Goal: Task Accomplishment & Management: Manage account settings

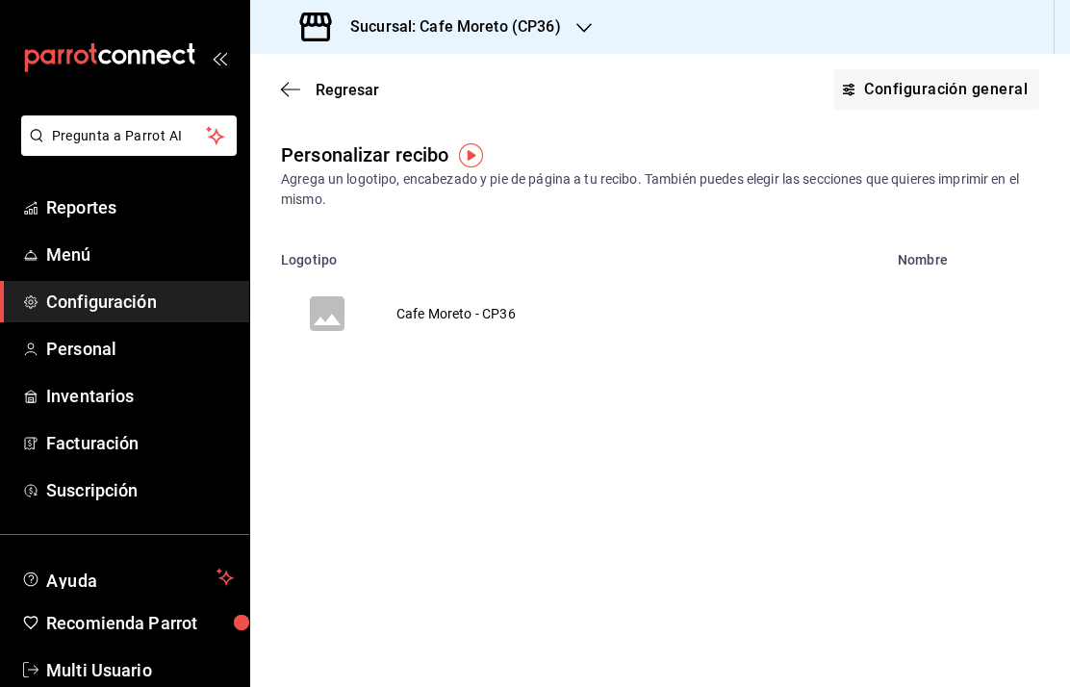
click at [340, 318] on icon "voidReasonsTable" at bounding box center [327, 313] width 35 height 35
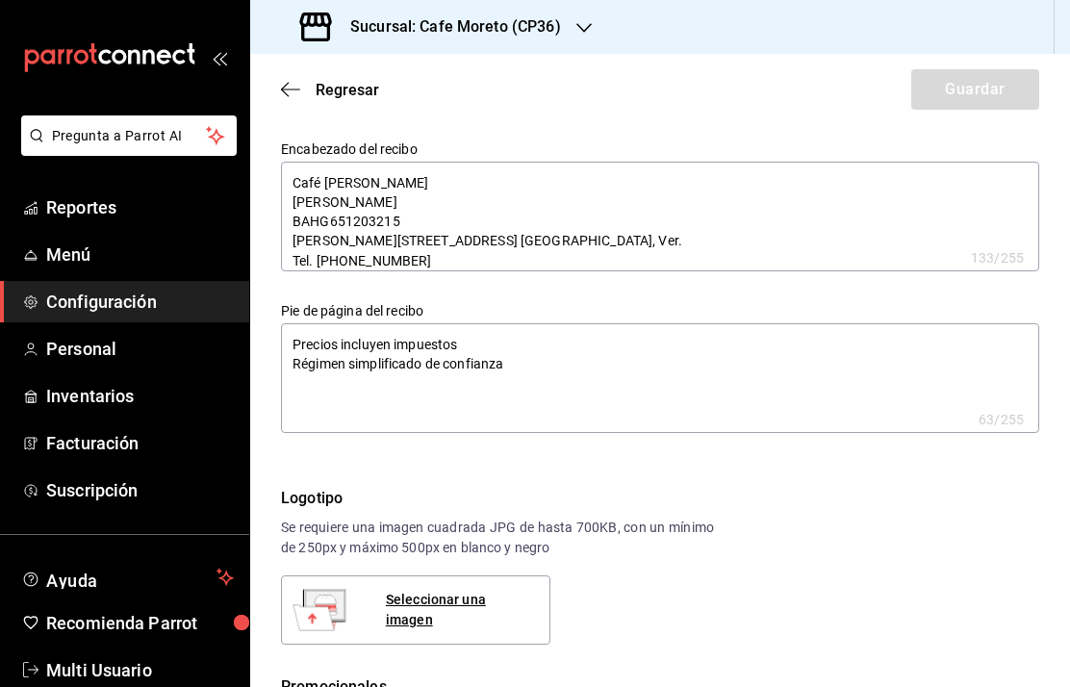
type textarea "x"
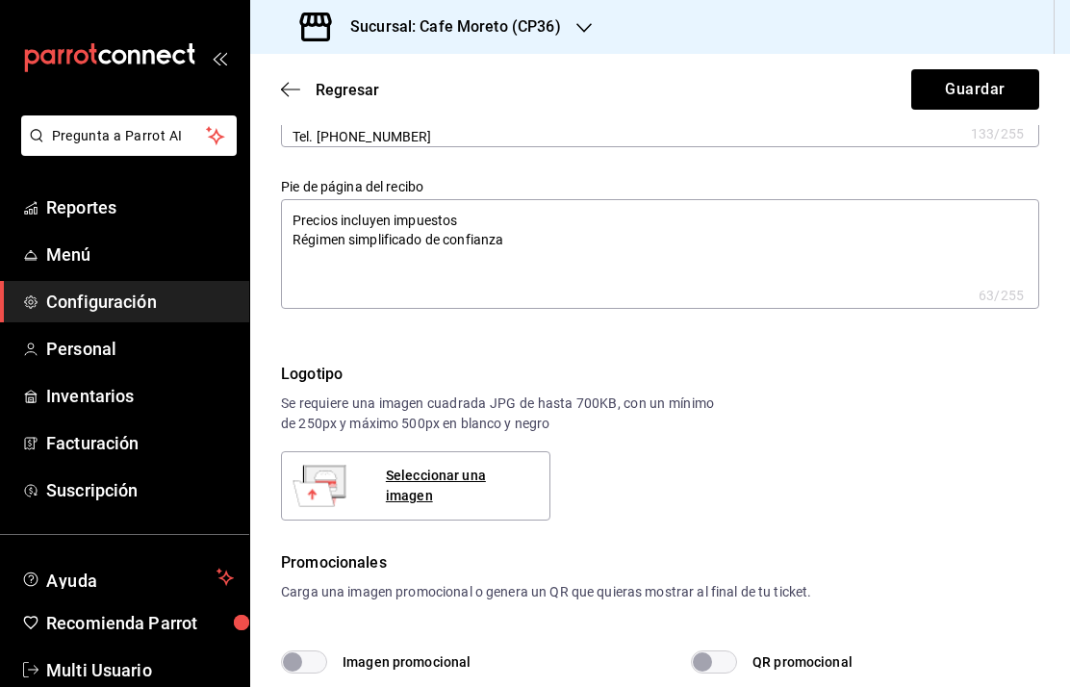
scroll to position [123, 0]
click at [460, 489] on div "Seleccionar una imagen" at bounding box center [460, 487] width 148 height 40
type textarea "x"
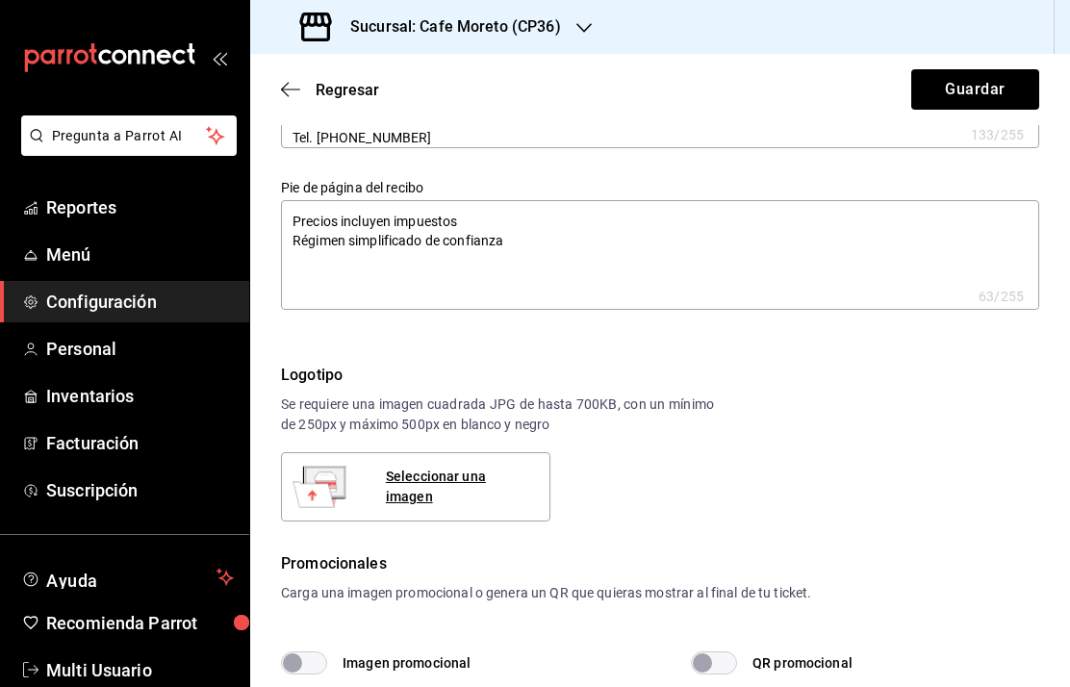
type textarea "x"
click at [964, 94] on button "Guardar" at bounding box center [976, 89] width 128 height 40
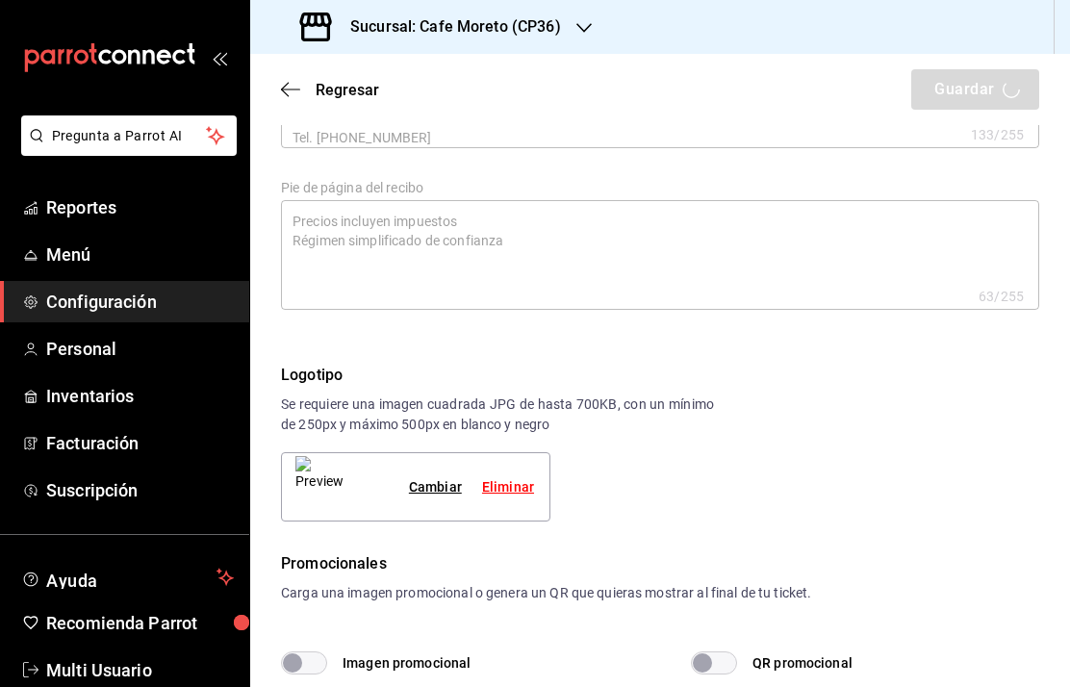
type textarea "x"
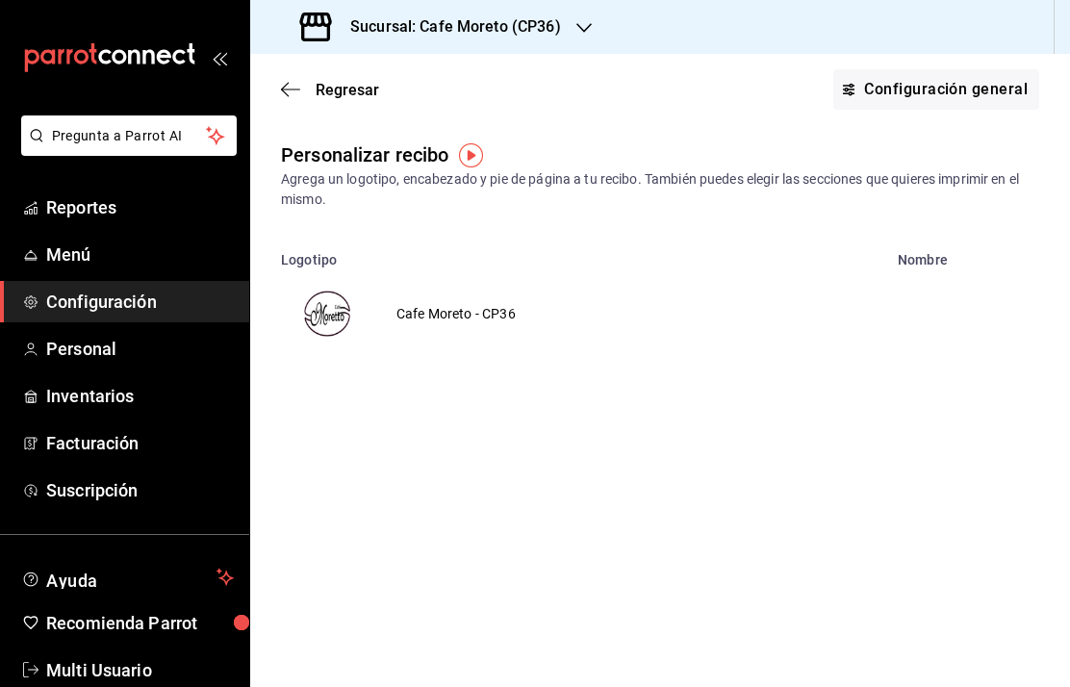
click at [523, 27] on h3 "Sucursal: Cafe Moreto (CP36)" at bounding box center [448, 26] width 226 height 23
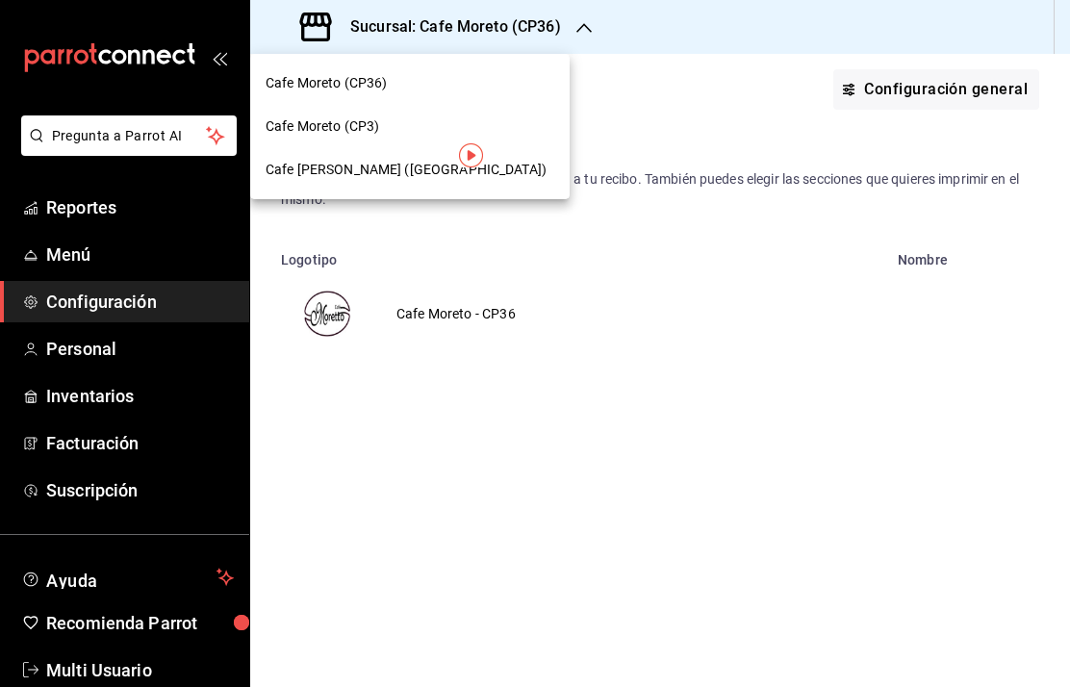
click at [357, 119] on span "Cafe Moreto (CP3)" at bounding box center [323, 126] width 114 height 20
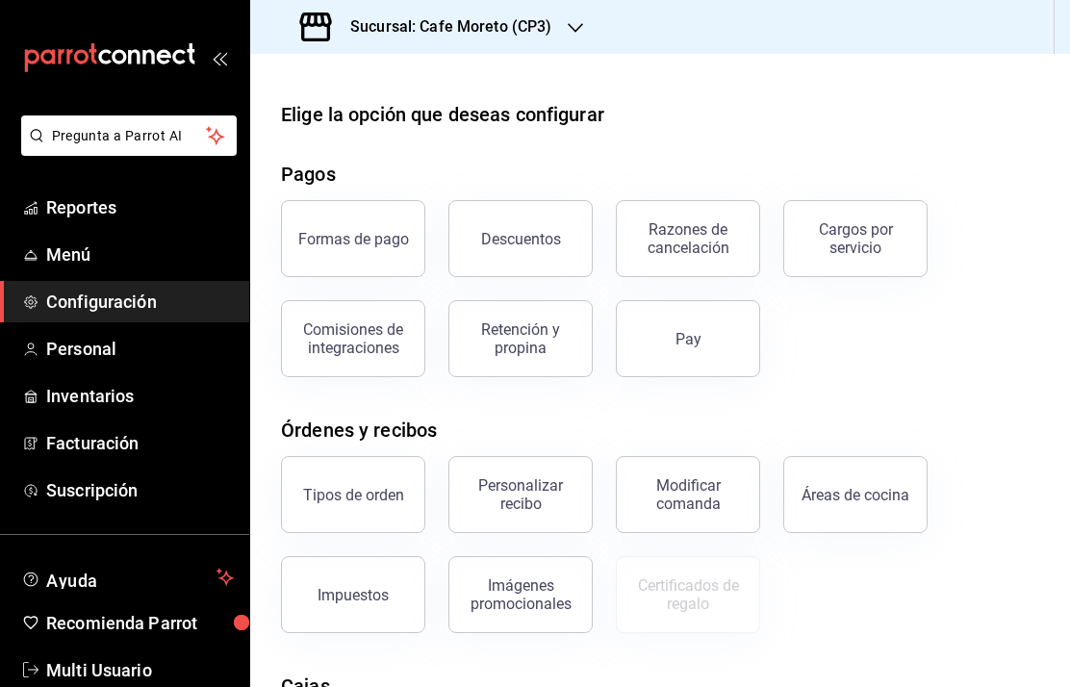
click at [533, 499] on div "Personalizar recibo" at bounding box center [520, 495] width 119 height 37
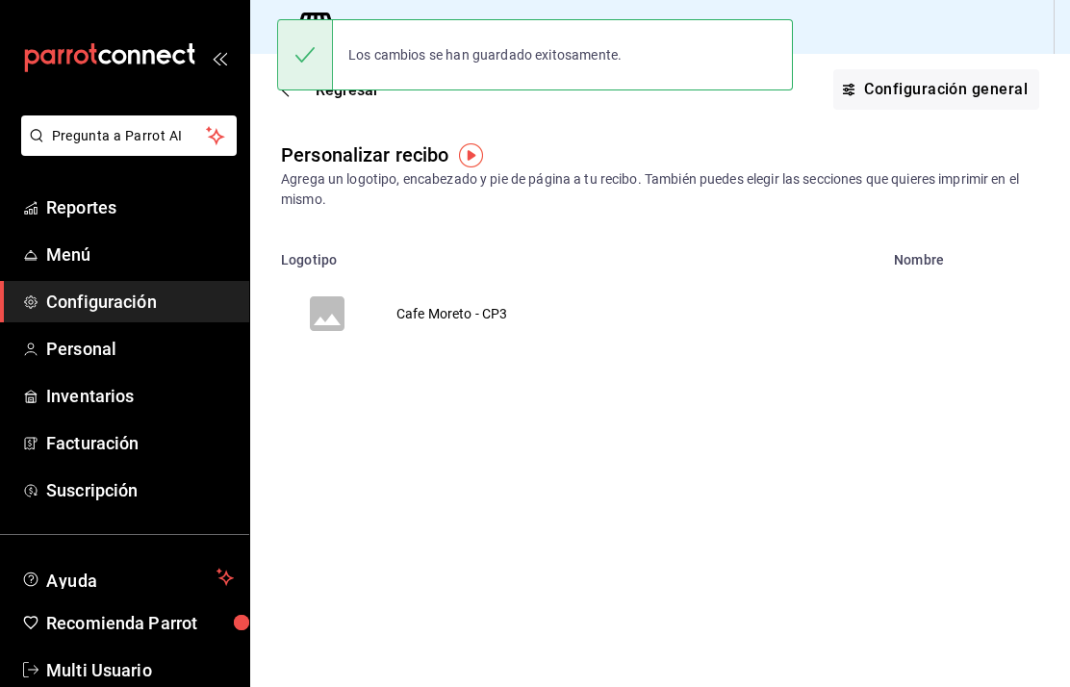
click at [343, 314] on icon "voidReasonsTable" at bounding box center [327, 313] width 35 height 35
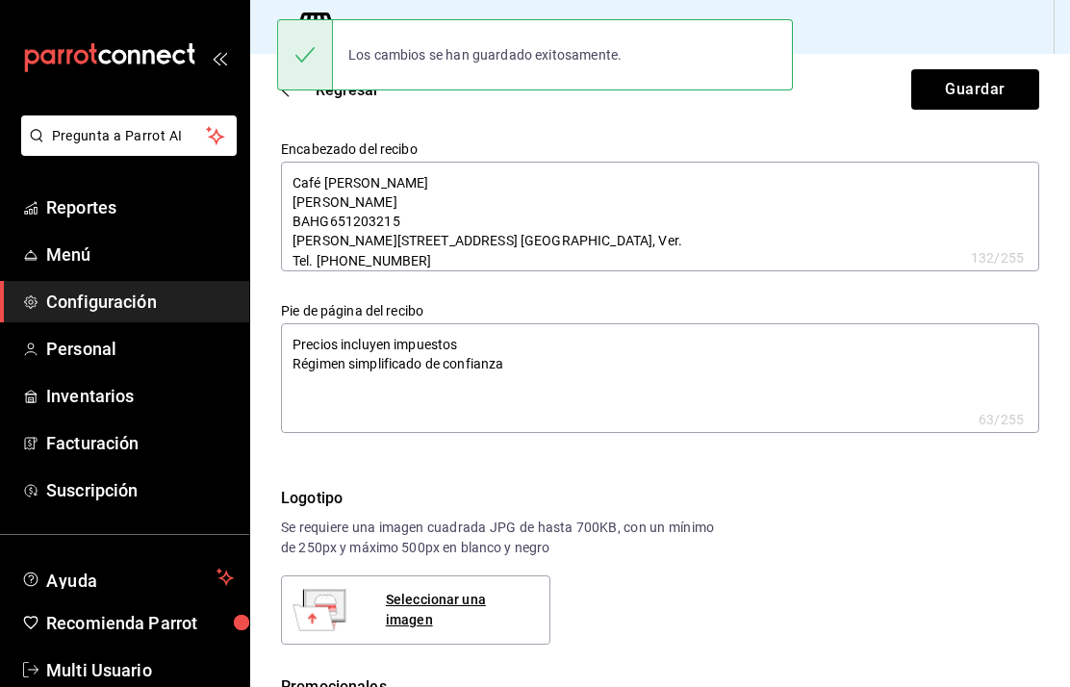
type textarea "x"
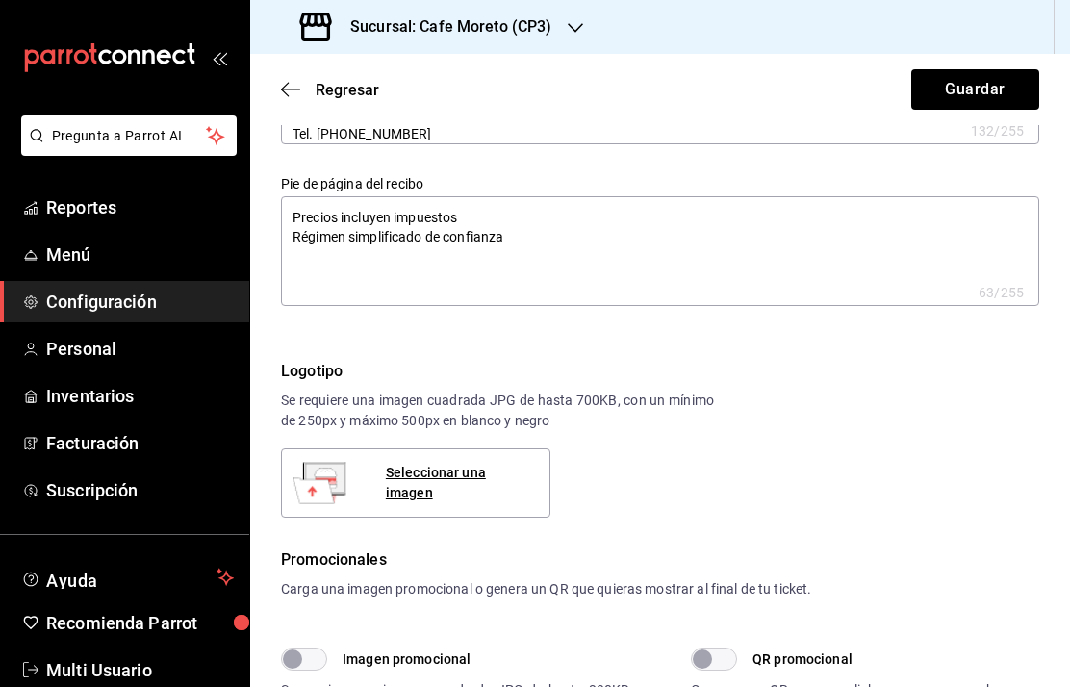
scroll to position [130, 0]
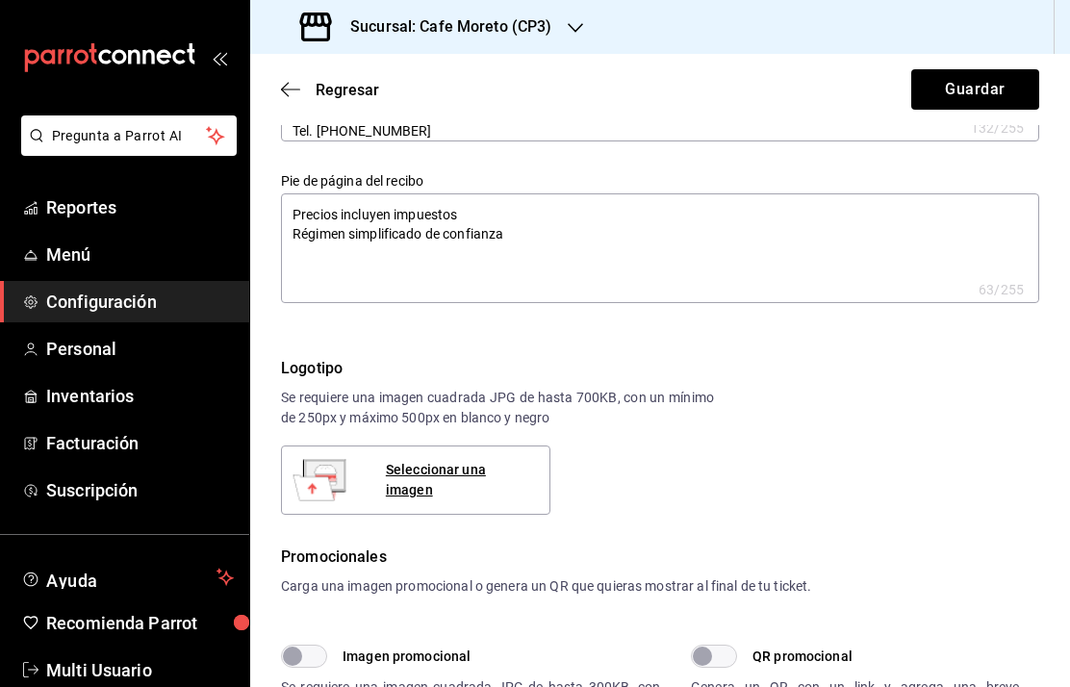
click at [452, 486] on div "Seleccionar una imagen" at bounding box center [460, 480] width 148 height 40
type textarea "x"
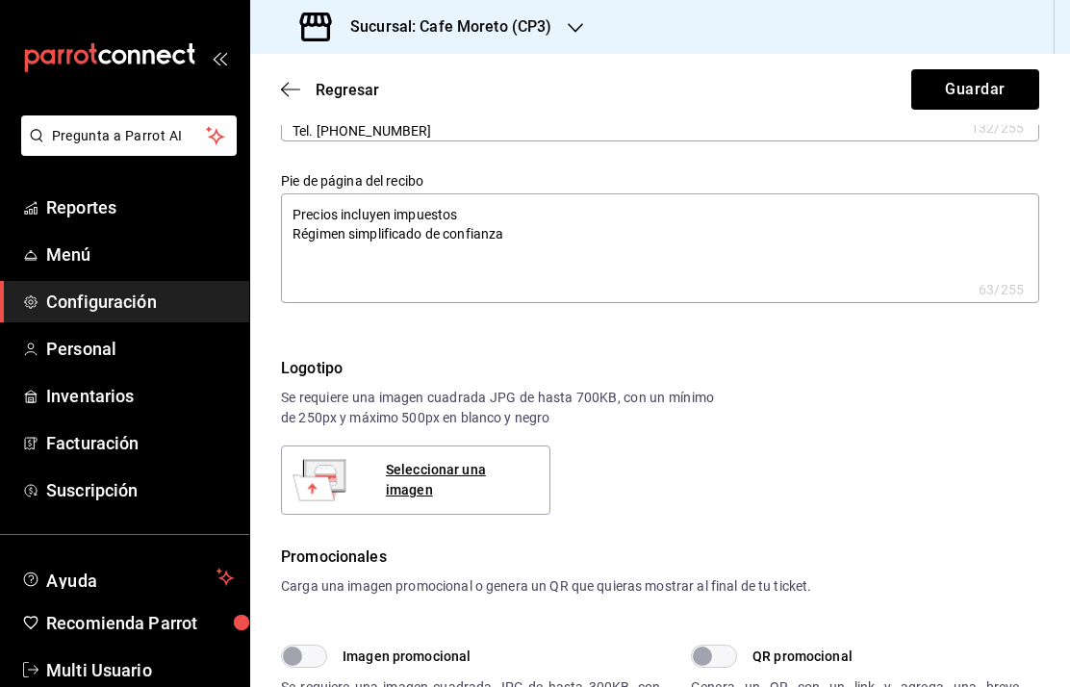
type textarea "x"
click at [966, 90] on button "Guardar" at bounding box center [976, 89] width 128 height 40
type textarea "x"
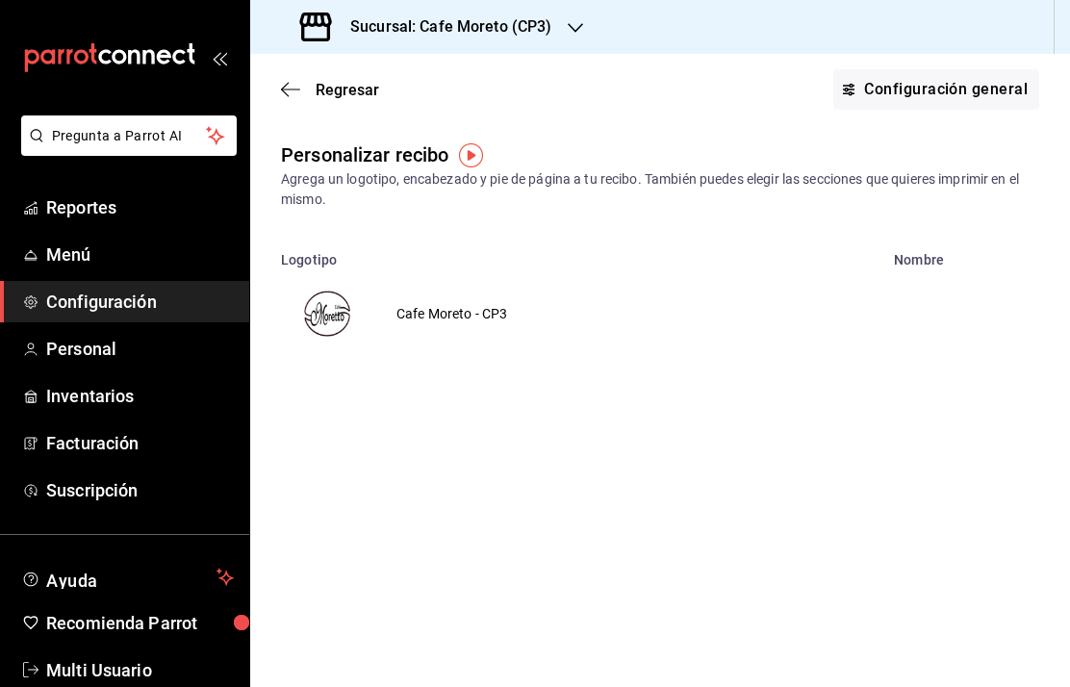
click at [542, 30] on h3 "Sucursal: Cafe Moreto (CP3)" at bounding box center [444, 26] width 218 height 23
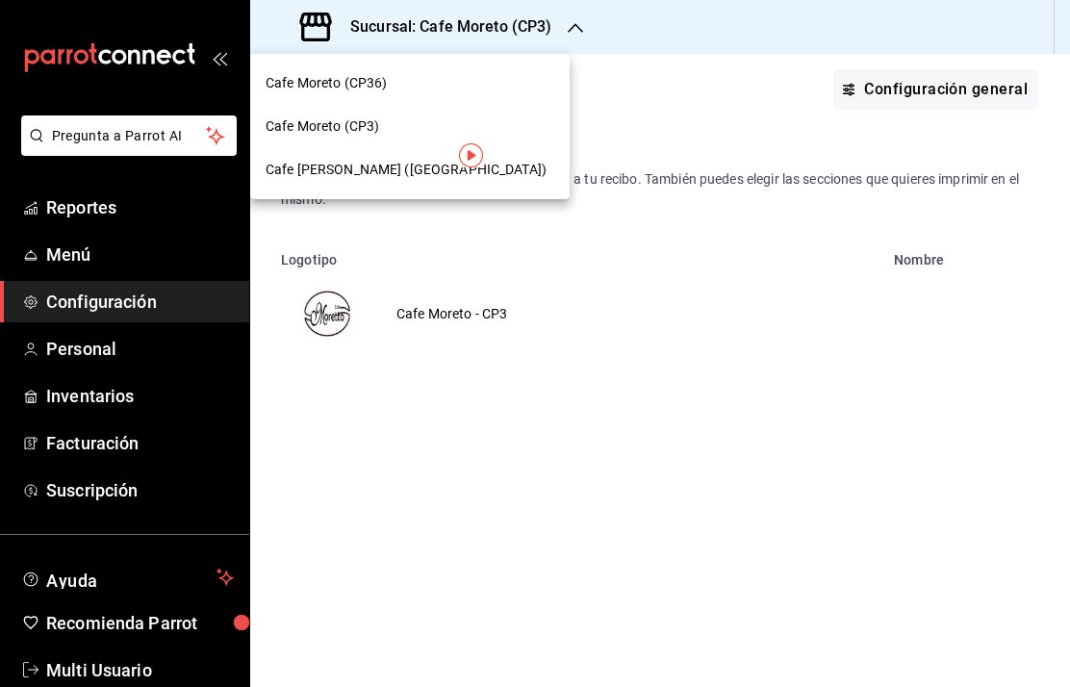
click at [387, 170] on span "Cafe [PERSON_NAME] ([GEOGRAPHIC_DATA])" at bounding box center [406, 170] width 281 height 20
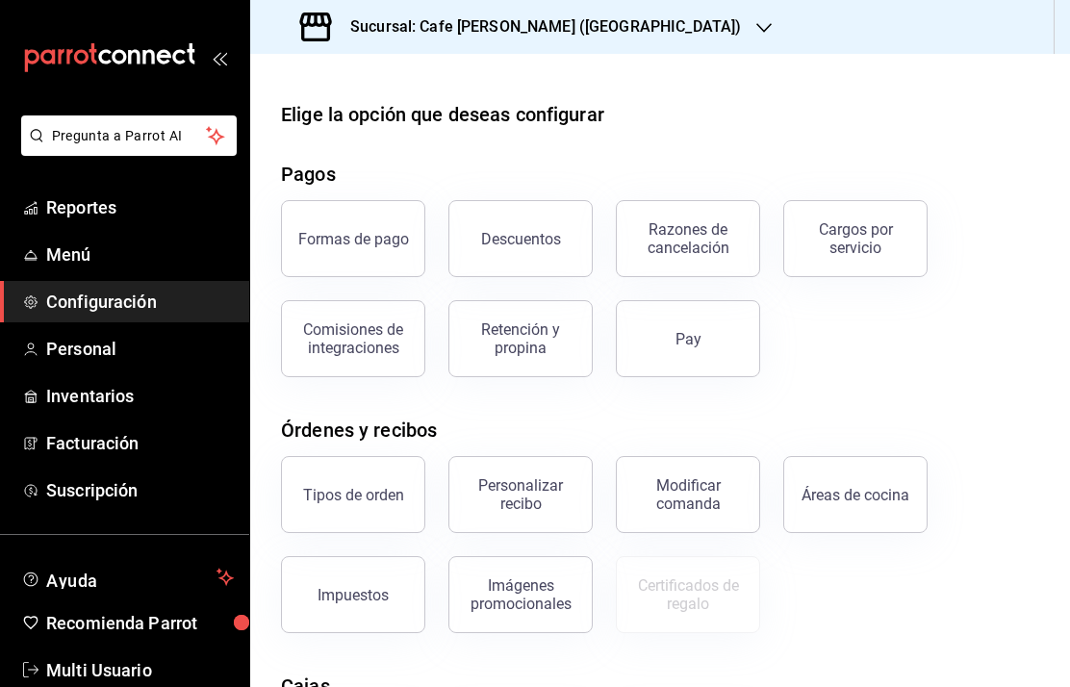
click at [547, 494] on div "Personalizar recibo" at bounding box center [520, 495] width 119 height 37
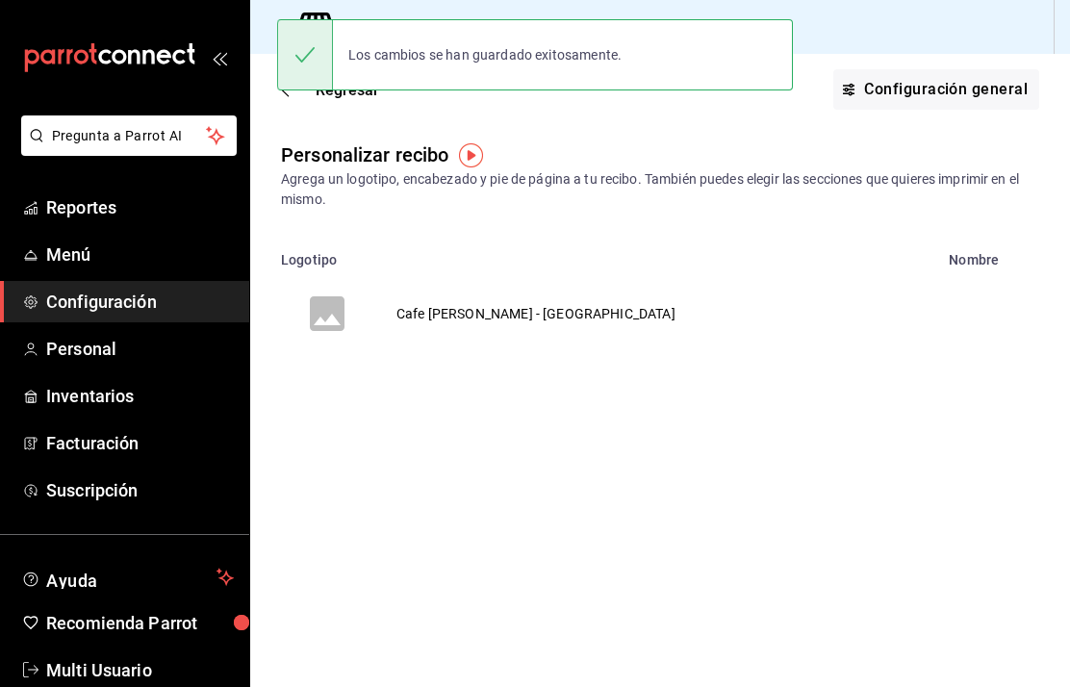
click at [353, 313] on td "voidReasonsTable" at bounding box center [327, 314] width 92 height 92
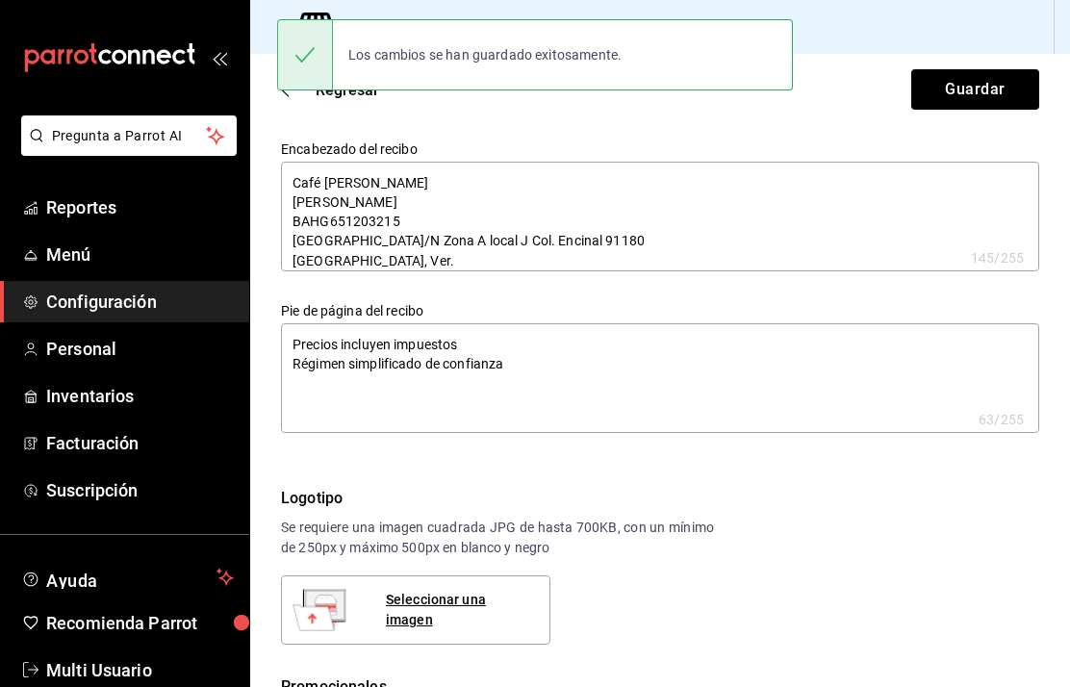
type textarea "x"
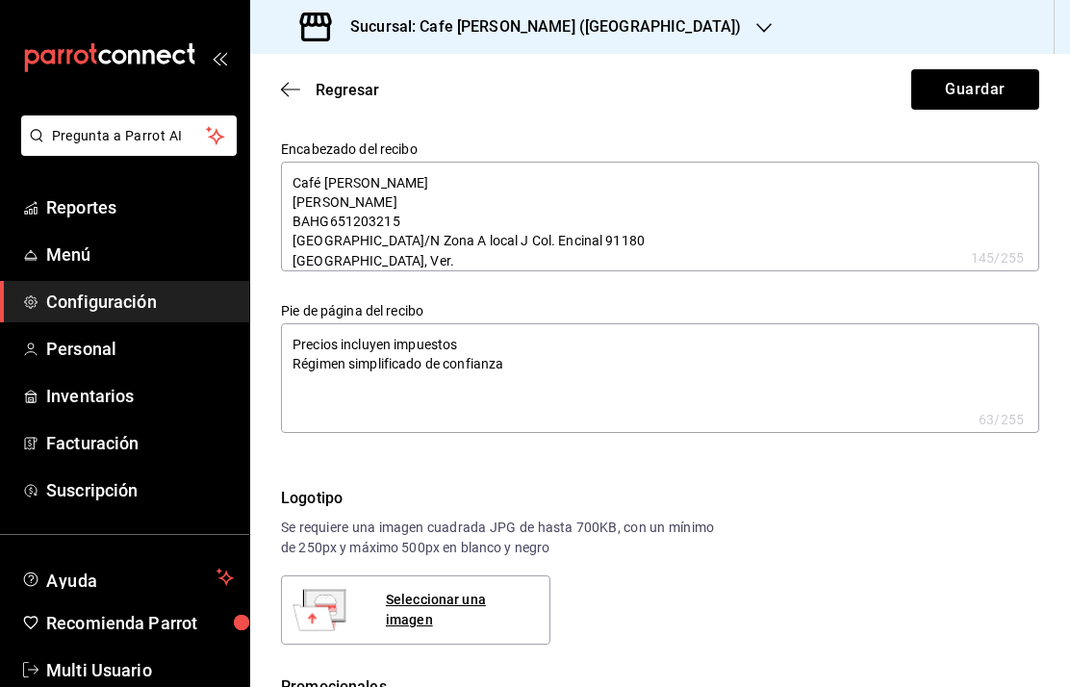
click at [456, 606] on div "Seleccionar una imagen" at bounding box center [460, 610] width 148 height 40
type textarea "x"
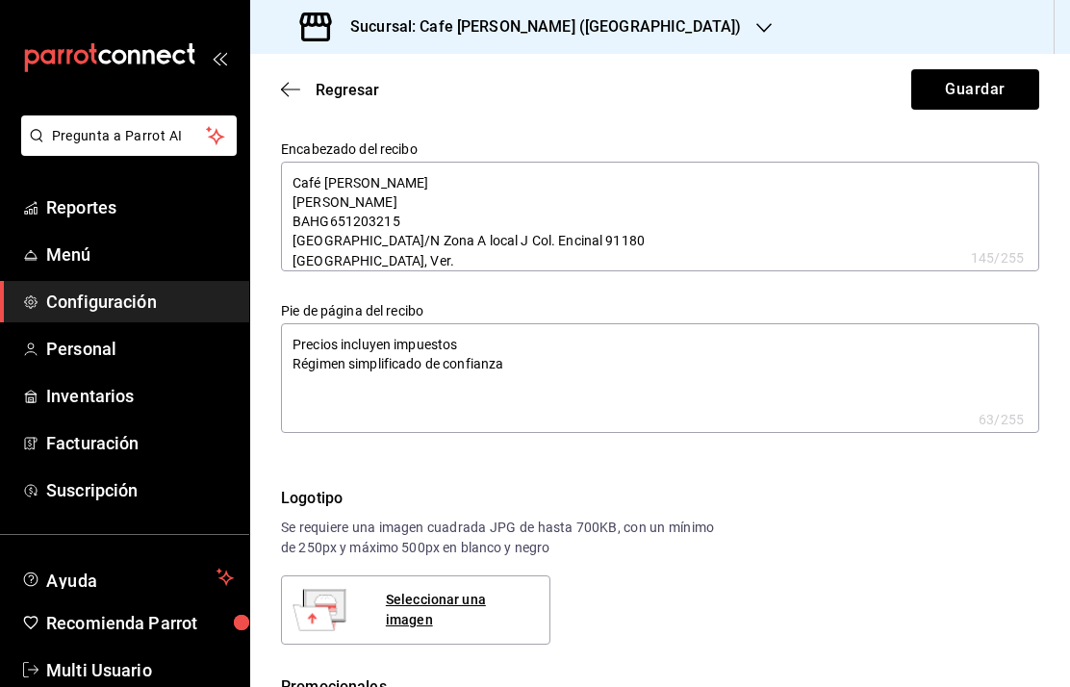
type textarea "x"
click at [983, 94] on button "Guardar" at bounding box center [976, 89] width 128 height 40
type textarea "x"
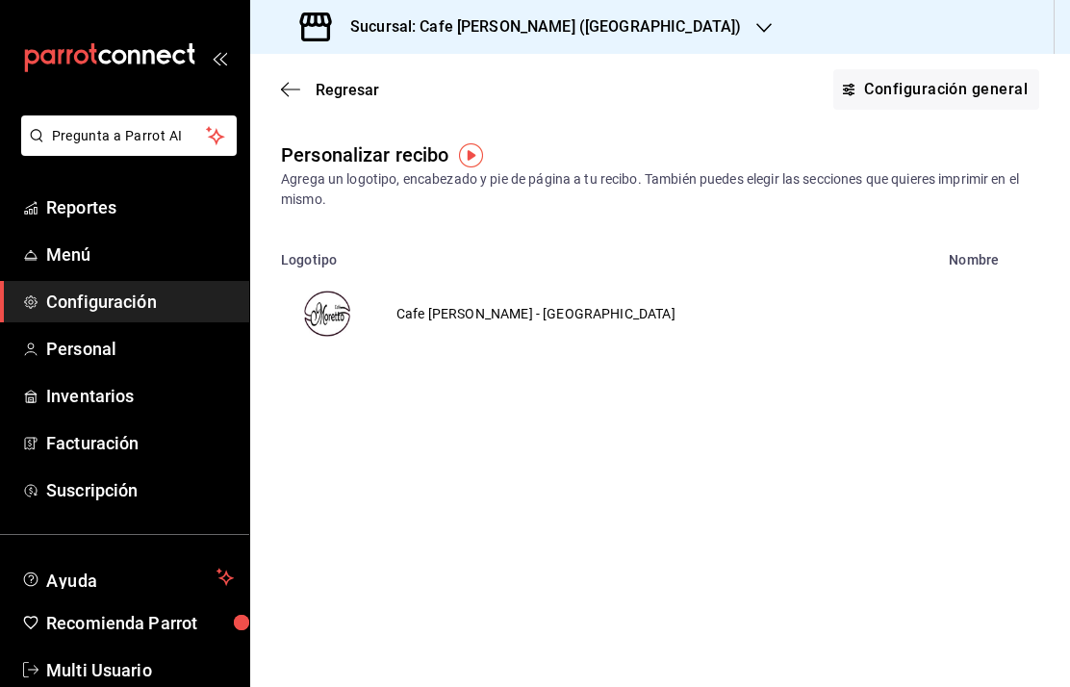
click at [304, 86] on span "Regresar" at bounding box center [330, 90] width 98 height 18
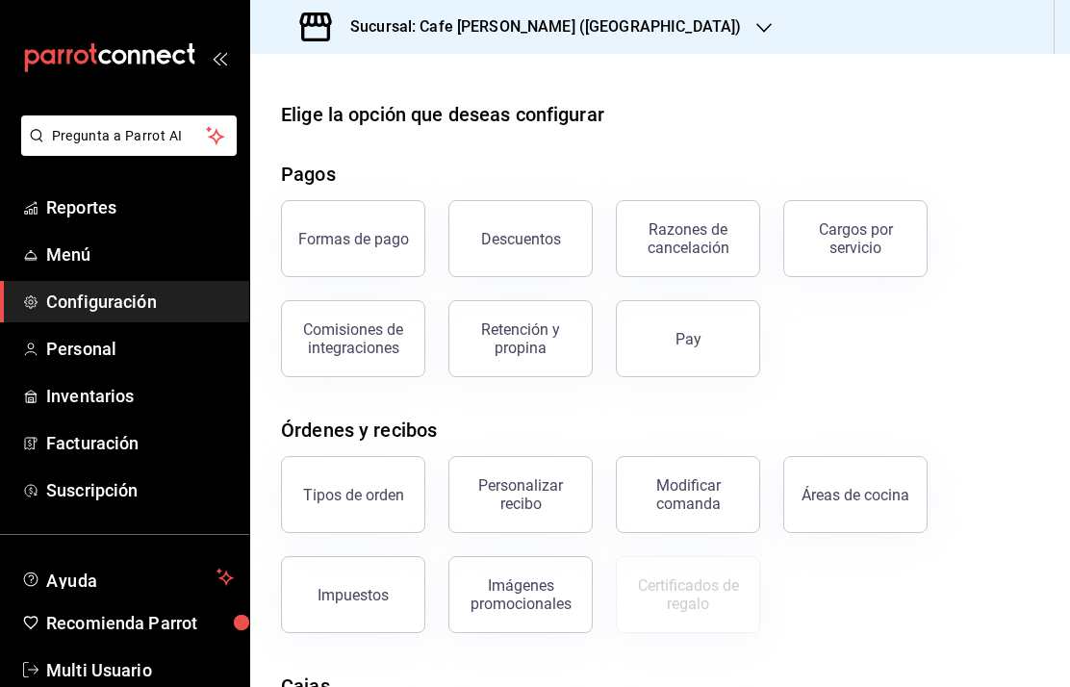
click at [540, 492] on div "Personalizar recibo" at bounding box center [520, 495] width 119 height 37
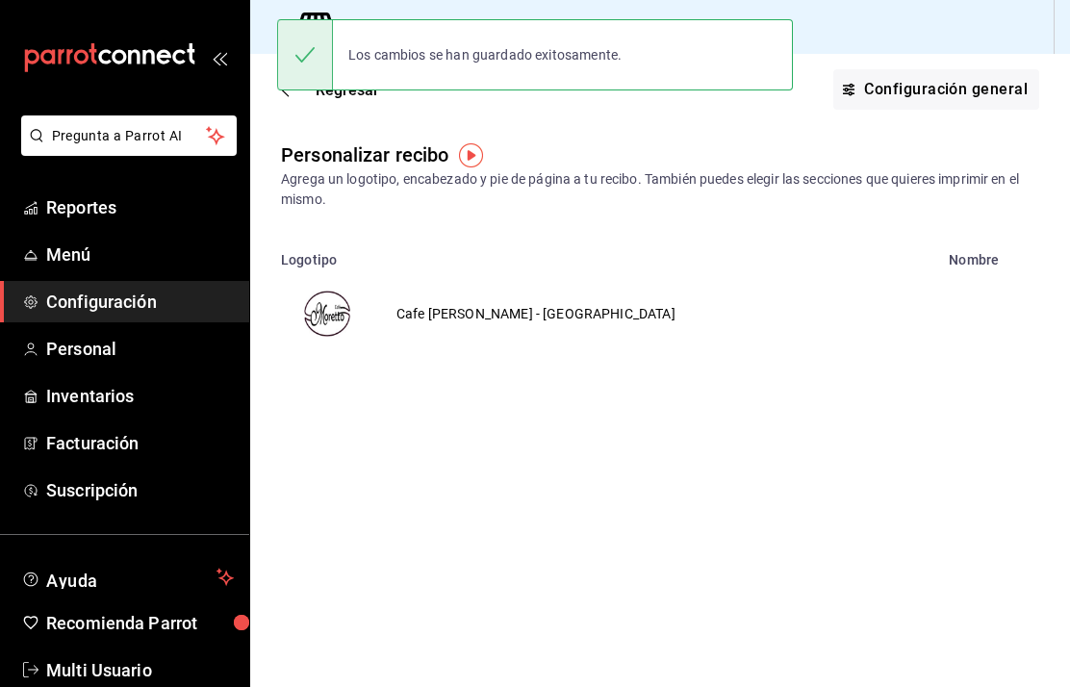
click at [330, 306] on img "voidReasonsTable" at bounding box center [327, 314] width 46 height 46
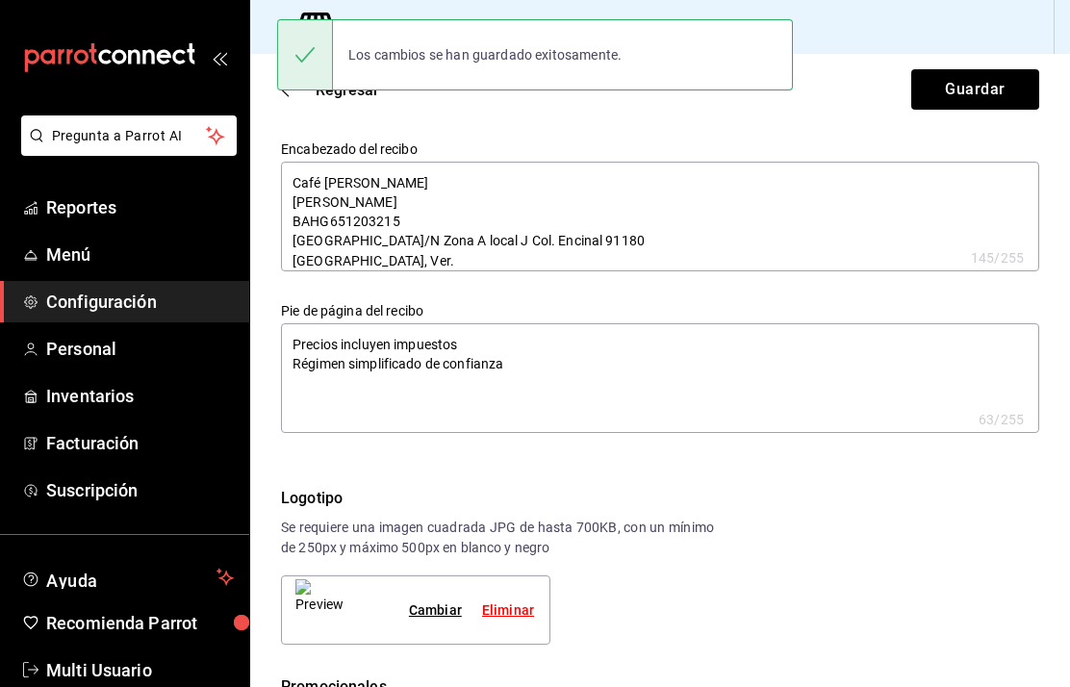
type textarea "x"
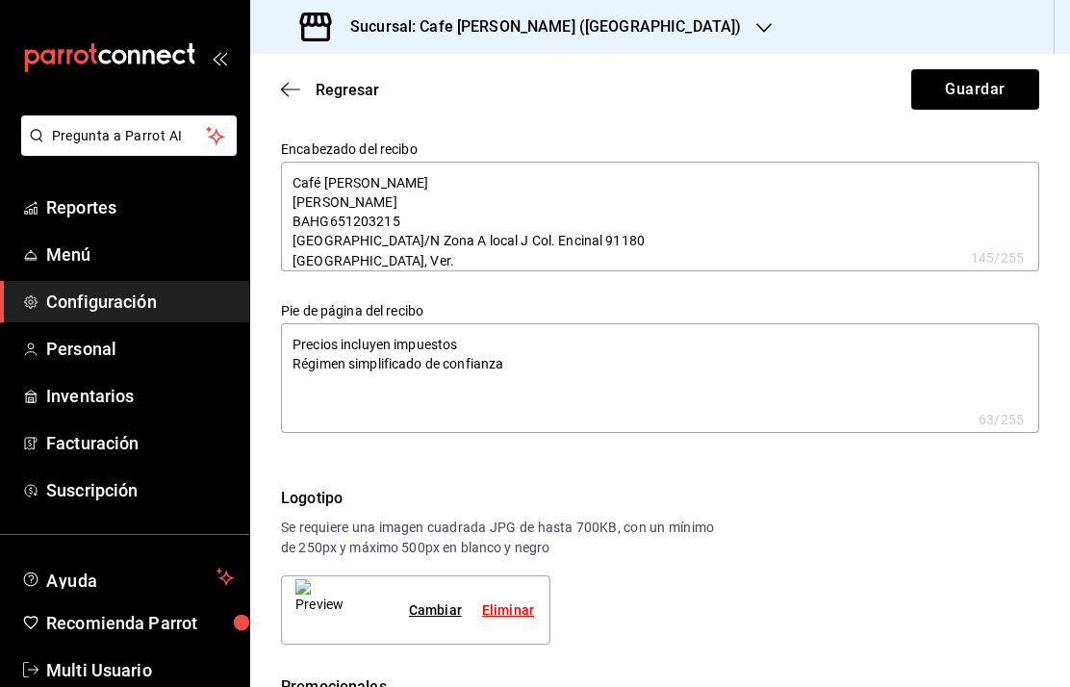
type textarea "x"
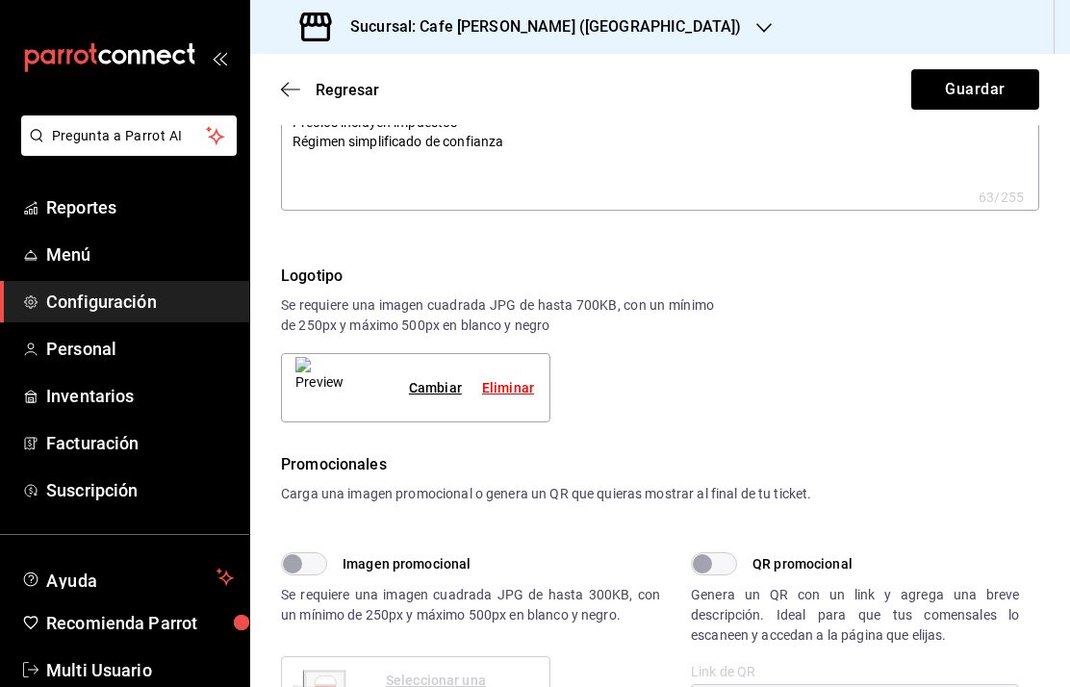
scroll to position [223, 0]
click at [432, 388] on div "Cambiar" at bounding box center [435, 387] width 53 height 20
type textarea "x"
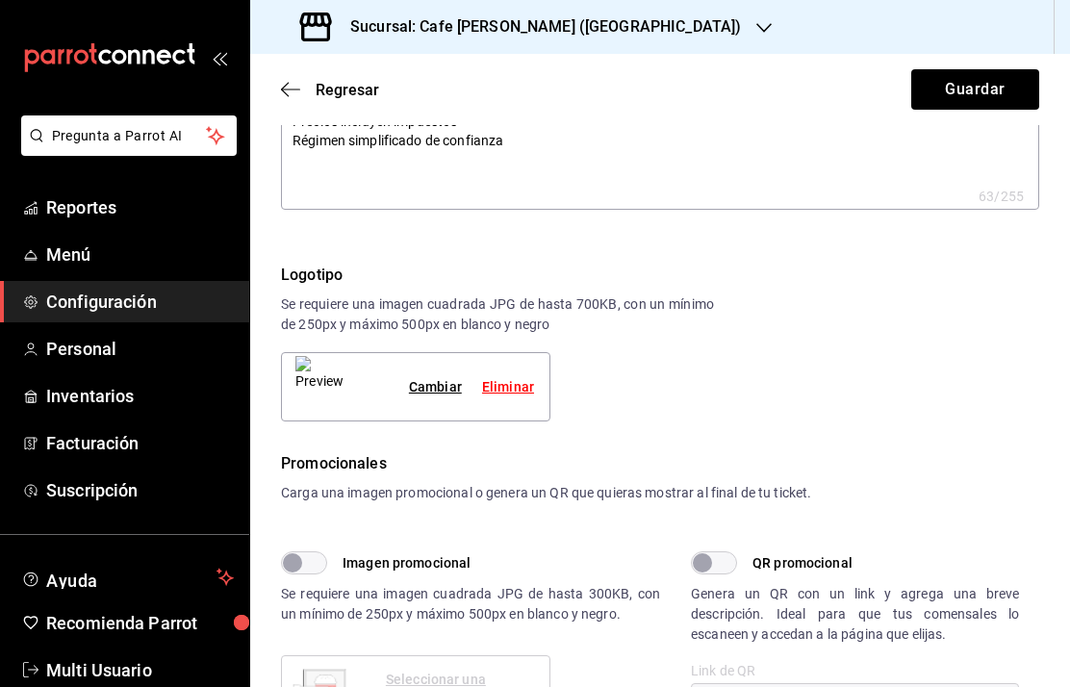
type textarea "x"
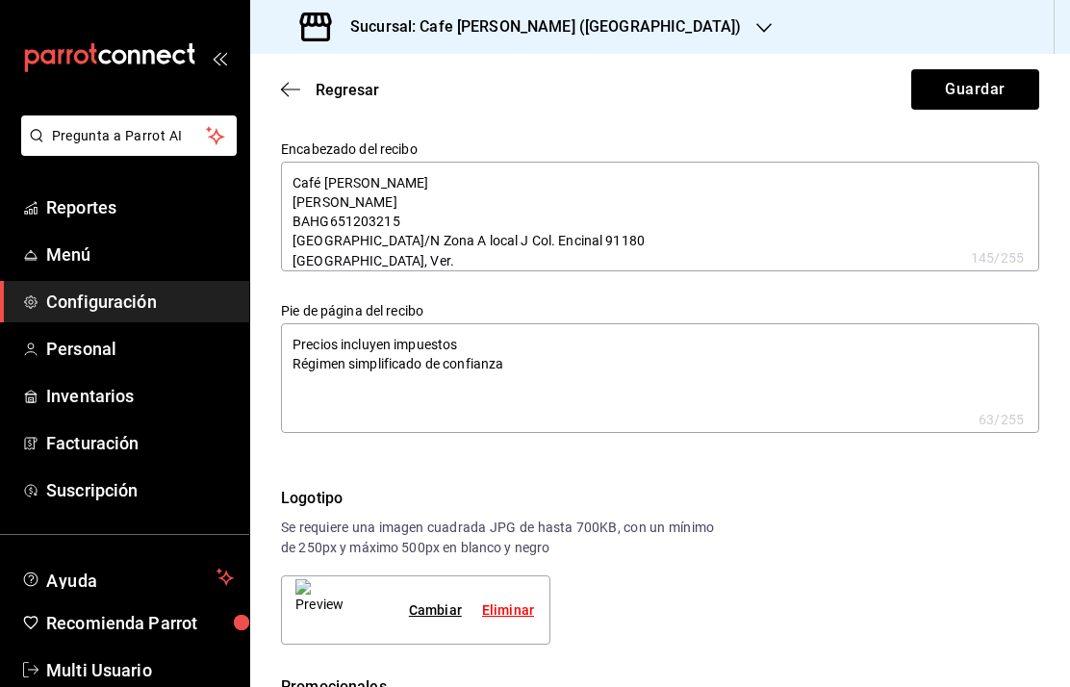
scroll to position [0, 0]
click at [526, 32] on h3 "Sucursal: Cafe [PERSON_NAME] ([GEOGRAPHIC_DATA])" at bounding box center [538, 26] width 406 height 23
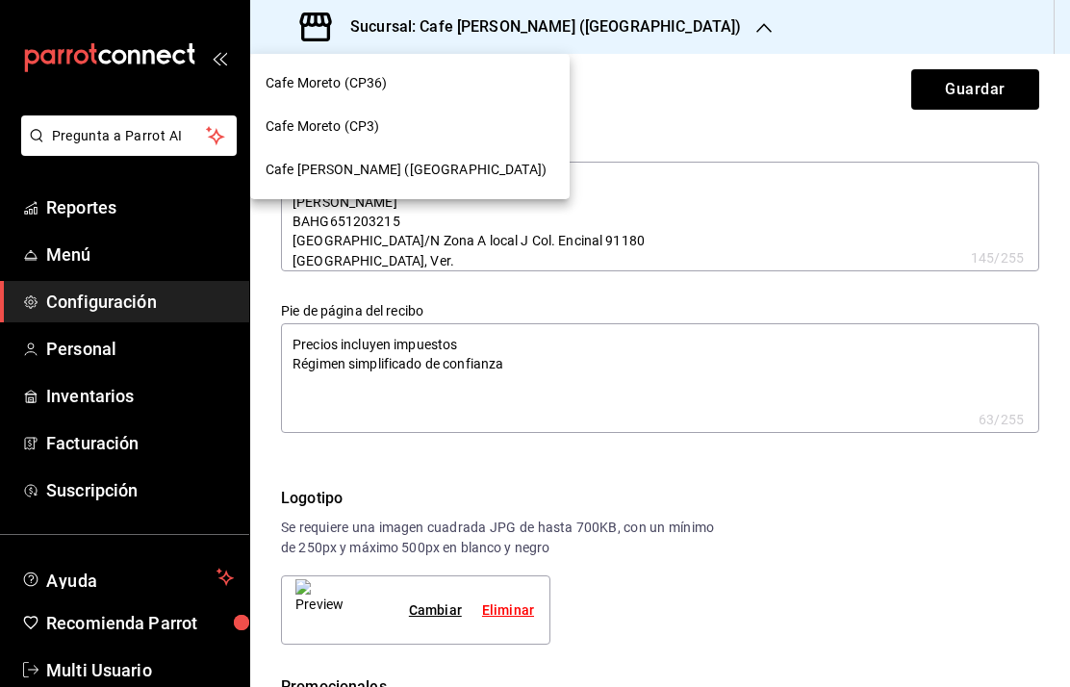
click at [346, 131] on span "Cafe Moreto (CP3)" at bounding box center [323, 126] width 114 height 20
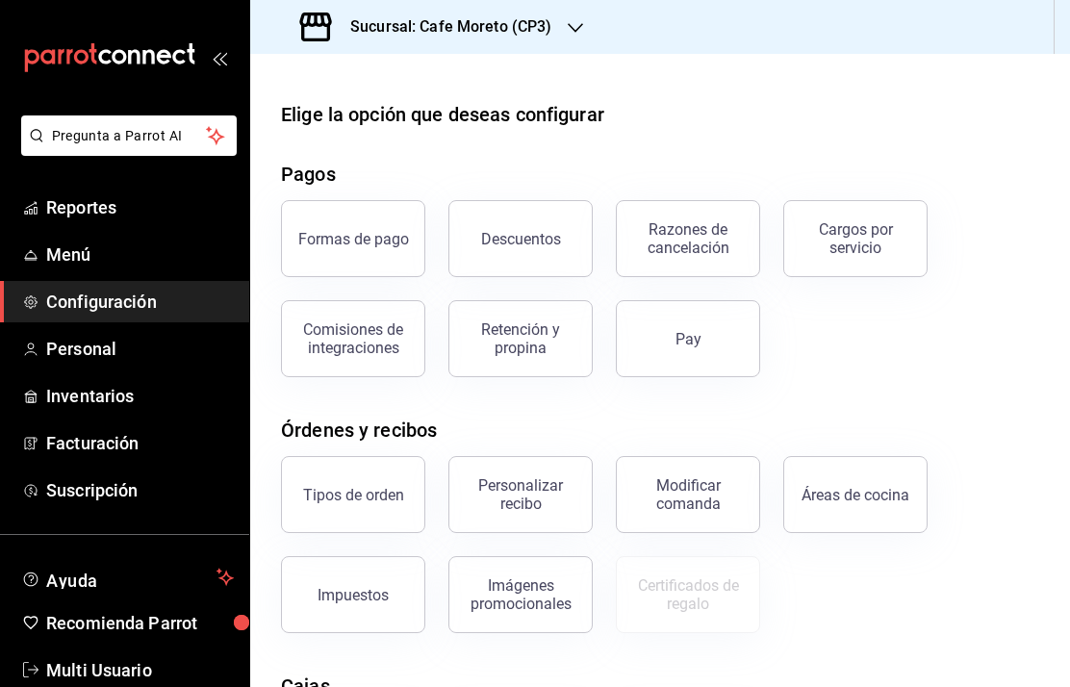
click at [533, 501] on div "Personalizar recibo" at bounding box center [520, 495] width 119 height 37
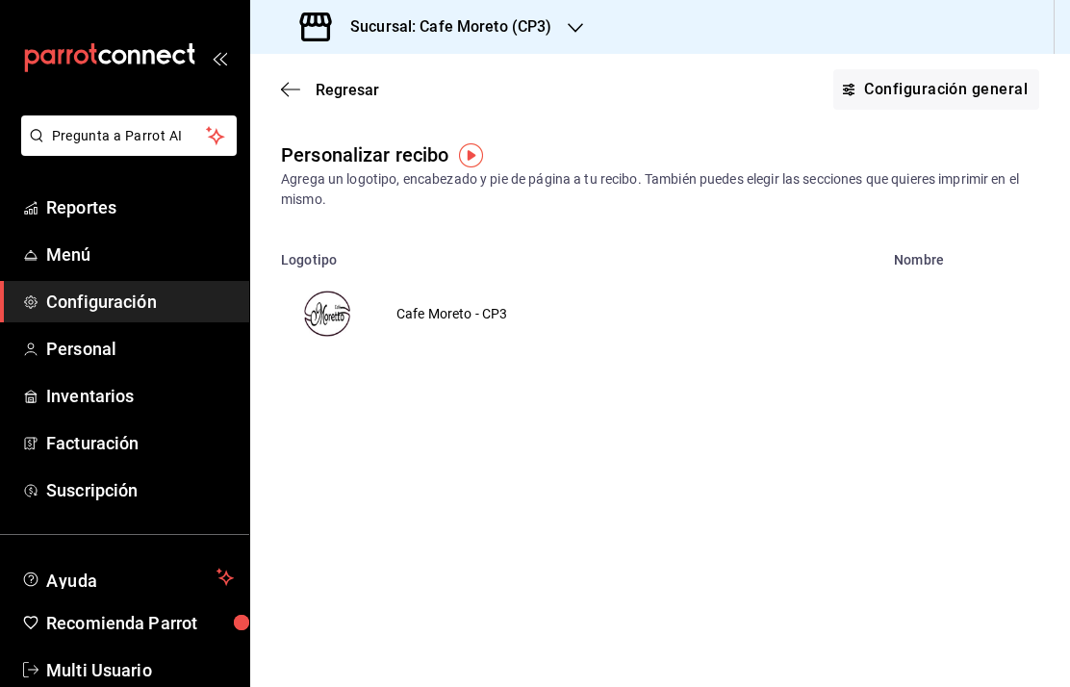
click at [342, 319] on img "voidReasonsTable" at bounding box center [327, 314] width 46 height 46
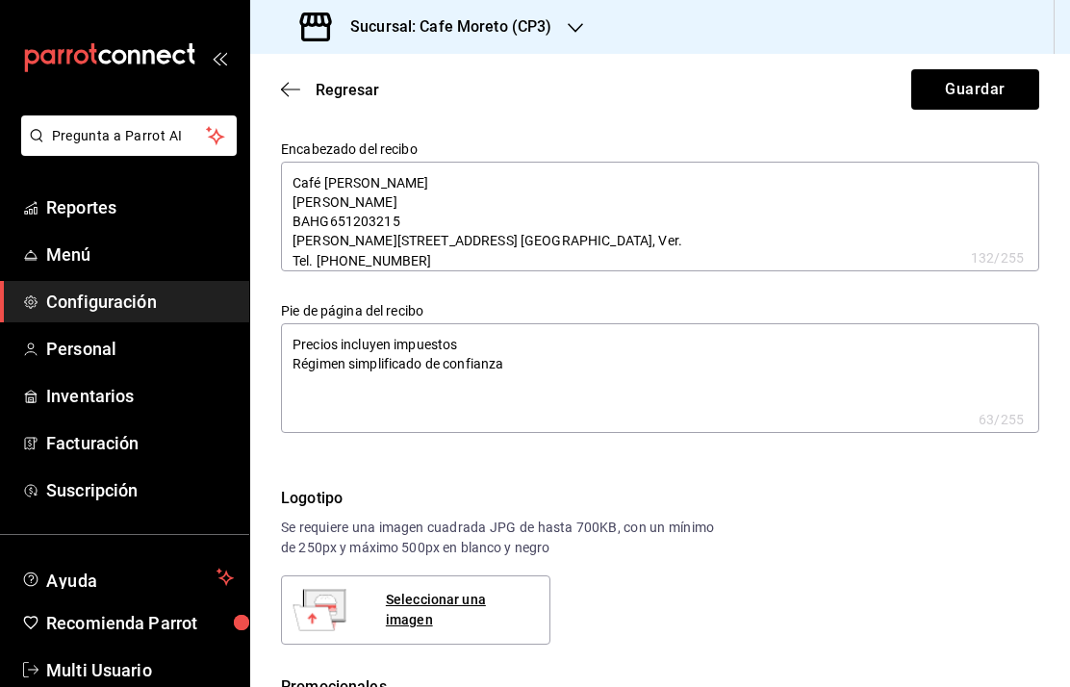
type textarea "x"
click at [391, 182] on textarea "Café [PERSON_NAME] [PERSON_NAME] BAHG651203215 [PERSON_NAME][STREET_ADDRESS] [G…" at bounding box center [660, 217] width 759 height 110
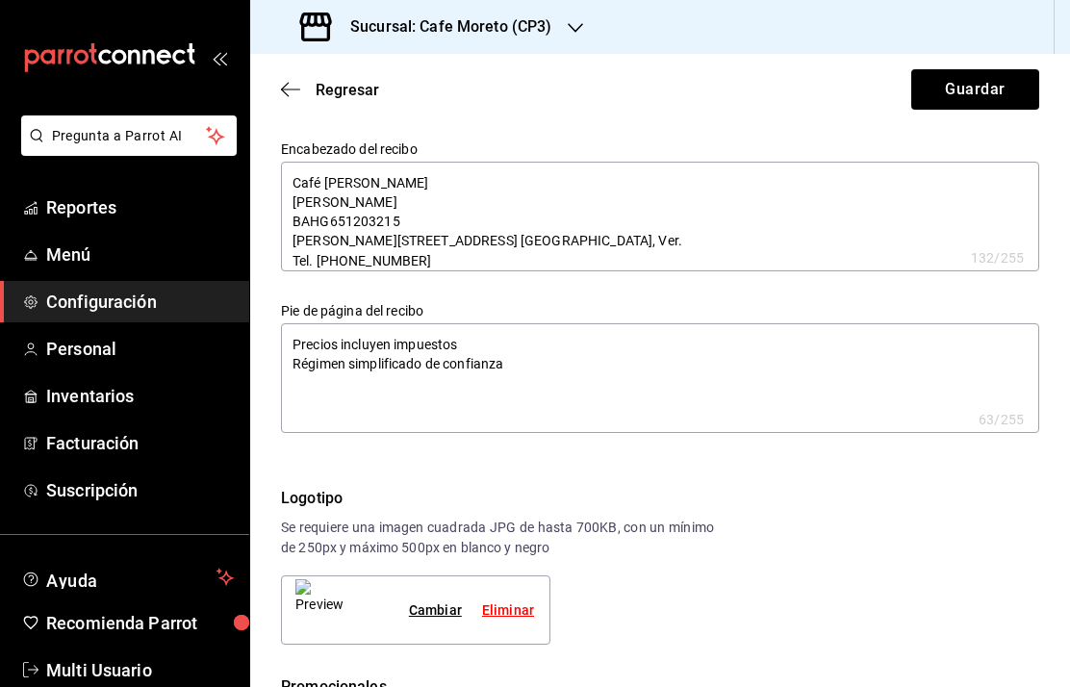
type textarea "x"
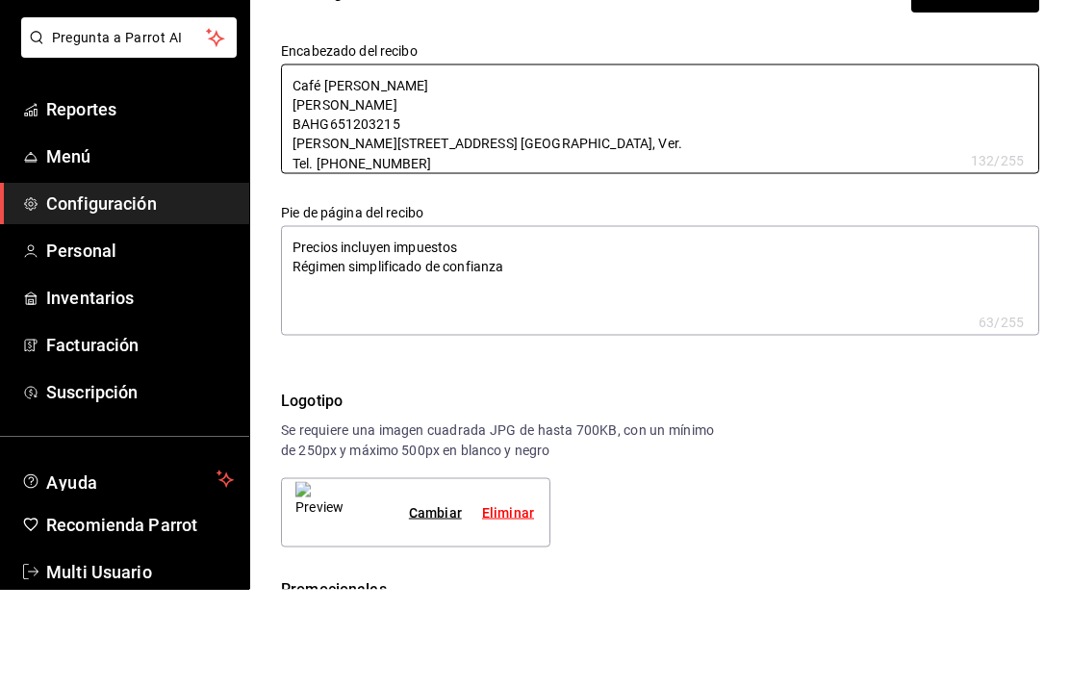
type textarea "Café [PERSON_NAME] [PERSON_NAME] BAHG651203215 [PERSON_NAME][STREET_ADDRESS] [G…"
type textarea "x"
type textarea "Café [PERSON_NAME] [PERSON_NAME] BAHG651203215 [PERSON_NAME][STREET_ADDRESS] [G…"
type textarea "x"
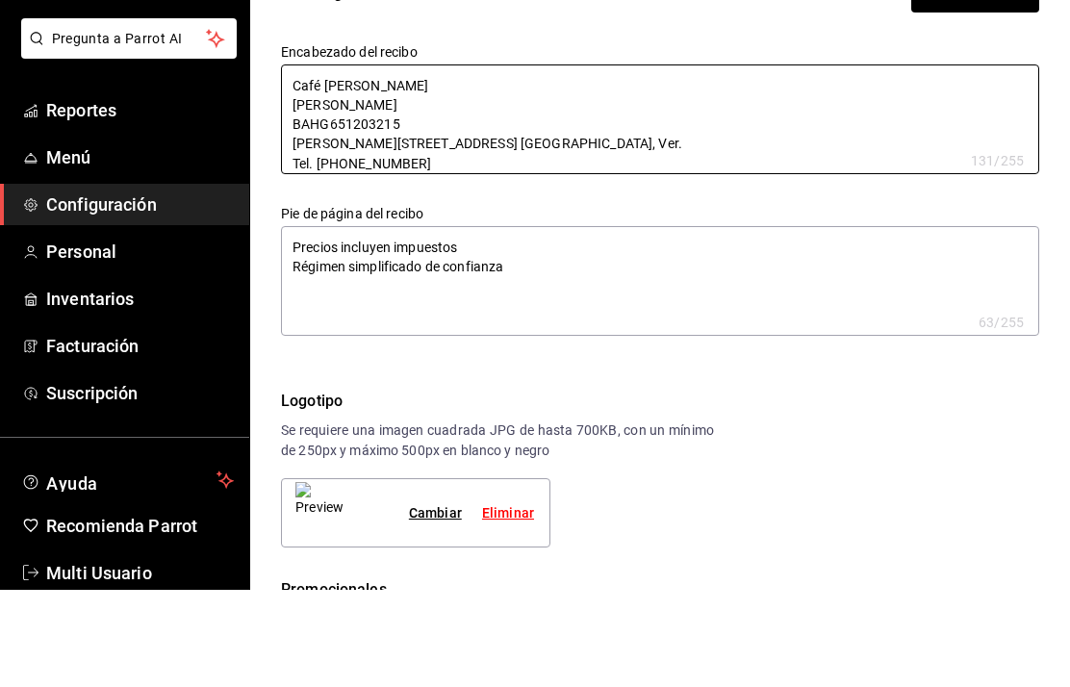
type textarea "x"
type textarea "Café More [PERSON_NAME] BAHG651203215 [PERSON_NAME][STREET_ADDRESS] [GEOGRAPHIC…"
type textarea "x"
type textarea "Café Mor [PERSON_NAME] BAHG651203215 [PERSON_NAME][STREET_ADDRESS] [GEOGRAPHIC_…"
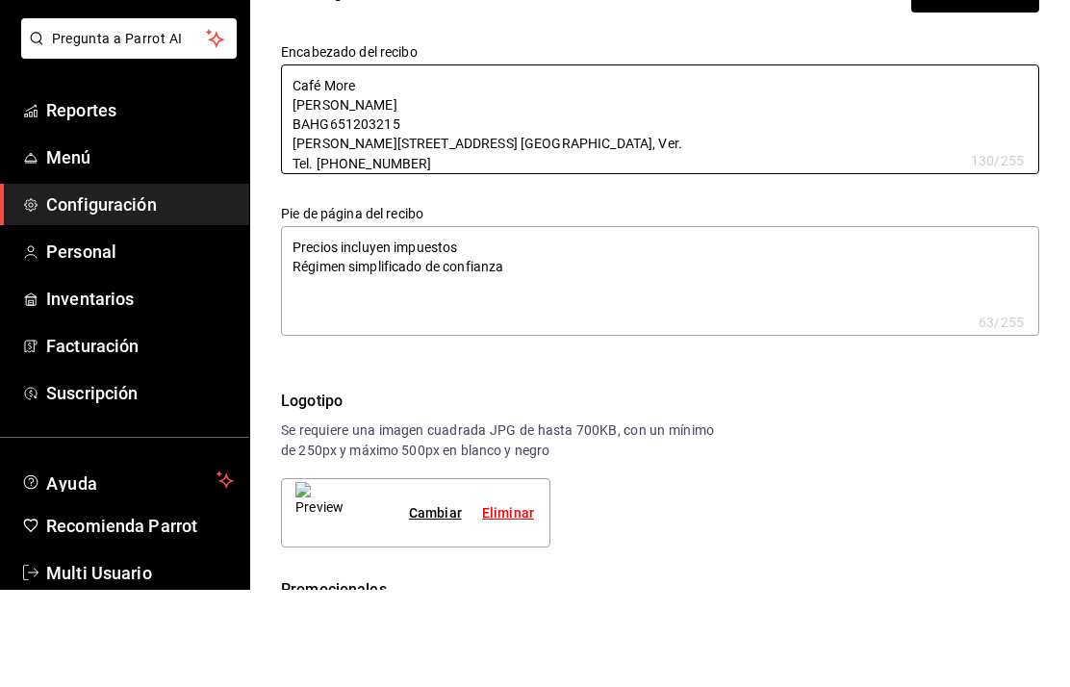
type textarea "x"
type textarea "Café Mo [PERSON_NAME] BAHG651203215 [PERSON_NAME][STREET_ADDRESS] [GEOGRAPHIC_D…"
type textarea "x"
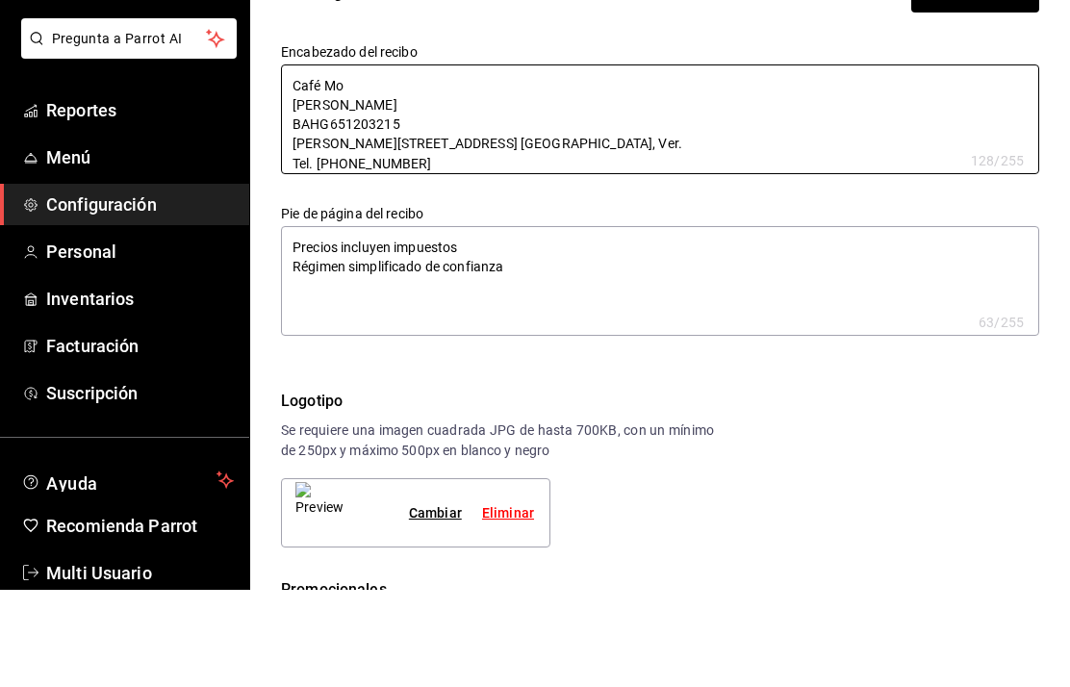
type textarea "Café M [PERSON_NAME] BAHG651203215 [PERSON_NAME][STREET_ADDRESS] [GEOGRAPHIC_DA…"
type textarea "x"
type textarea "Café [PERSON_NAME] BAHG651203215 [PERSON_NAME][STREET_ADDRESS] [GEOGRAPHIC_DATA…"
type textarea "x"
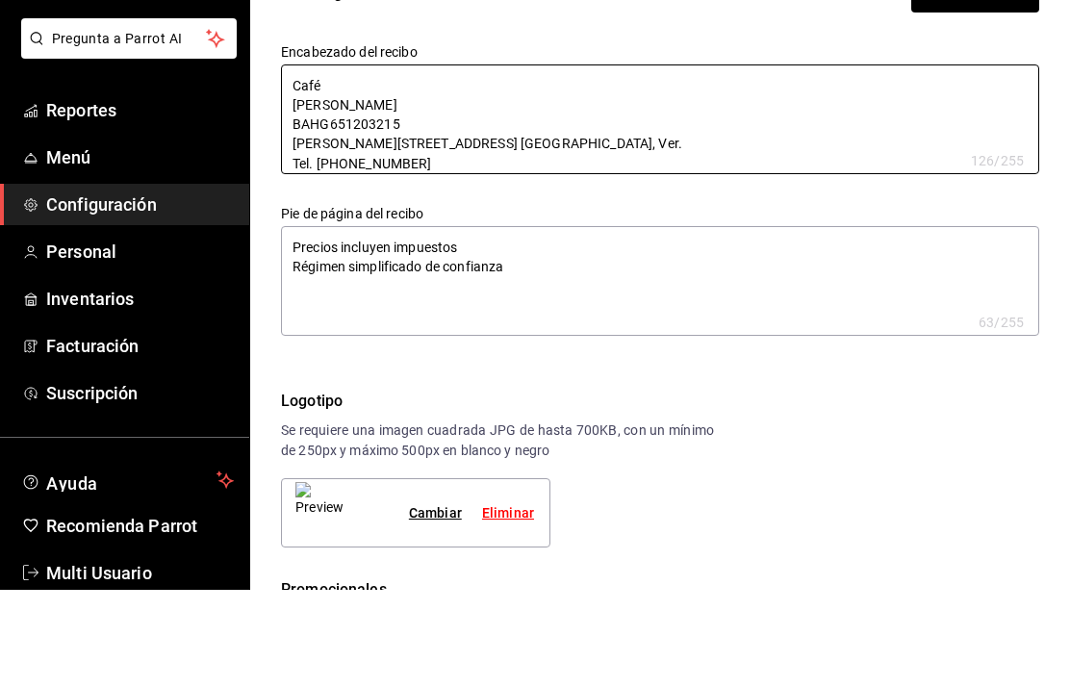
type textarea "x"
type textarea "Café [PERSON_NAME] BAHG651203215 [PERSON_NAME][STREET_ADDRESS] [GEOGRAPHIC_DATA…"
type textarea "x"
type textarea "Caf [PERSON_NAME] BAHG651203215 [PERSON_NAME][STREET_ADDRESS] [GEOGRAPHIC_DATA]…"
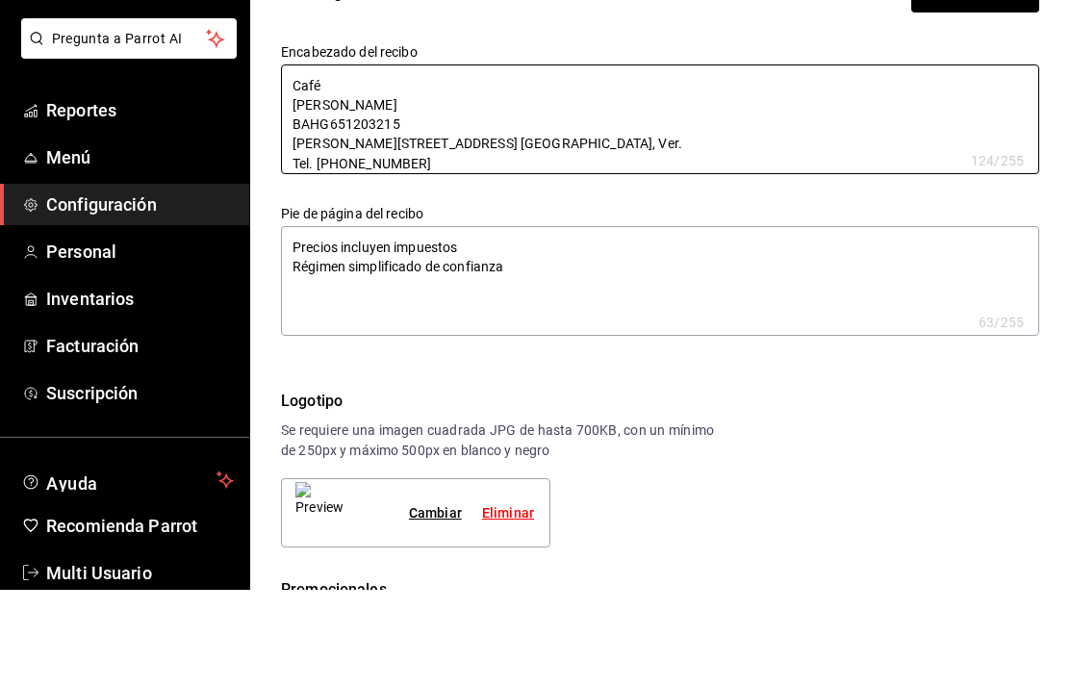
type textarea "x"
type textarea "Ca [PERSON_NAME] BAHG651203215 [PERSON_NAME][STREET_ADDRESS] [GEOGRAPHIC_DATA],…"
type textarea "x"
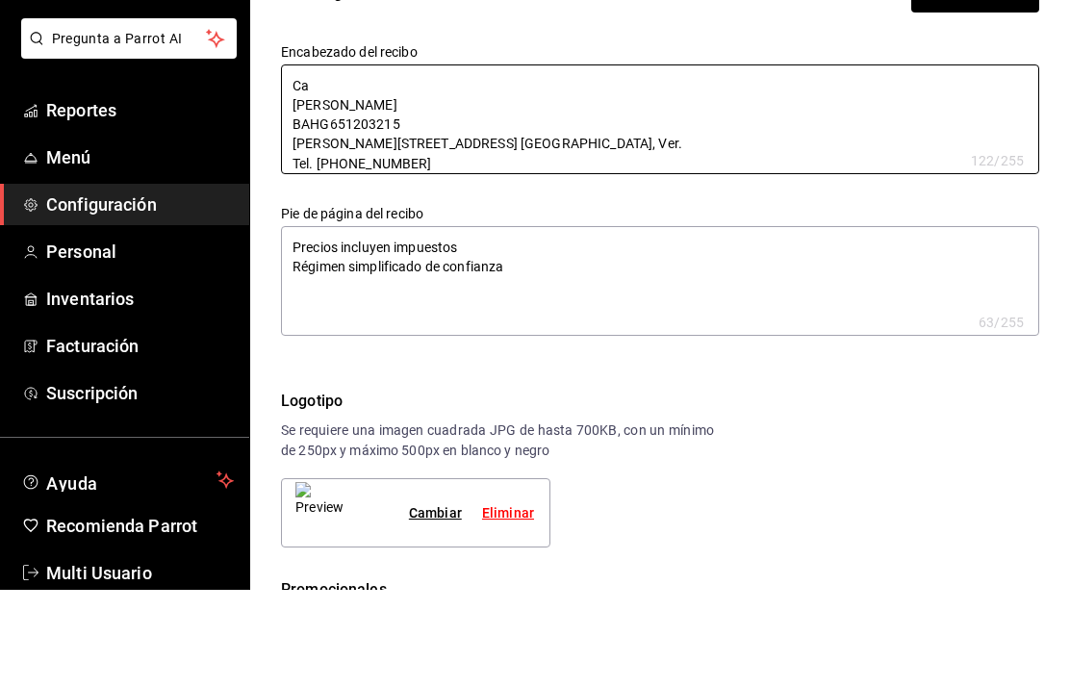
type textarea "C [PERSON_NAME] BAHG651203215 [PERSON_NAME][STREET_ADDRESS] [GEOGRAPHIC_DATA], …"
type textarea "x"
type textarea "[PERSON_NAME] BAHG651203215 [PERSON_NAME][STREET_ADDRESS] [GEOGRAPHIC_DATA], Ve…"
type textarea "x"
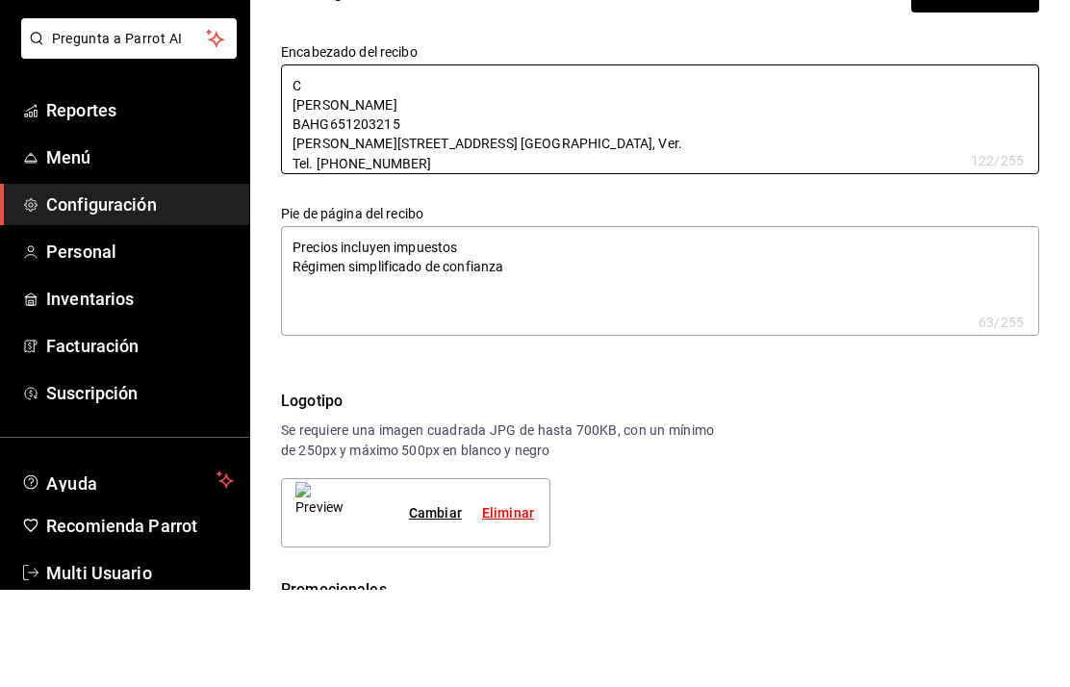
type textarea "x"
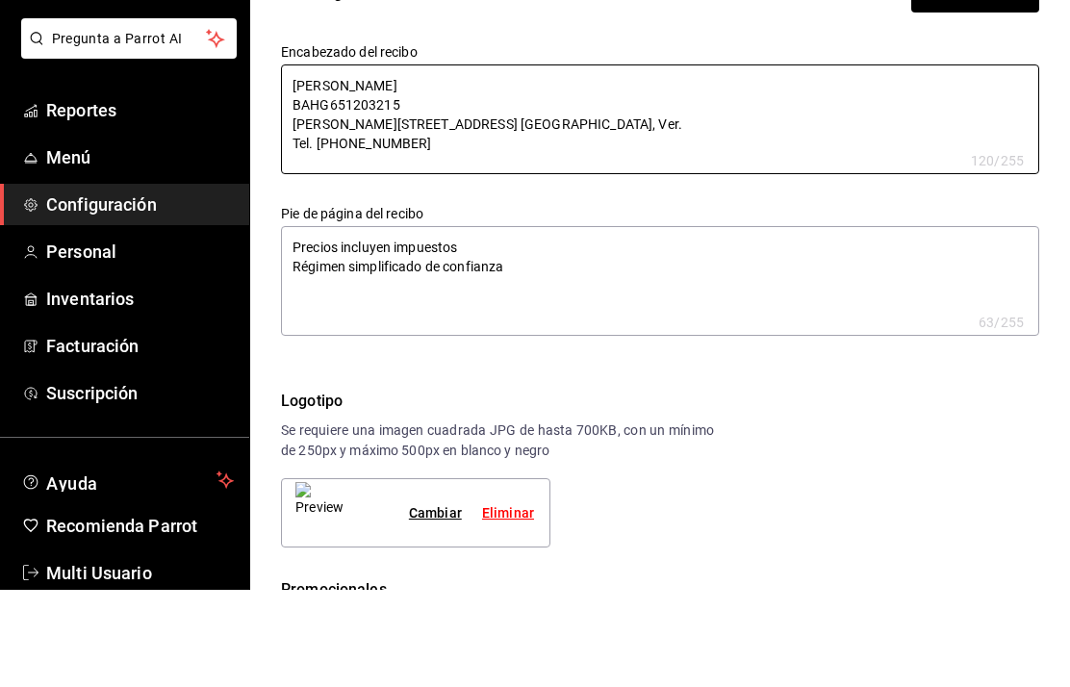
click at [292, 162] on textarea "[PERSON_NAME] BAHG651203215 [PERSON_NAME][STREET_ADDRESS] [GEOGRAPHIC_DATA], Ve…" at bounding box center [660, 217] width 759 height 110
type textarea "[PERSON_NAME] BAHG651203215 [PERSON_NAME][STREET_ADDRESS] [GEOGRAPHIC_DATA], Ve…"
type textarea "x"
click at [419, 162] on textarea "[PERSON_NAME] BAHG651203215 [PERSON_NAME][STREET_ADDRESS] [GEOGRAPHIC_DATA], Ve…" at bounding box center [660, 217] width 759 height 110
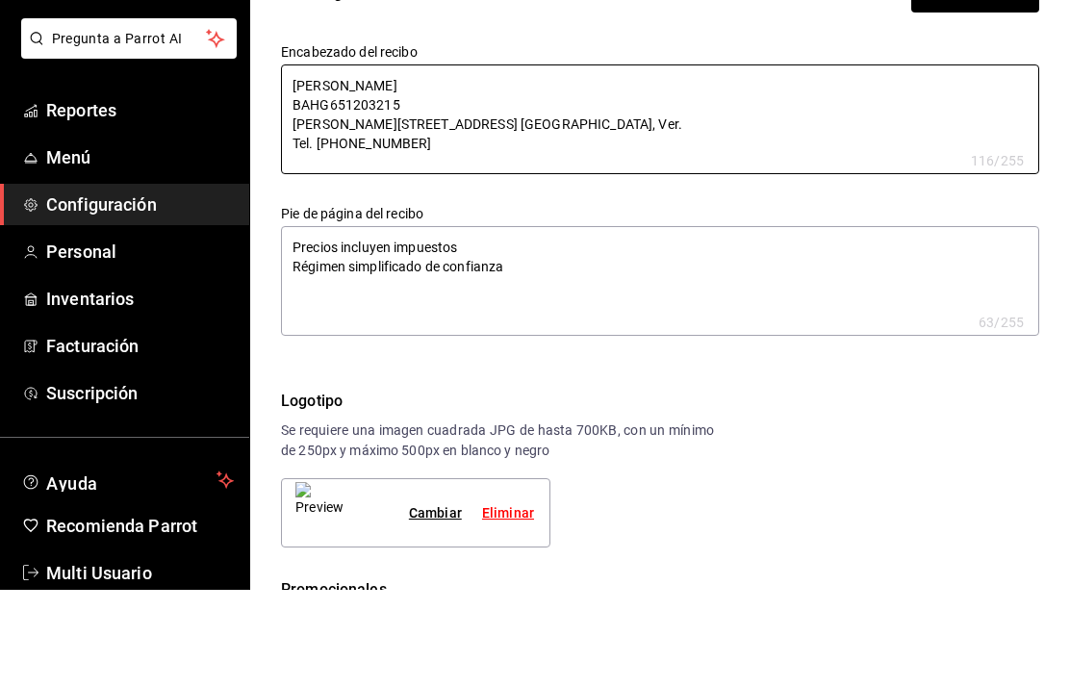
click at [291, 162] on textarea "[PERSON_NAME] BAHG651203215 [PERSON_NAME][STREET_ADDRESS] [GEOGRAPHIC_DATA], Ve…" at bounding box center [660, 217] width 759 height 110
click at [414, 162] on textarea "[PERSON_NAME] BAHG651203215 [PERSON_NAME][STREET_ADDRESS] [GEOGRAPHIC_DATA], Ve…" at bounding box center [660, 217] width 759 height 110
type textarea "[PERSON_NAME] BAHG651203215"
type textarea "x"
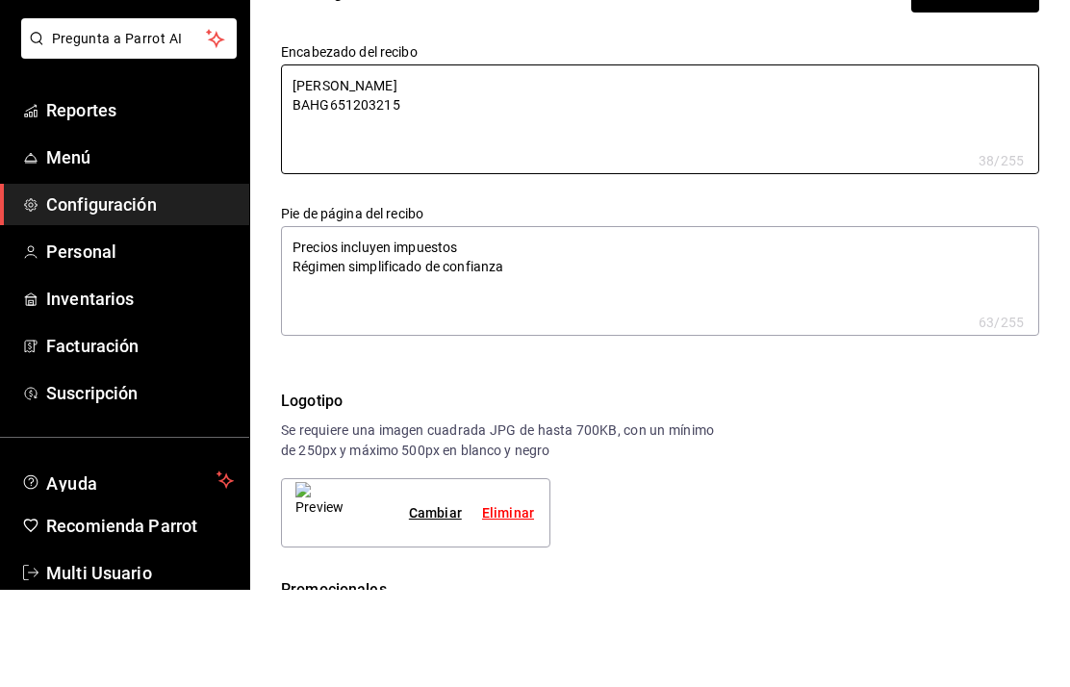
click at [297, 162] on textarea "[PERSON_NAME] BAHG651203215" at bounding box center [660, 217] width 759 height 110
click at [291, 162] on textarea "[PERSON_NAME] BAHG651203215" at bounding box center [660, 217] width 759 height 110
paste textarea "[PERSON_NAME][STREET_ADDRESS] [GEOGRAPHIC_DATA], Ver. Tel. [PHONE_NUMBER]"
type textarea "[PERSON_NAME][STREET_ADDRESS] [GEOGRAPHIC_DATA], Ver. Tel. [PHONE_NUMBER] [PERS…"
type textarea "x"
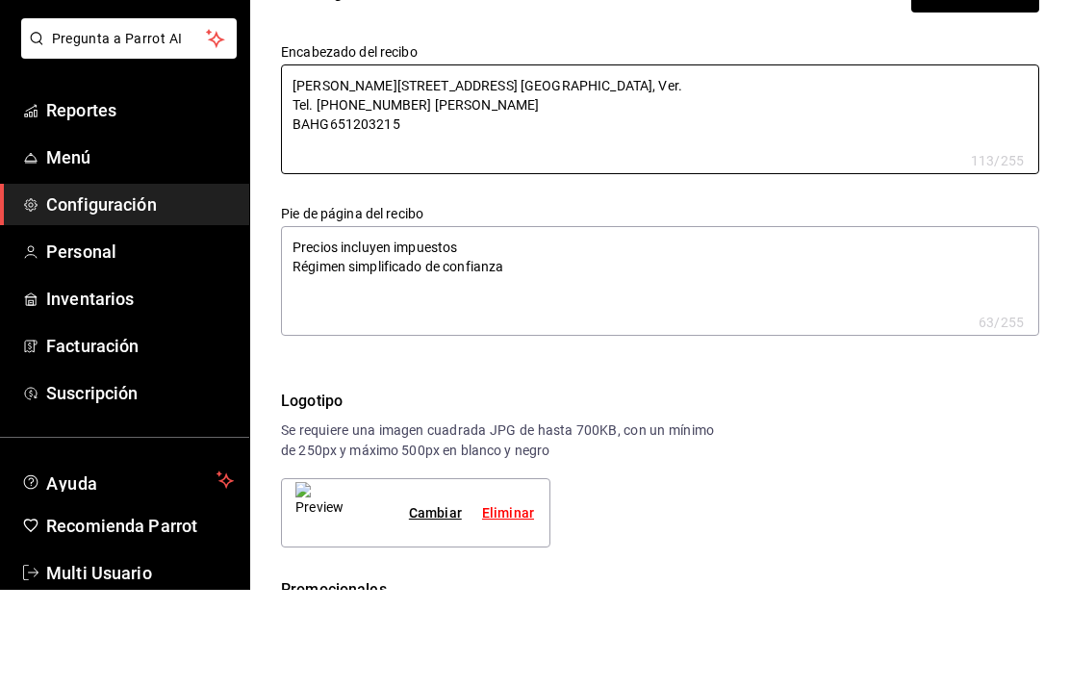
type textarea "x"
type textarea "[PERSON_NAME][STREET_ADDRESS] [GEOGRAPHIC_DATA], Ver. Tel. [PHONE_NUMBER] [PERS…"
type textarea "x"
click at [427, 162] on textarea "[PERSON_NAME][STREET_ADDRESS] [GEOGRAPHIC_DATA], Ver. Tel. [PHONE_NUMBER] [PERS…" at bounding box center [660, 217] width 759 height 110
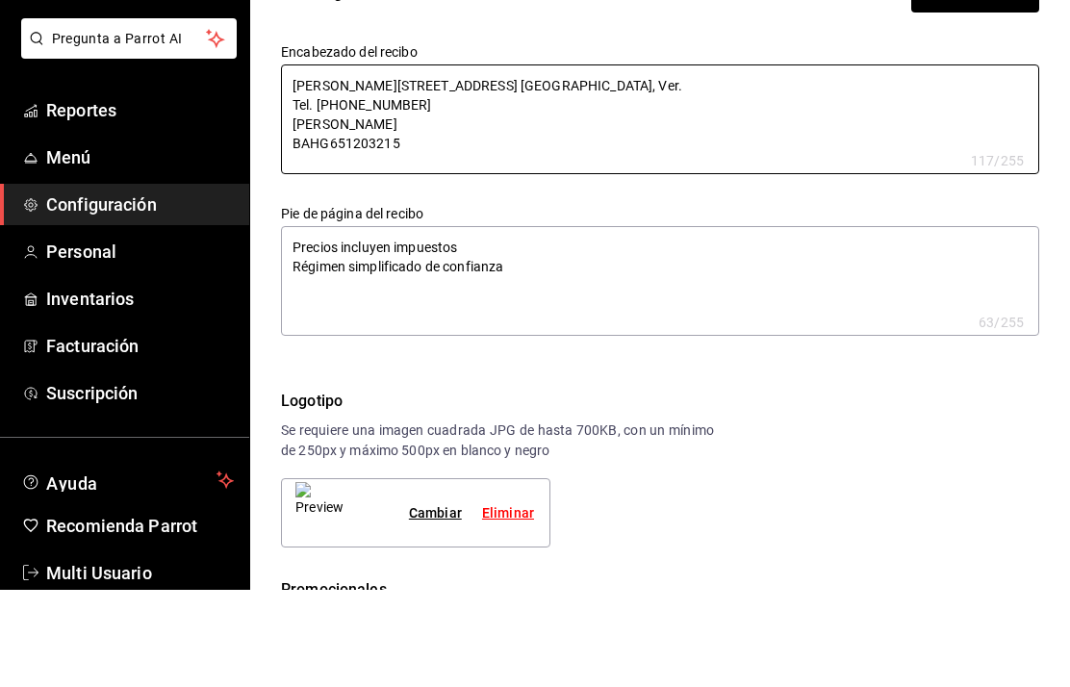
type textarea "[PERSON_NAME][STREET_ADDRESS] [GEOGRAPHIC_DATA], Ver. Tel. [PHONE_NUMBER] [PERS…"
type textarea "x"
click at [439, 162] on textarea "[PERSON_NAME][STREET_ADDRESS] [GEOGRAPHIC_DATA], Ver. Tel. [PHONE_NUMBER] [PERS…" at bounding box center [660, 217] width 759 height 110
click at [290, 162] on textarea "[PERSON_NAME][STREET_ADDRESS] [GEOGRAPHIC_DATA], Ver. Tel. [PHONE_NUMBER] [PERS…" at bounding box center [660, 217] width 759 height 110
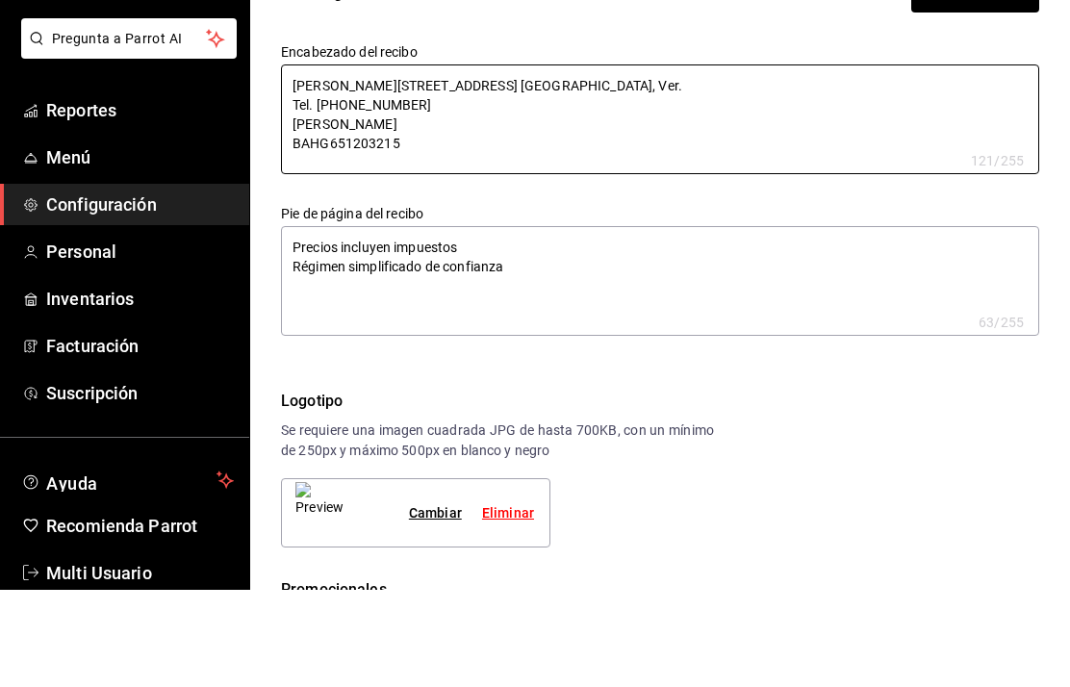
type textarea "[PERSON_NAME][STREET_ADDRESS] Centro 91000Xalapa, Ver. Tel. [PHONE_NUMBER] [PER…"
type textarea "x"
type textarea "[PERSON_NAME][STREET_ADDRESS] [GEOGRAPHIC_DATA], Ver. Tel. [PHONE_NUMBER] [PERS…"
type textarea "x"
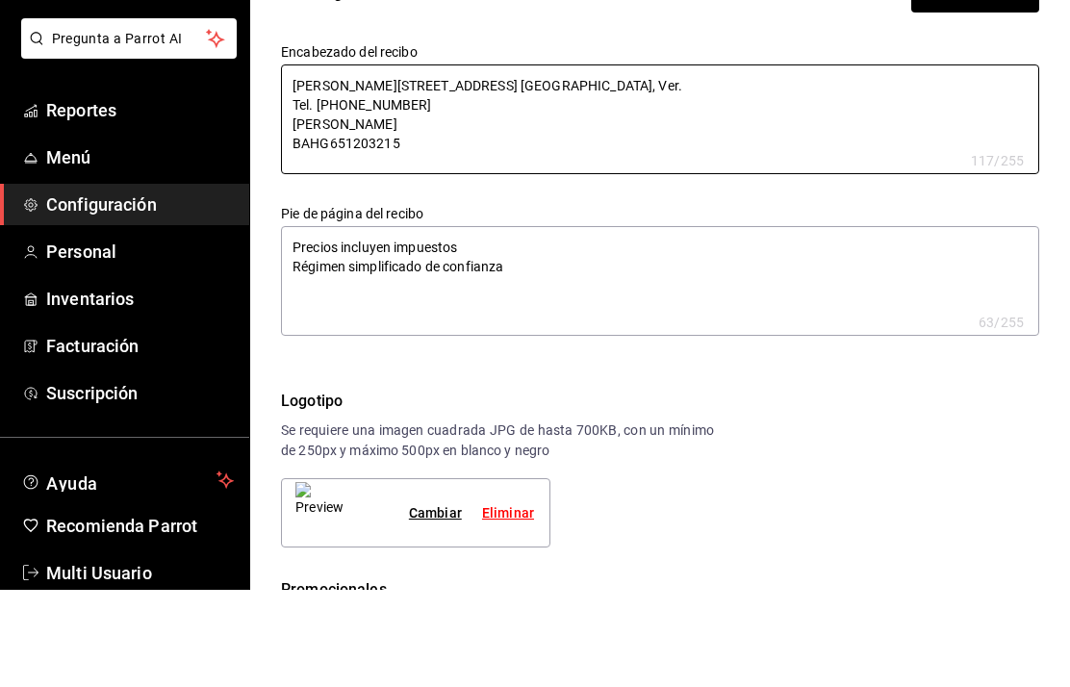
type textarea "x"
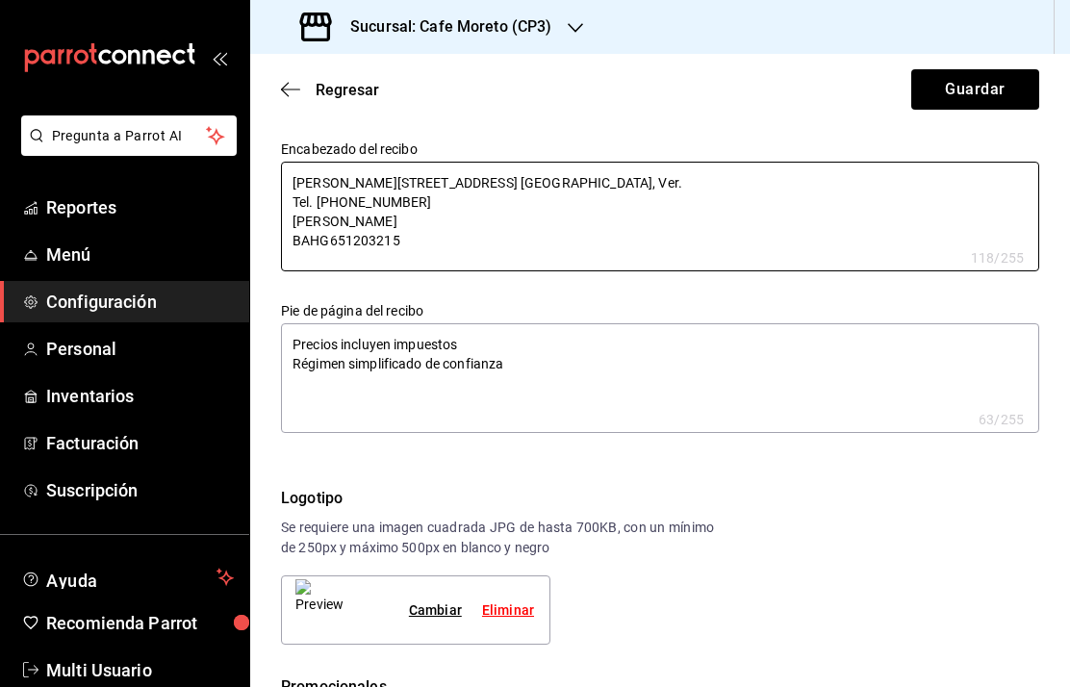
type textarea "[PERSON_NAME][STREET_ADDRESS] [GEOGRAPHIC_DATA], Ver. Tel. [PHONE_NUMBER] [PERS…"
click at [482, 336] on textarea "Precios incluyen impuestos Régimen simplificado de confianza" at bounding box center [660, 378] width 759 height 110
type textarea "x"
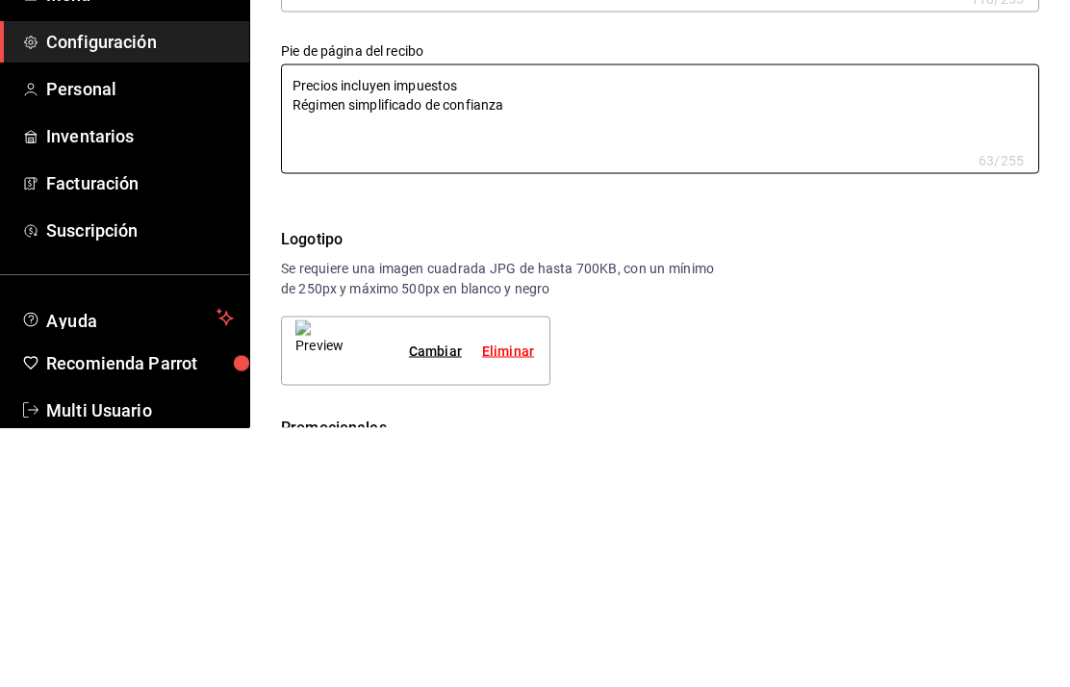
type textarea "x"
type textarea "Precios incluyen impuesto Régimen simplificado de confianza"
type textarea "x"
type textarea "Precios incluyen impuest Régimen simplificado de confianza"
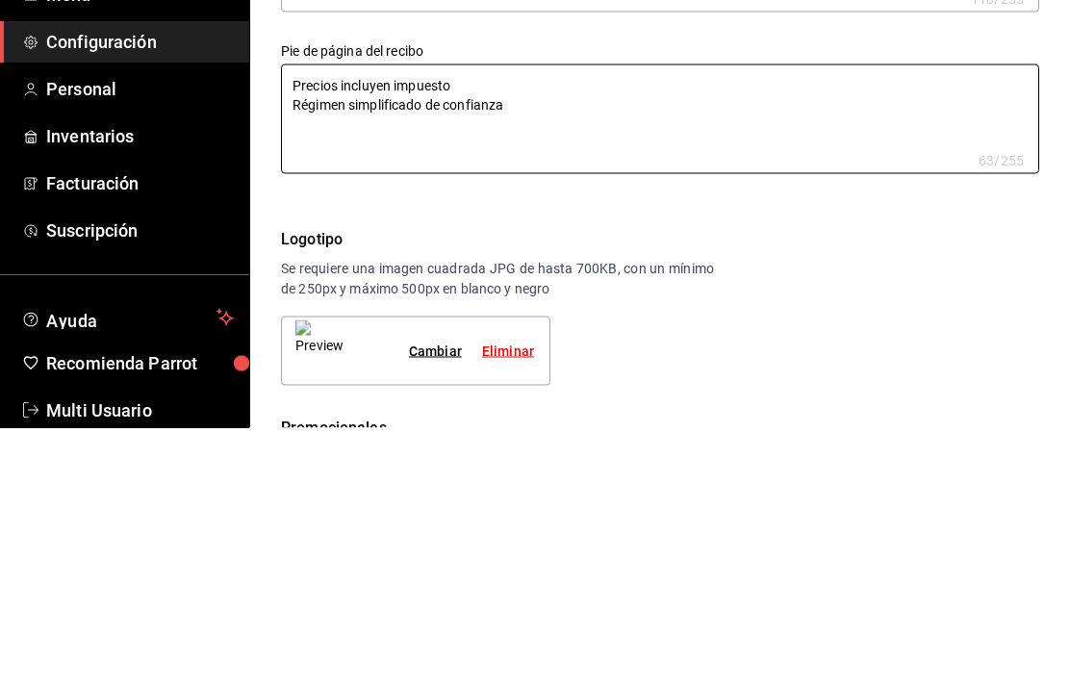
type textarea "x"
type textarea "Precios incluyen impues Régimen simplificado de confianza"
type textarea "x"
type textarea "Precios incluyen impue Régimen simplificado de confianza"
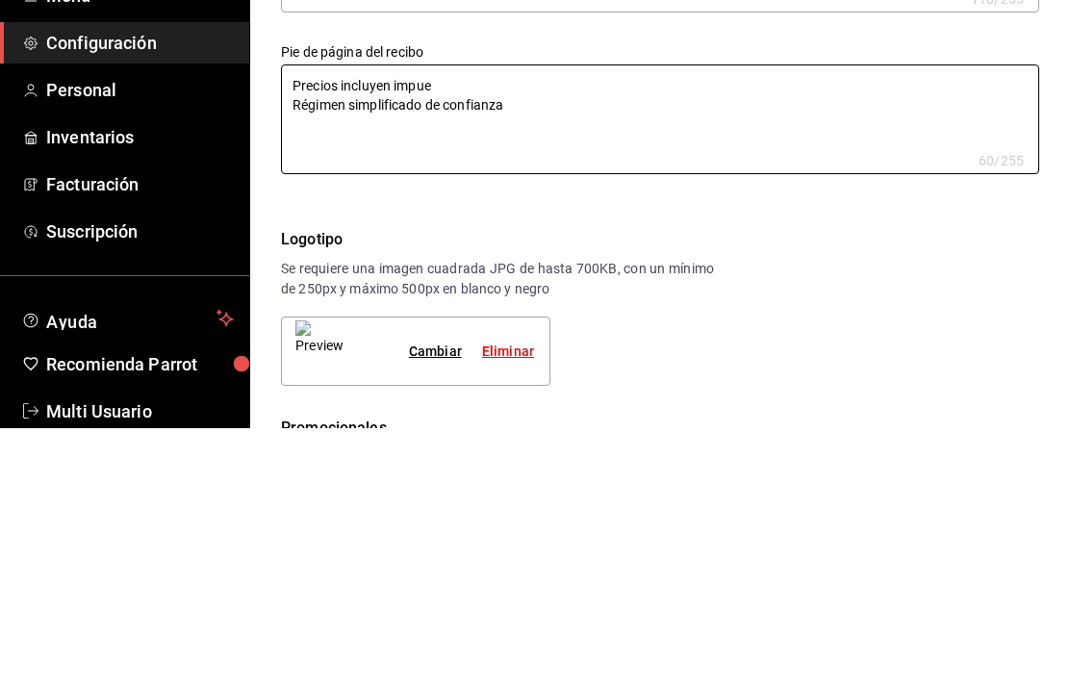
type textarea "x"
type textarea "Precios incluyen impu Régimen simplificado de confianza"
type textarea "x"
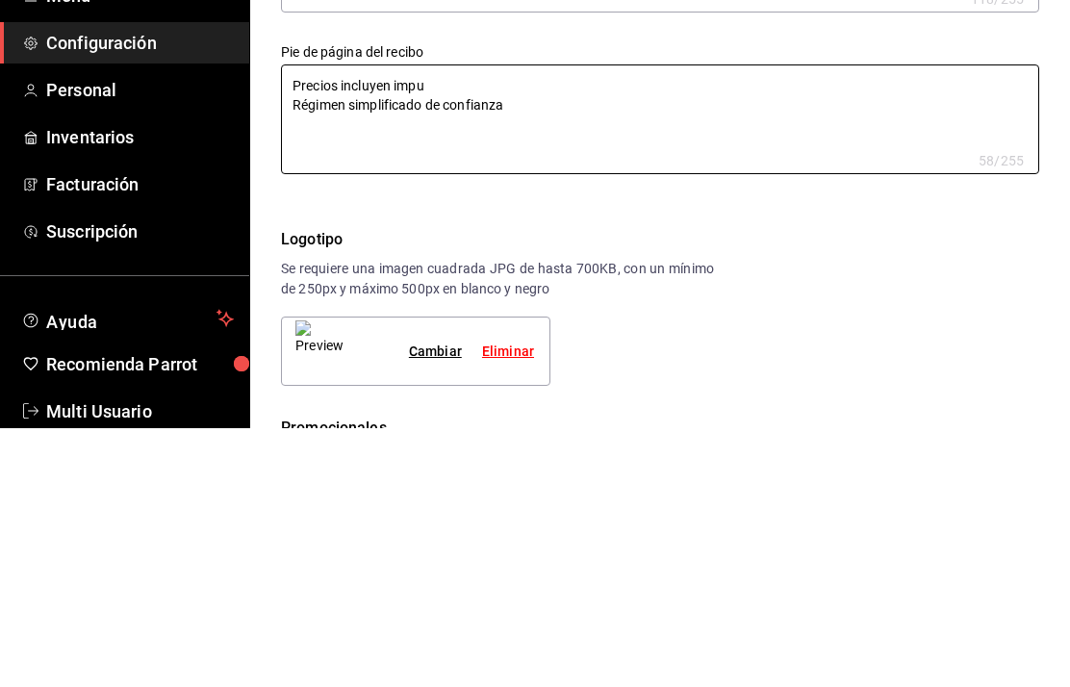
type textarea "Precios incluyen imp Régimen simplificado de confianza"
type textarea "x"
type textarea "Precios incluyen im Régimen simplificado de confianza"
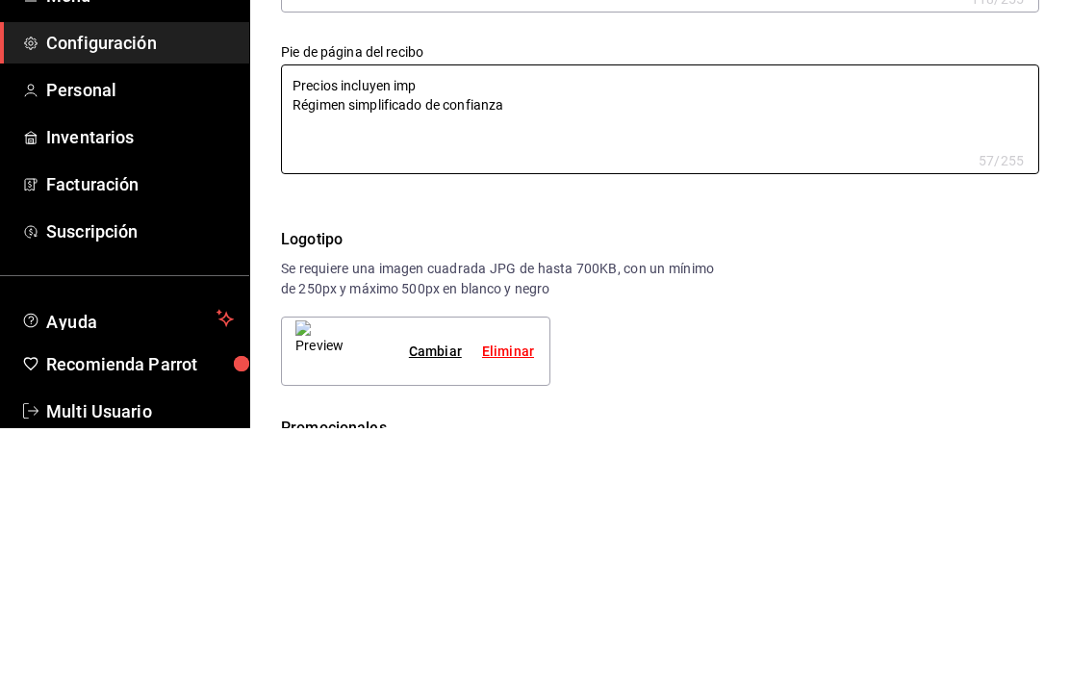
type textarea "x"
type textarea "Precios incluyen i Régimen simplificado de confianza"
type textarea "x"
type textarea "Precios incluyen Régimen simplificado de confianza"
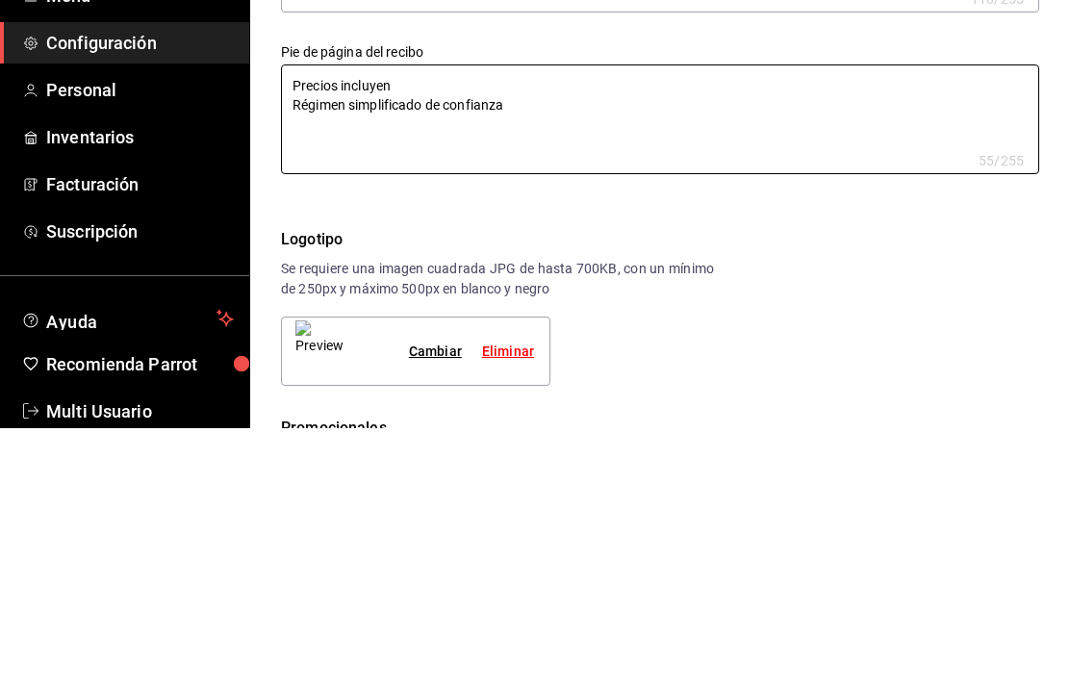
type textarea "x"
type textarea "Precios incluyen Régimen simplificado de confianza"
type textarea "x"
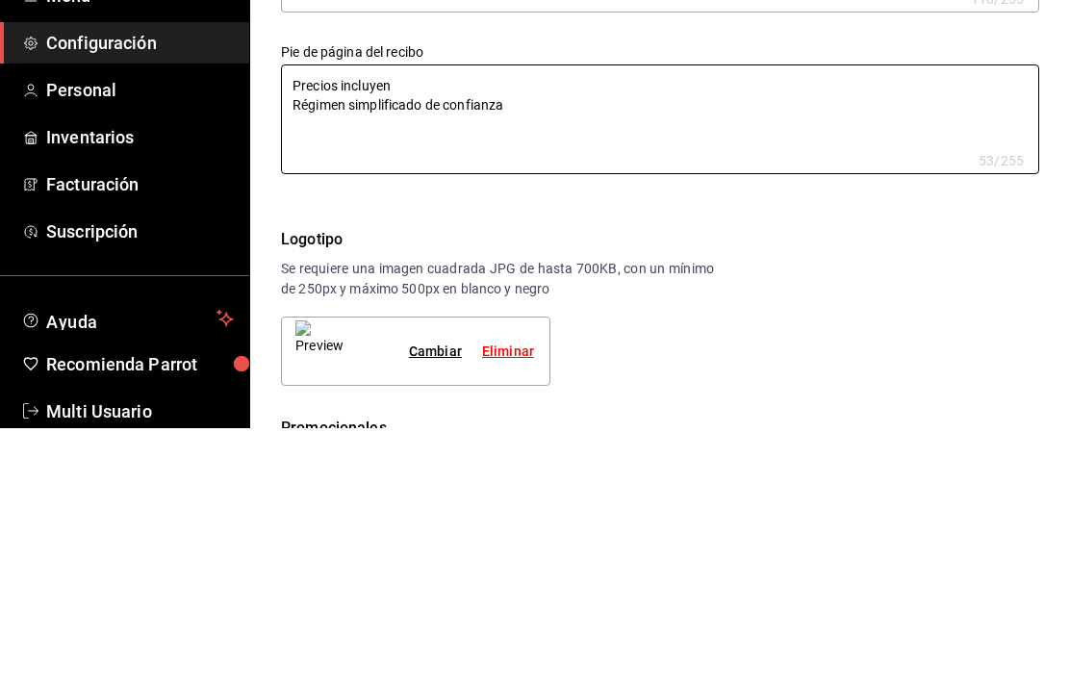
type textarea "Precios incluyen Régimen simplificado de confianza"
type textarea "x"
type textarea "Precios incluyen I Régimen simplificado de confianza"
type textarea "x"
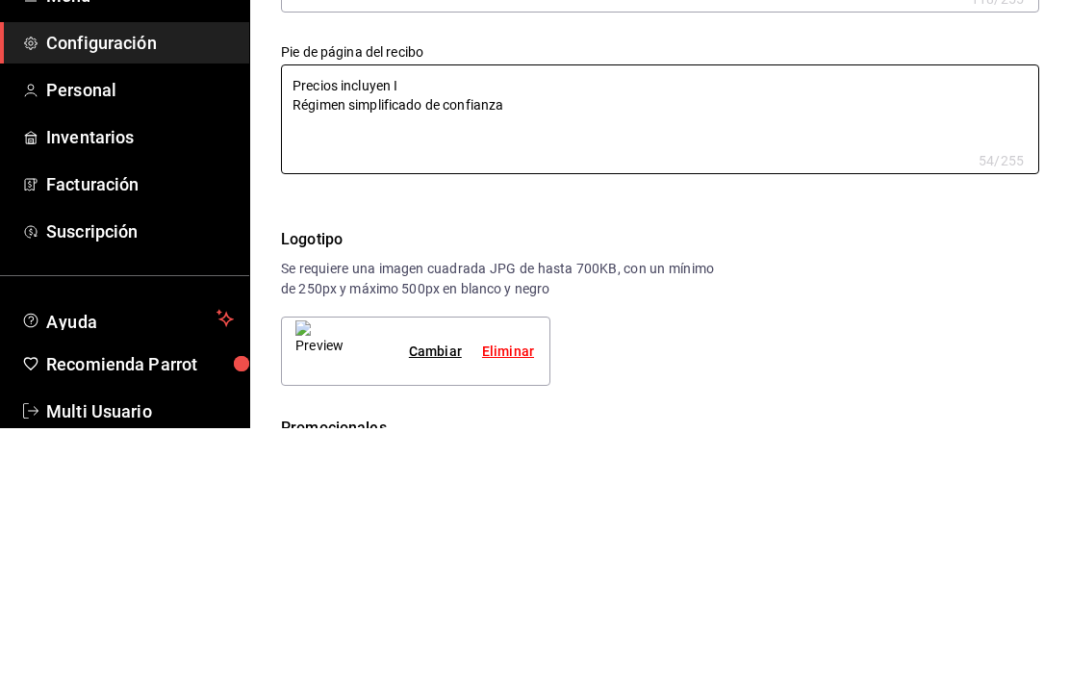
type textarea "x"
type textarea "Precios incluyen IV Régimen simplificado de confianza"
type textarea "x"
type textarea "Precios incluyen IVA Régimen simplificado de confianza"
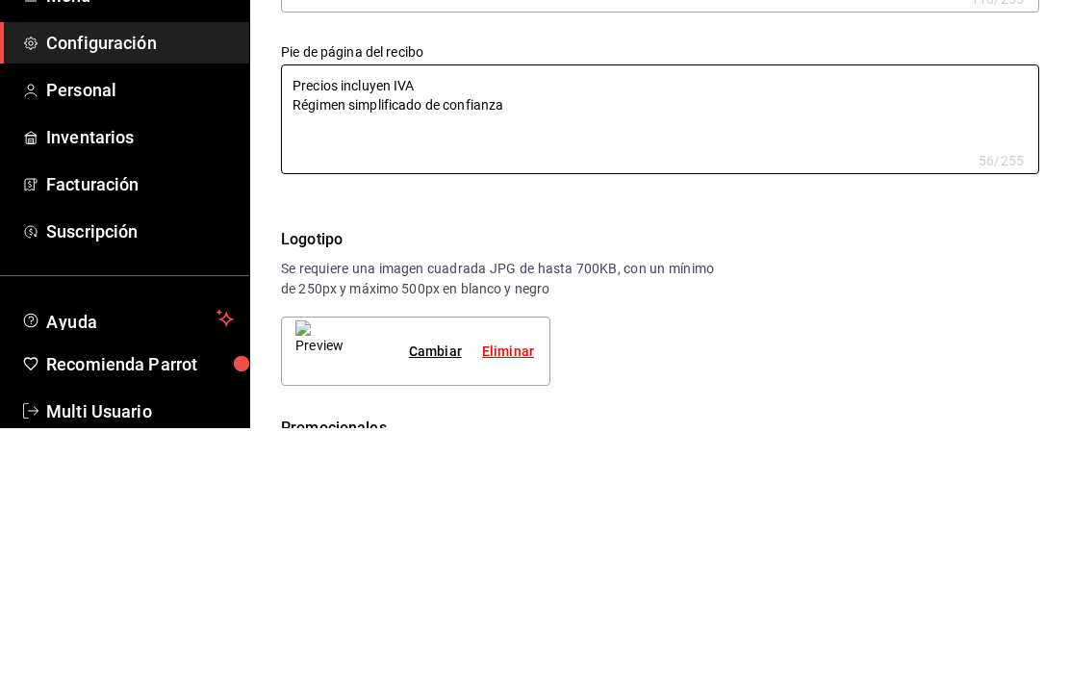
type textarea "x"
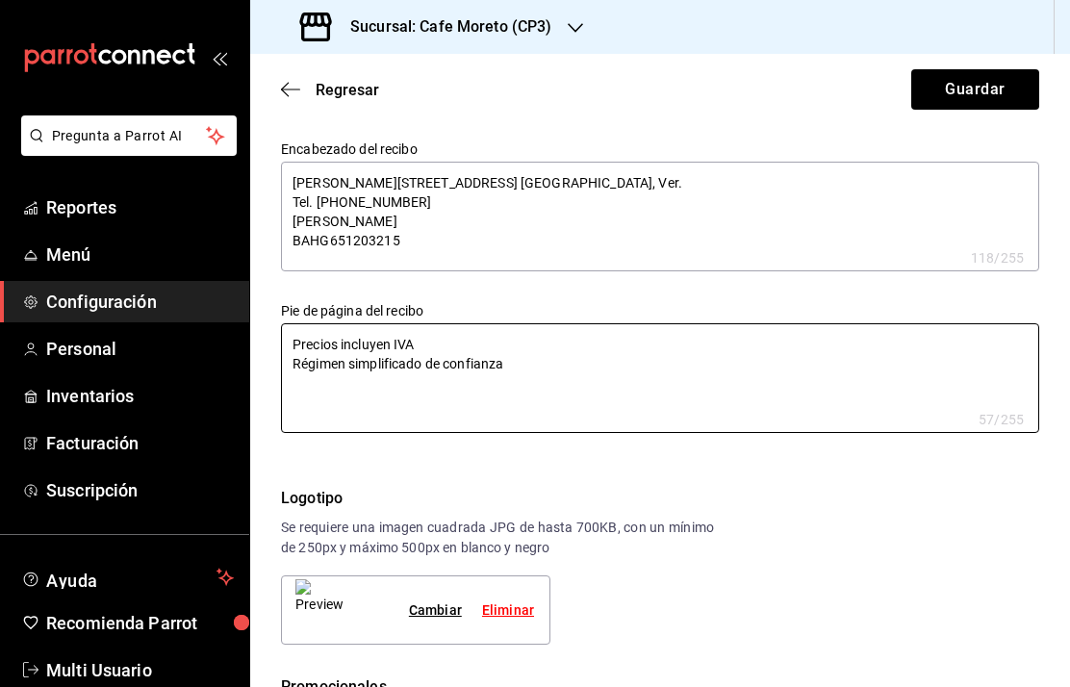
type textarea "Precios incluyen IVA Régimen simplificado de confianza"
click at [977, 90] on button "Guardar" at bounding box center [976, 89] width 128 height 40
type textarea "x"
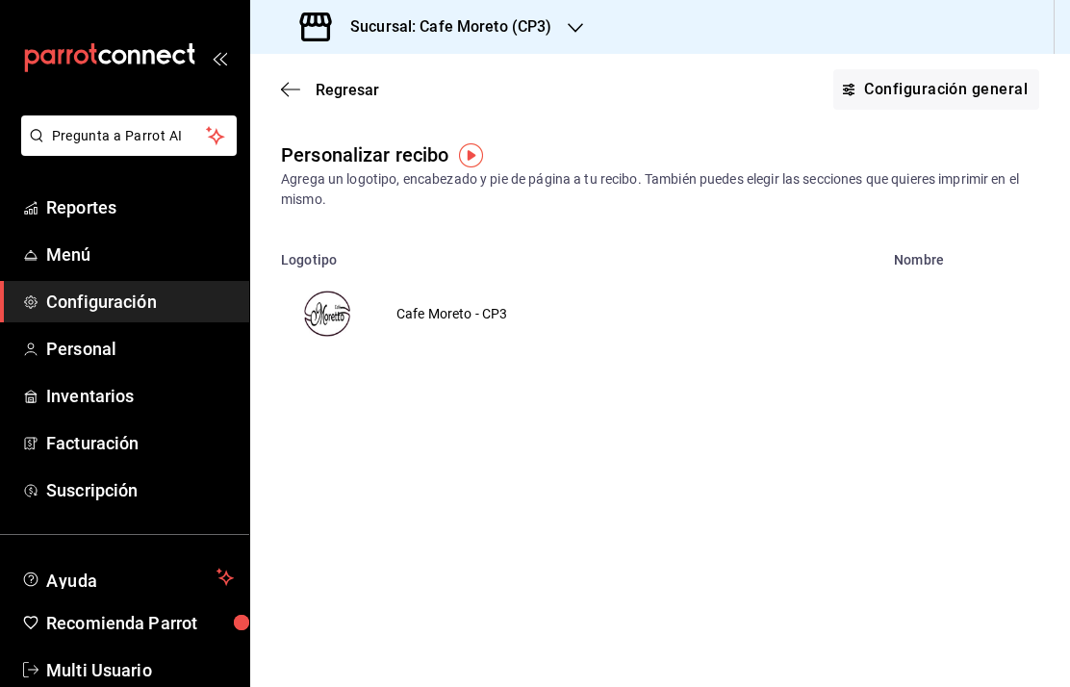
click at [530, 25] on h3 "Sucursal: Cafe Moreto (CP3)" at bounding box center [444, 26] width 218 height 23
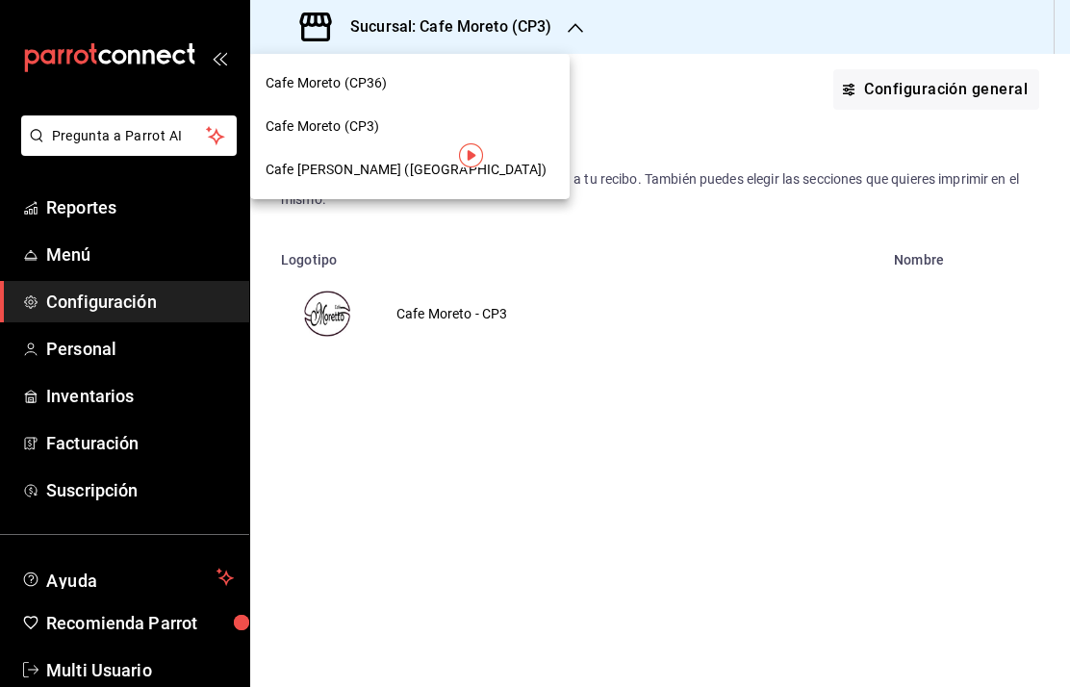
click at [350, 80] on span "Cafe Moreto (CP36)" at bounding box center [326, 83] width 121 height 20
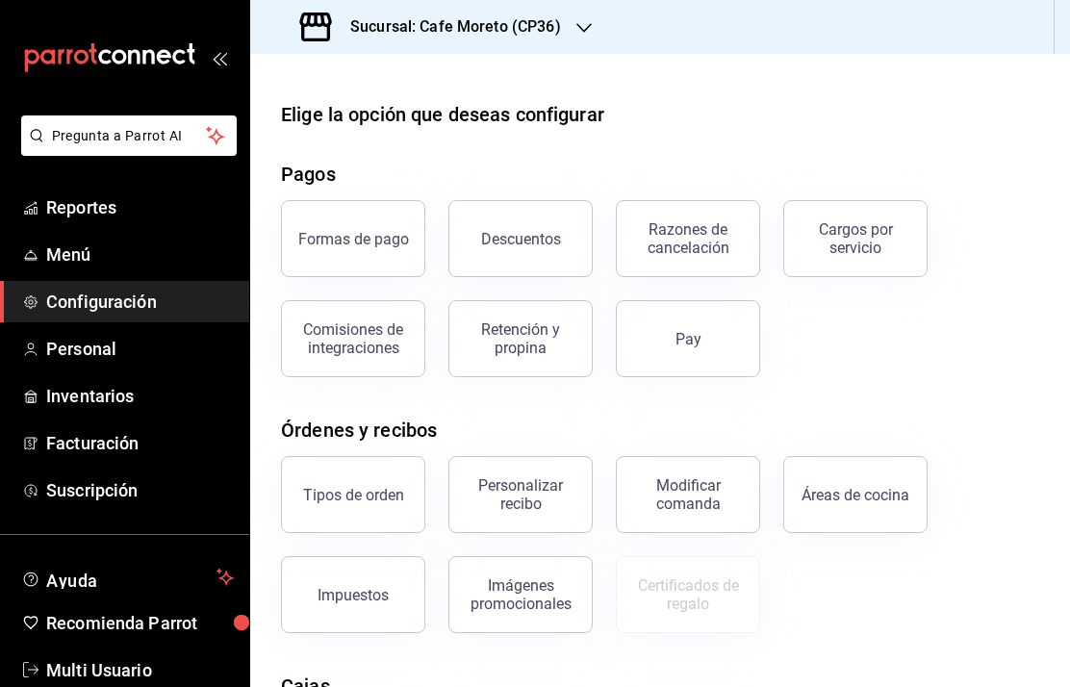
click at [534, 503] on div "Personalizar recibo" at bounding box center [520, 495] width 119 height 37
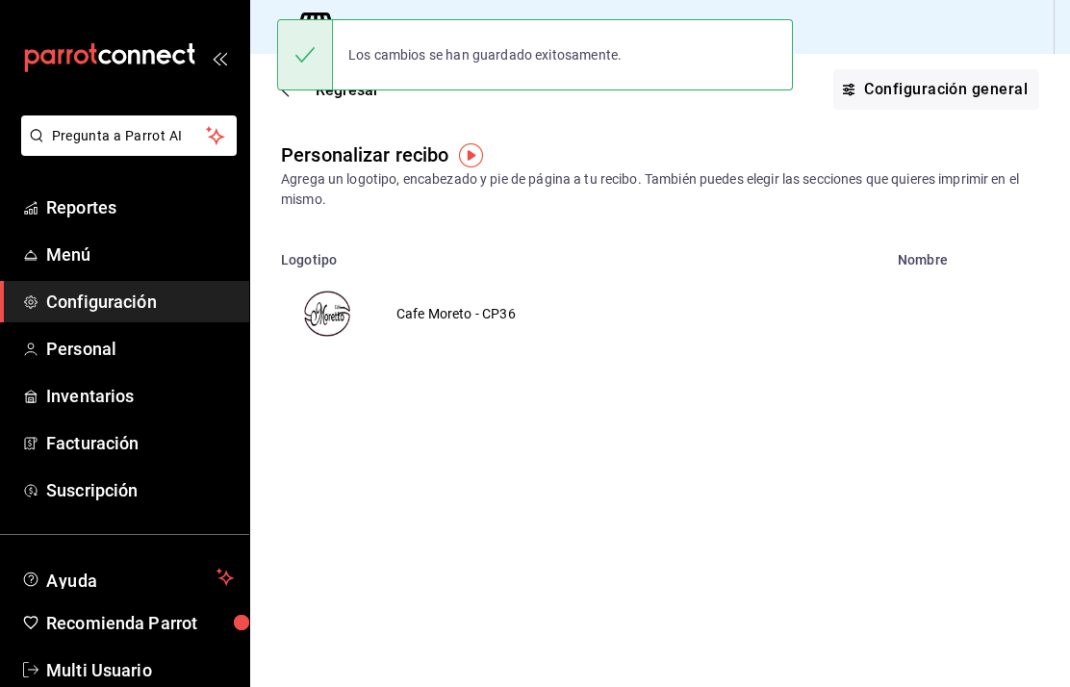
click at [333, 317] on img "voidReasonsTable" at bounding box center [327, 314] width 46 height 46
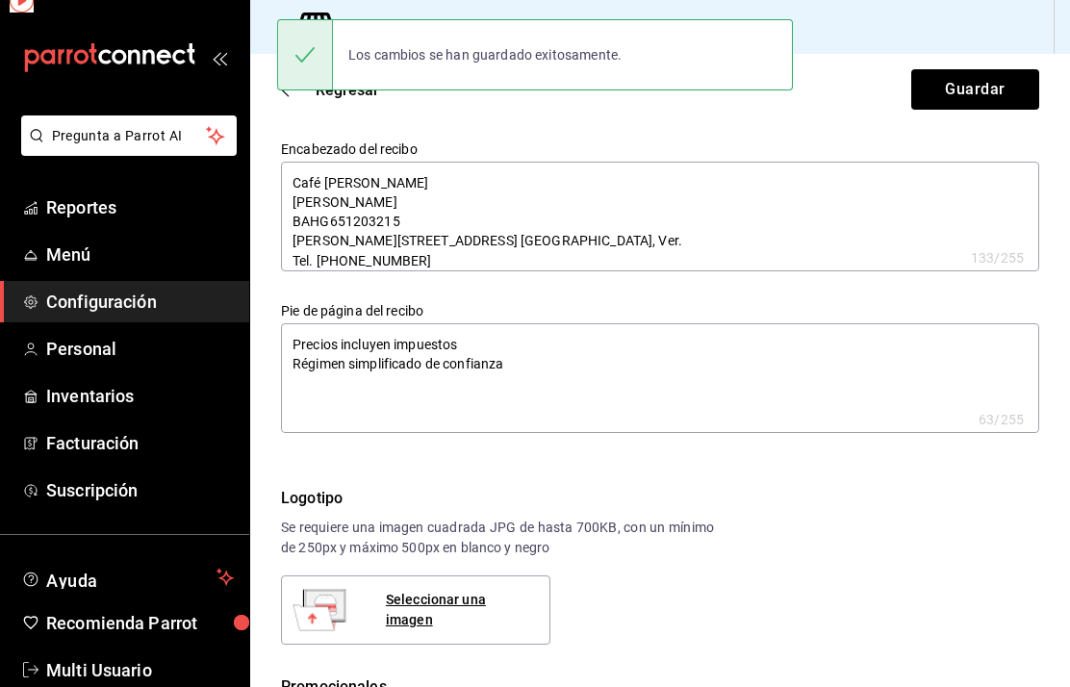
type textarea "x"
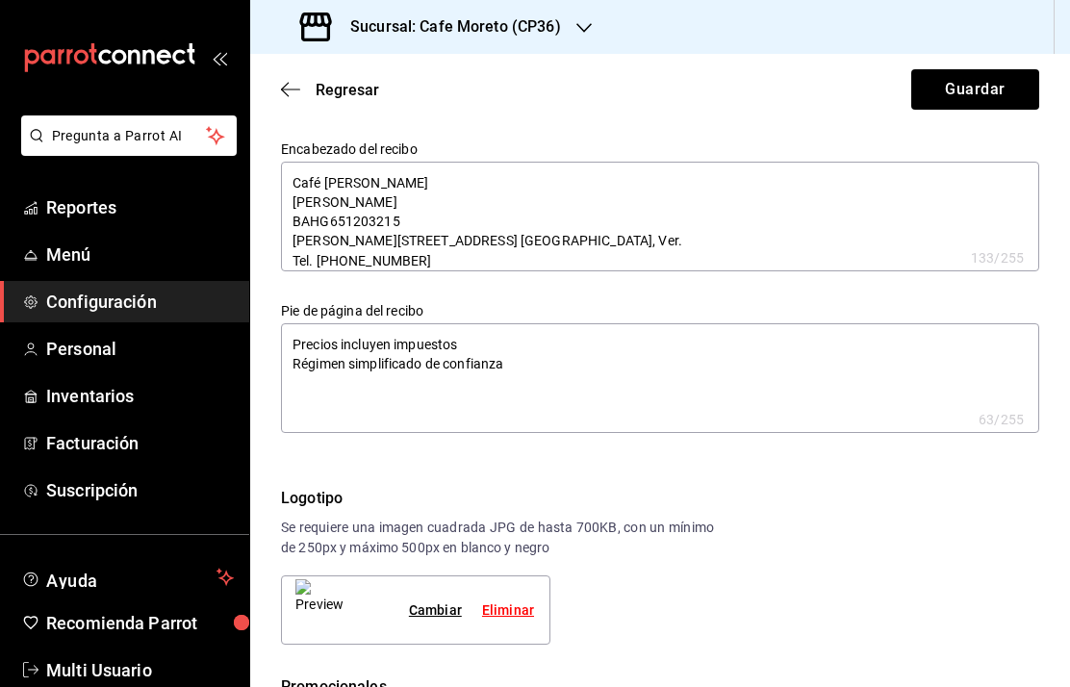
click at [405, 181] on textarea "Café [PERSON_NAME] [PERSON_NAME] BAHG651203215 [PERSON_NAME][STREET_ADDRESS] [G…" at bounding box center [660, 217] width 759 height 110
type textarea "x"
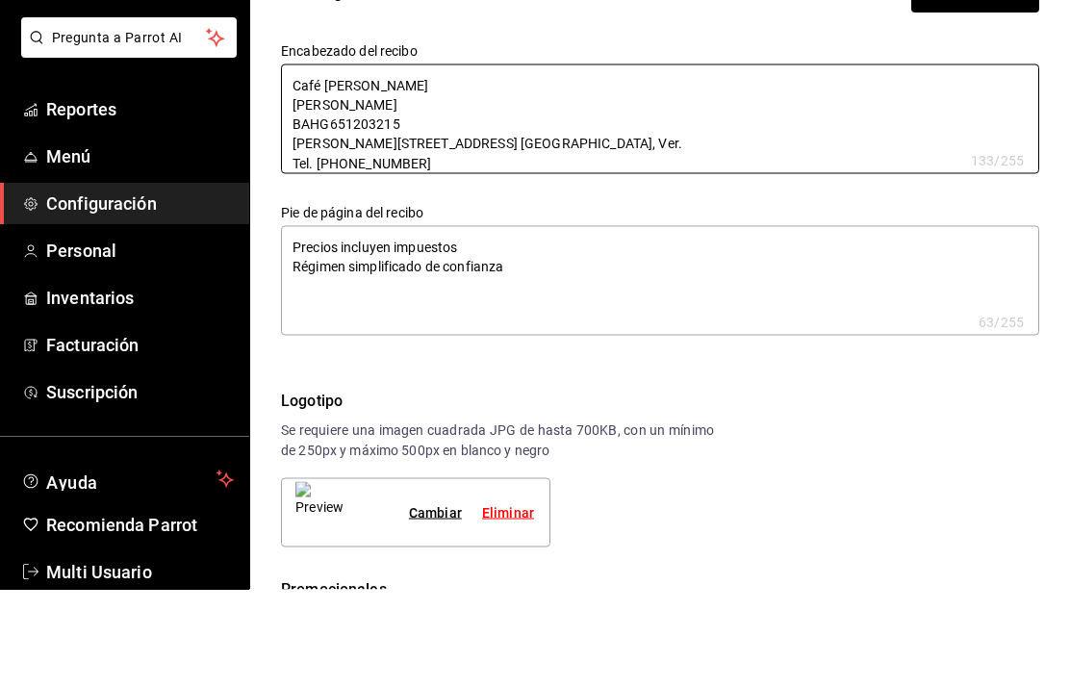
type textarea "Café [PERSON_NAME] [PERSON_NAME] BAHG651203215 [PERSON_NAME][STREET_ADDRESS] [G…"
type textarea "x"
type textarea "Café [PERSON_NAME] [PERSON_NAME] BAHG651203215 [PERSON_NAME][STREET_ADDRESS] [G…"
type textarea "x"
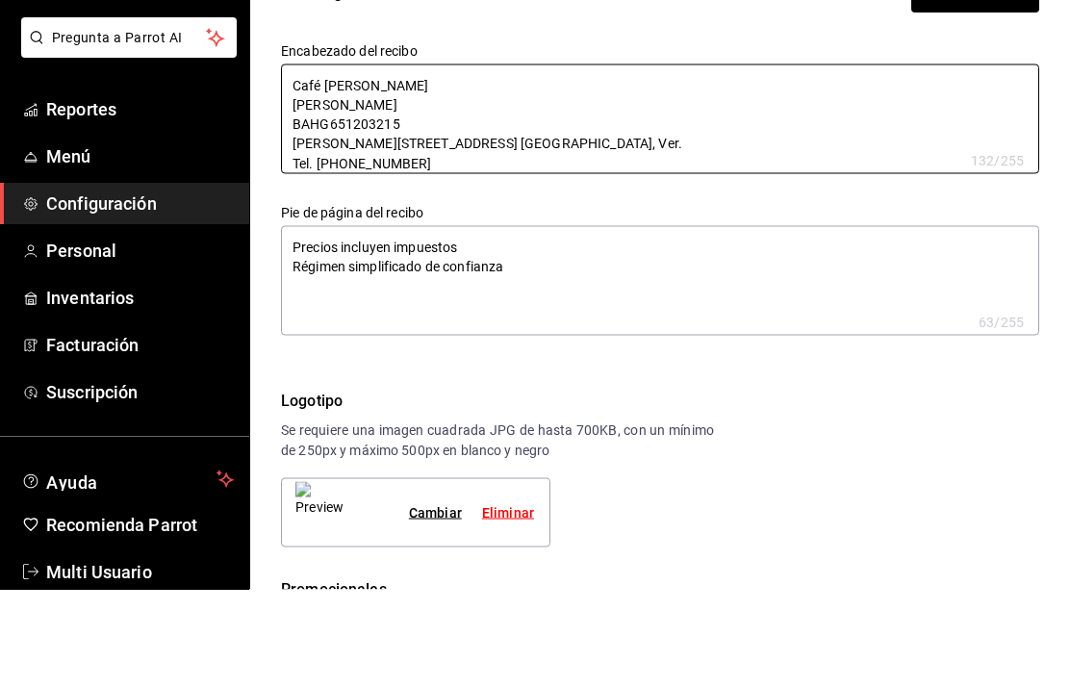
type textarea "x"
type textarea "Café More [PERSON_NAME] BAHG651203215 [PERSON_NAME][STREET_ADDRESS] [GEOGRAPHIC…"
type textarea "x"
type textarea "Café Mor [PERSON_NAME] BAHG651203215 [PERSON_NAME][STREET_ADDRESS] [GEOGRAPHIC_…"
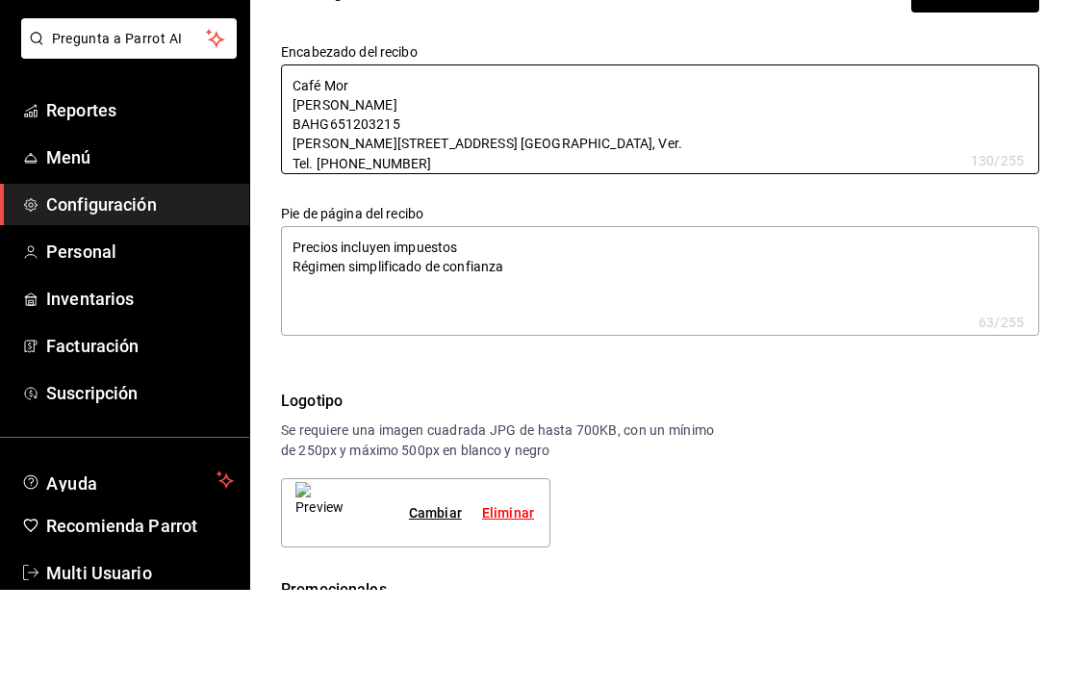
type textarea "x"
type textarea "Café Mo [PERSON_NAME] BAHG651203215 [PERSON_NAME][STREET_ADDRESS] [GEOGRAPHIC_D…"
type textarea "x"
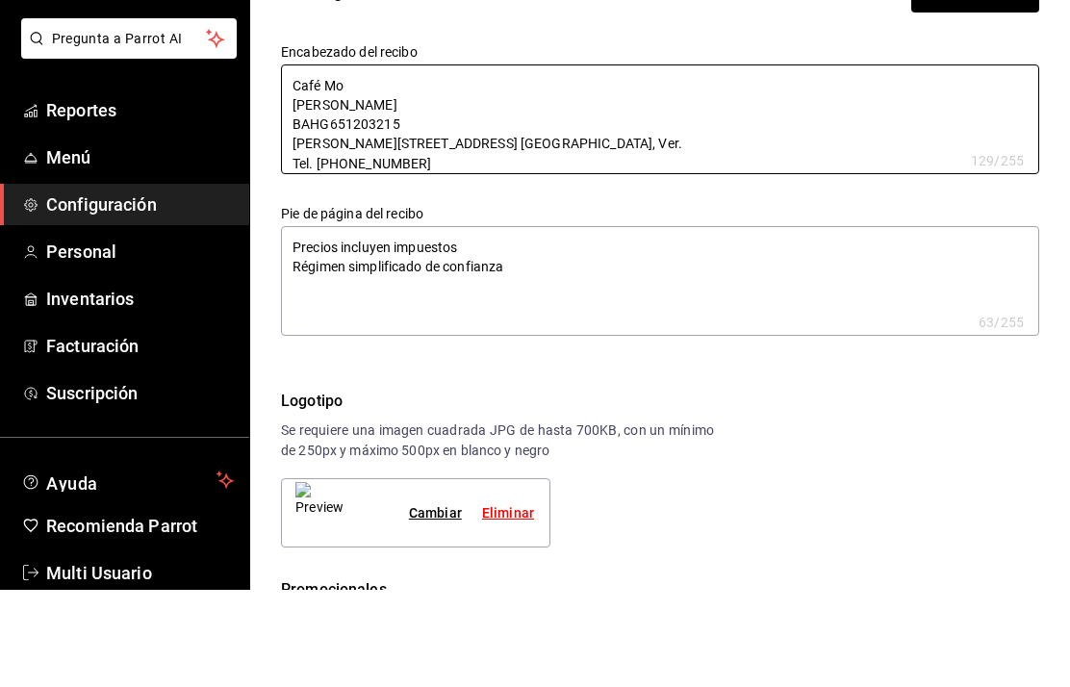
type textarea "Café M [PERSON_NAME] BAHG651203215 [PERSON_NAME][STREET_ADDRESS] [GEOGRAPHIC_DA…"
type textarea "x"
type textarea "Café [PERSON_NAME] BAHG651203215 [PERSON_NAME][STREET_ADDRESS] [GEOGRAPHIC_DATA…"
type textarea "x"
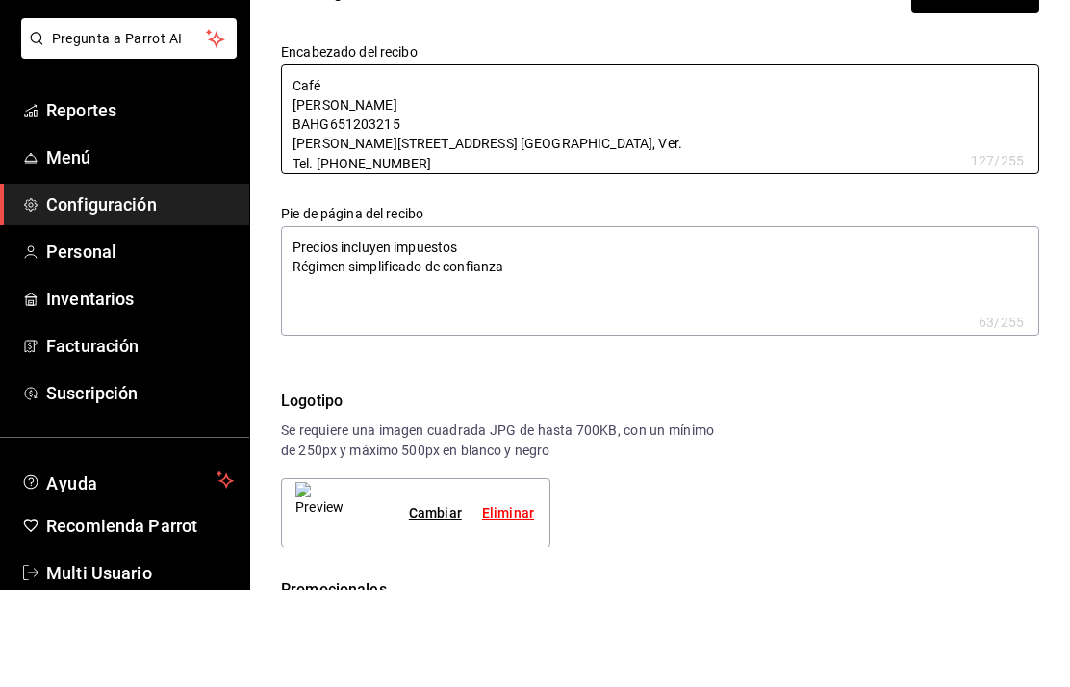
type textarea "x"
type textarea "Café [PERSON_NAME] BAHG651203215 [PERSON_NAME][STREET_ADDRESS] [GEOGRAPHIC_DATA…"
type textarea "x"
type textarea "Caf [PERSON_NAME] BAHG651203215 [PERSON_NAME][STREET_ADDRESS] [GEOGRAPHIC_DATA]…"
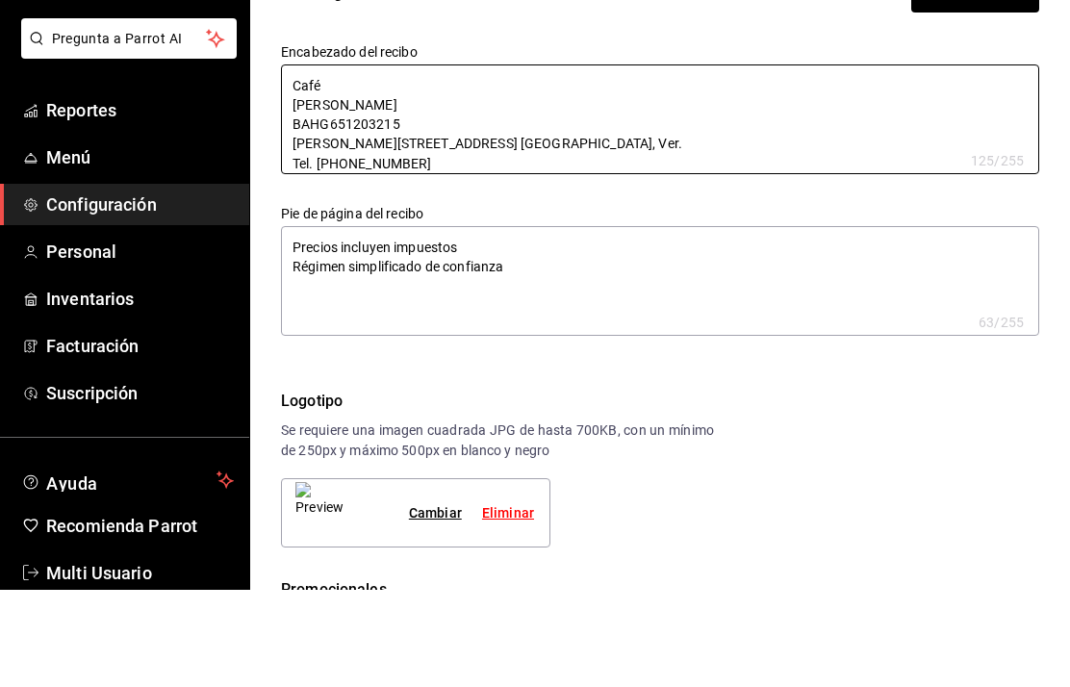
type textarea "x"
type textarea "Ca [PERSON_NAME] BAHG651203215 [PERSON_NAME][STREET_ADDRESS] [GEOGRAPHIC_DATA],…"
type textarea "x"
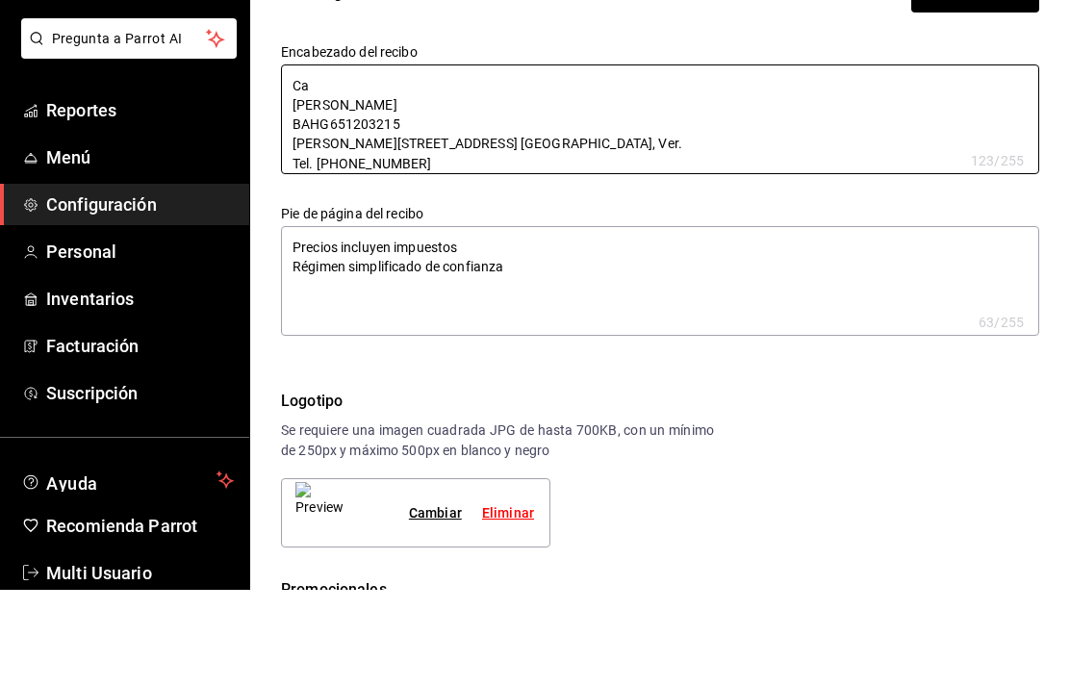
type textarea "C [PERSON_NAME] BAHG651203215 [PERSON_NAME][STREET_ADDRESS] [GEOGRAPHIC_DATA], …"
type textarea "x"
type textarea "[PERSON_NAME] BAHG651203215 [PERSON_NAME][STREET_ADDRESS] [GEOGRAPHIC_DATA], Ve…"
type textarea "x"
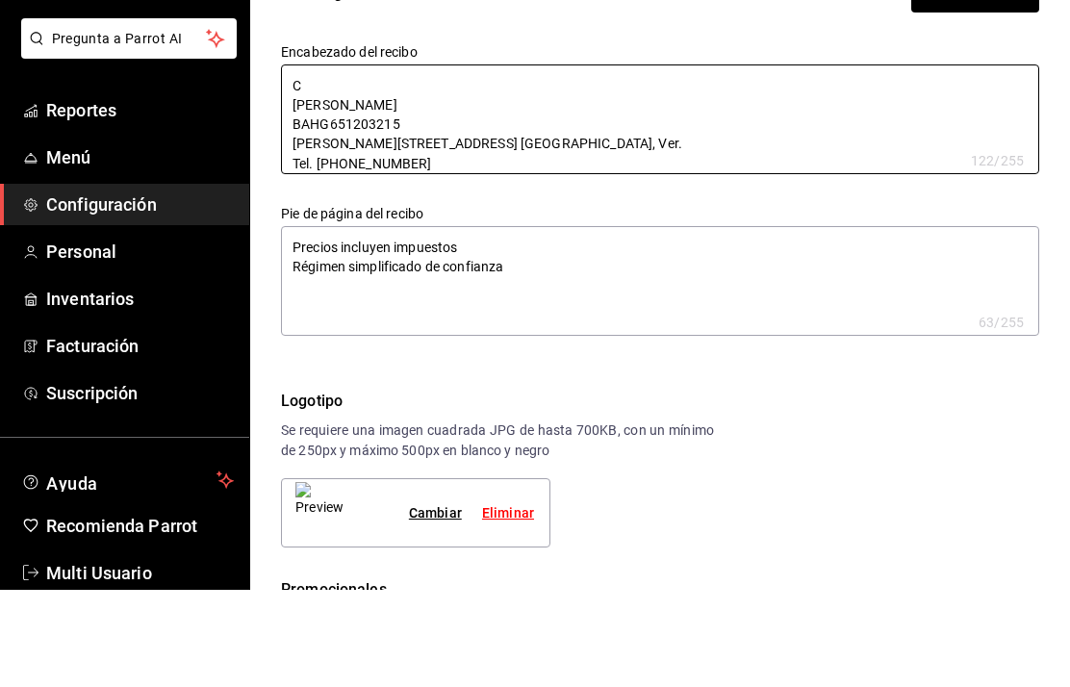
type textarea "x"
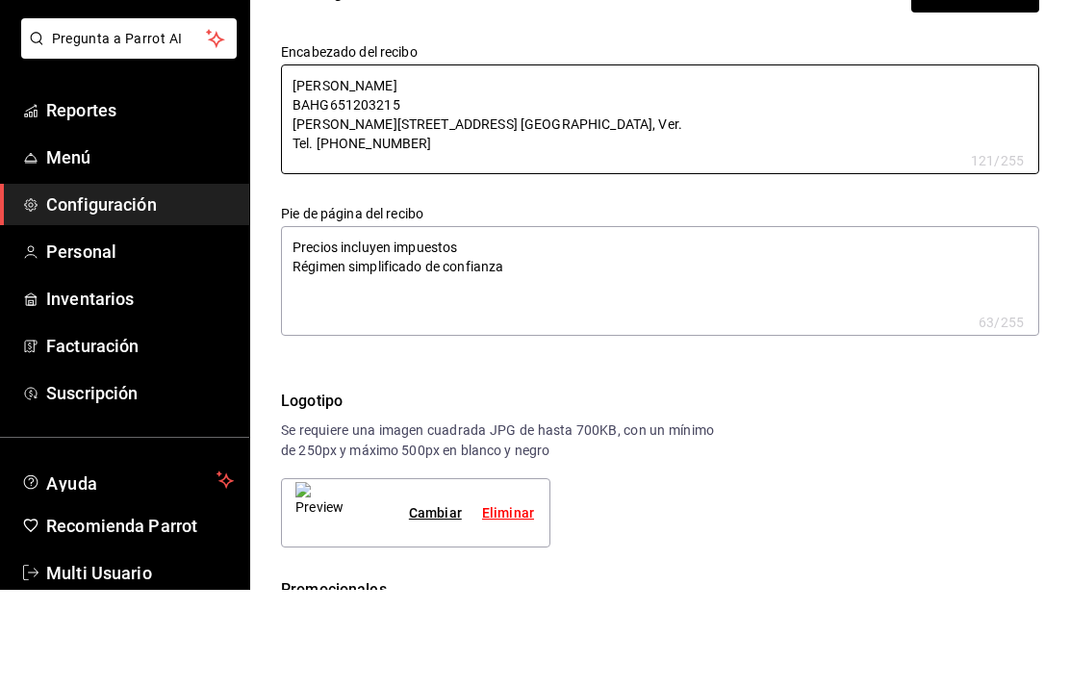
scroll to position [29, 0]
click at [374, 162] on textarea "[PERSON_NAME] BAHG651203215 [PERSON_NAME][STREET_ADDRESS] [GEOGRAPHIC_DATA], Ve…" at bounding box center [660, 217] width 759 height 110
type textarea "[PERSON_NAME] BAHG651203215"
type textarea "x"
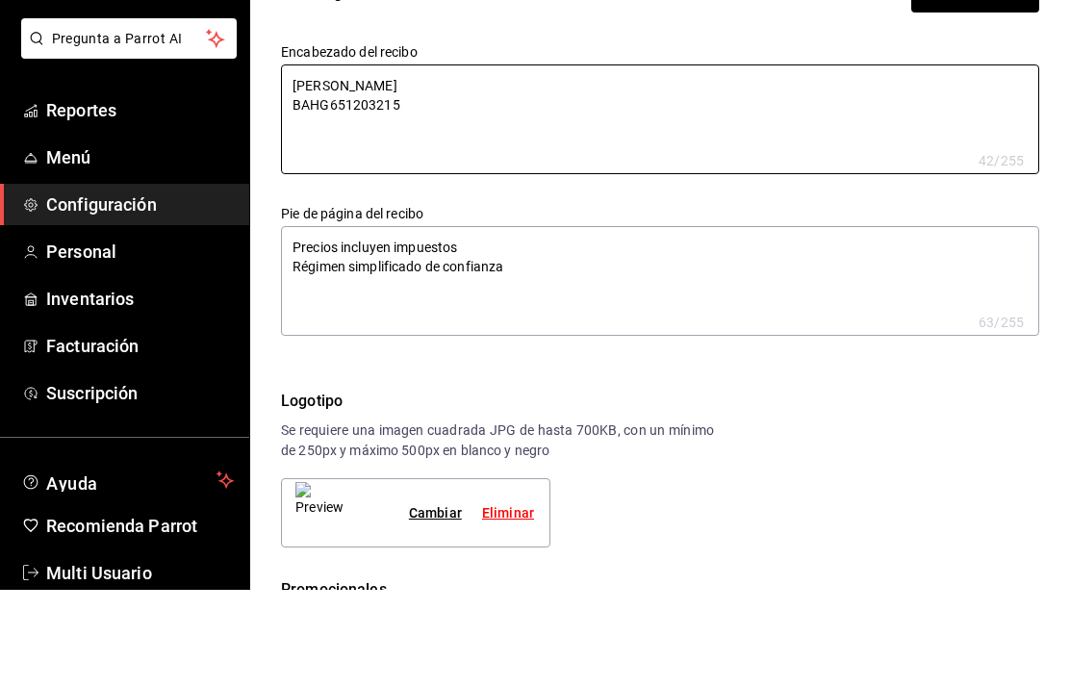
scroll to position [0, 0]
click at [304, 162] on textarea "[PERSON_NAME] BAHG651203215" at bounding box center [660, 217] width 759 height 110
click at [318, 162] on textarea "[PERSON_NAME] BAHG651203215" at bounding box center [660, 217] width 759 height 110
paste textarea "[PERSON_NAME][STREET_ADDRESS] [GEOGRAPHIC_DATA], Ver. Tel. [PHONE_NUMBER]"
type textarea "[PERSON_NAME][STREET_ADDRESS] [GEOGRAPHIC_DATA], Ver. Tel. [PHONE_NUMBER] [PERS…"
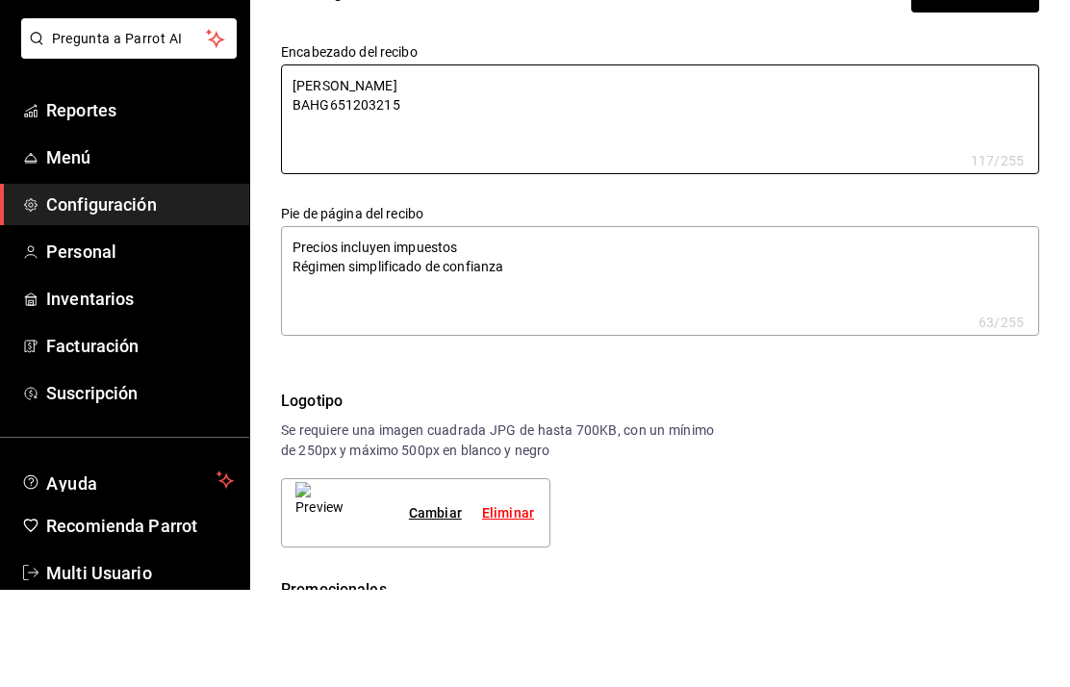
type textarea "x"
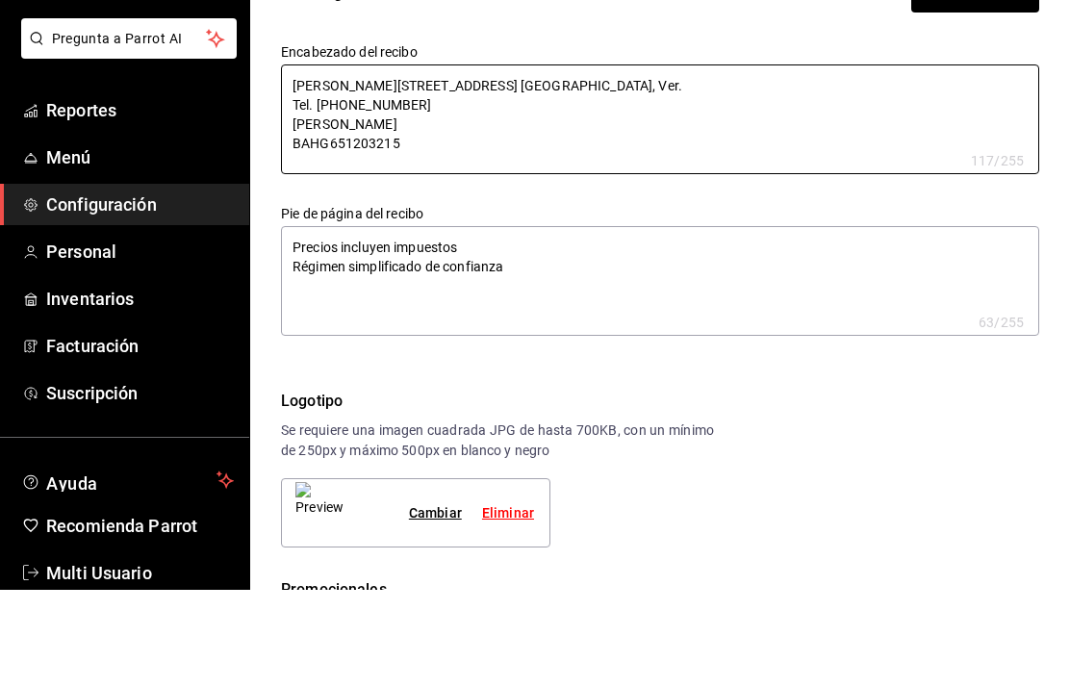
click at [434, 162] on textarea "[PERSON_NAME][STREET_ADDRESS] [GEOGRAPHIC_DATA], Ver. Tel. [PHONE_NUMBER] [PERS…" at bounding box center [660, 217] width 759 height 110
type textarea "[PERSON_NAME][STREET_ADDRESS] [GEOGRAPHIC_DATA], Ver. Tel. [PHONE_NUMBER] [PERS…"
type textarea "x"
click at [439, 162] on textarea "[PERSON_NAME][STREET_ADDRESS] [GEOGRAPHIC_DATA], Ver. Tel. [PHONE_NUMBER] [PERS…" at bounding box center [660, 217] width 759 height 110
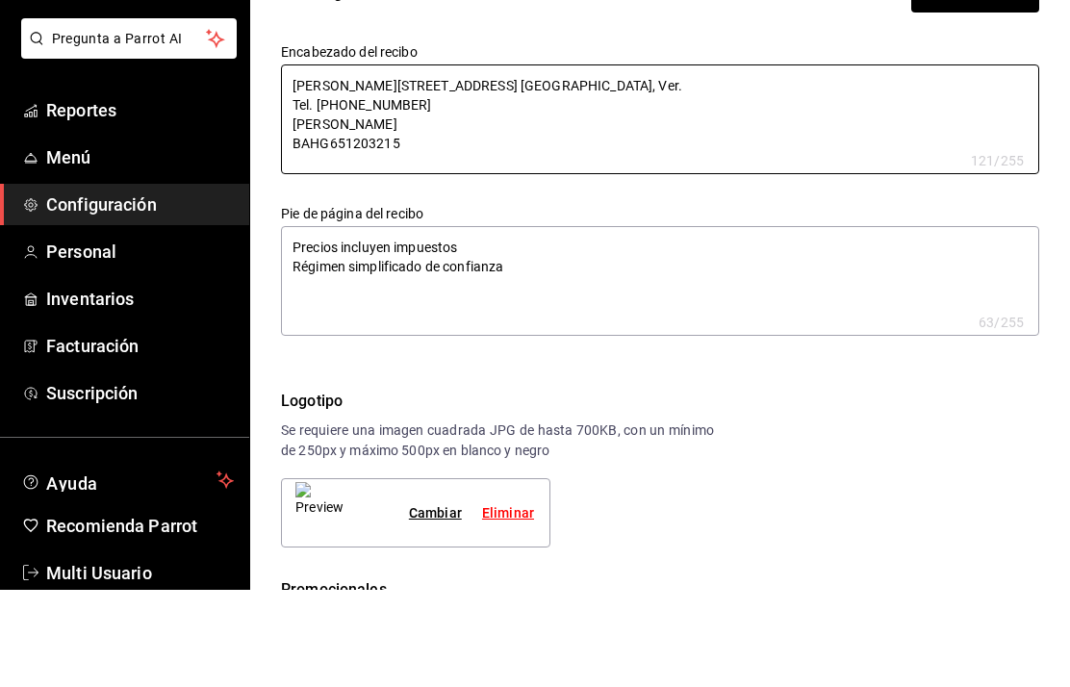
click at [293, 162] on textarea "[PERSON_NAME][STREET_ADDRESS] [GEOGRAPHIC_DATA], Ver. Tel. [PHONE_NUMBER] [PERS…" at bounding box center [660, 217] width 759 height 110
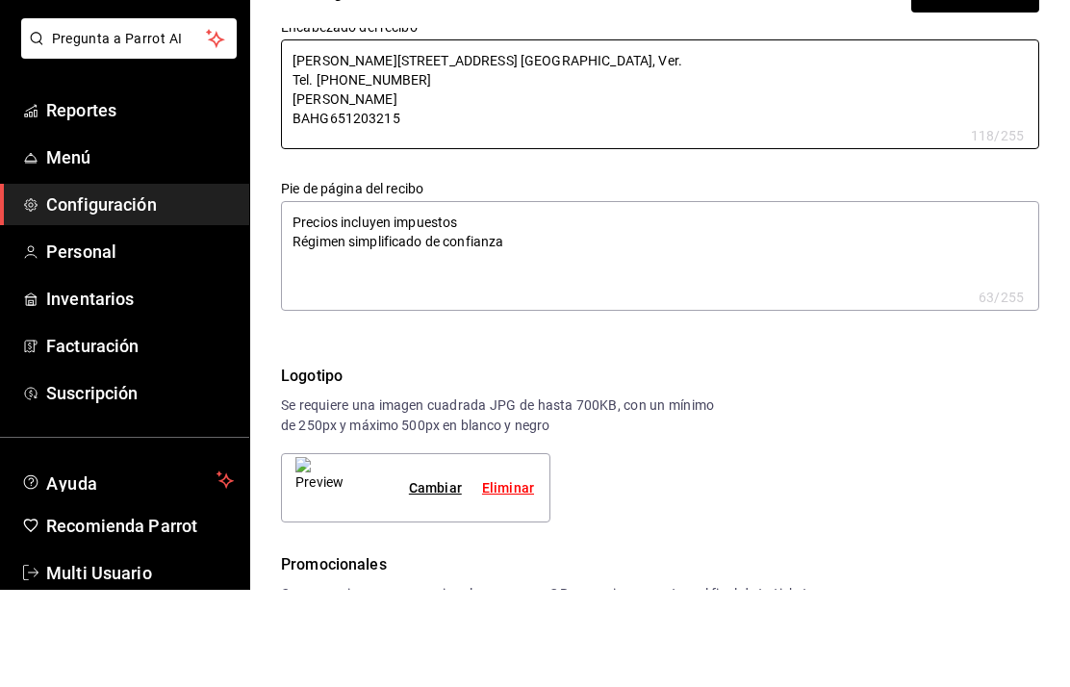
click at [580, 246] on div "Pie de página del recibo Precios incluyen impuestos Régimen simplificado de con…" at bounding box center [644, 327] width 789 height 162
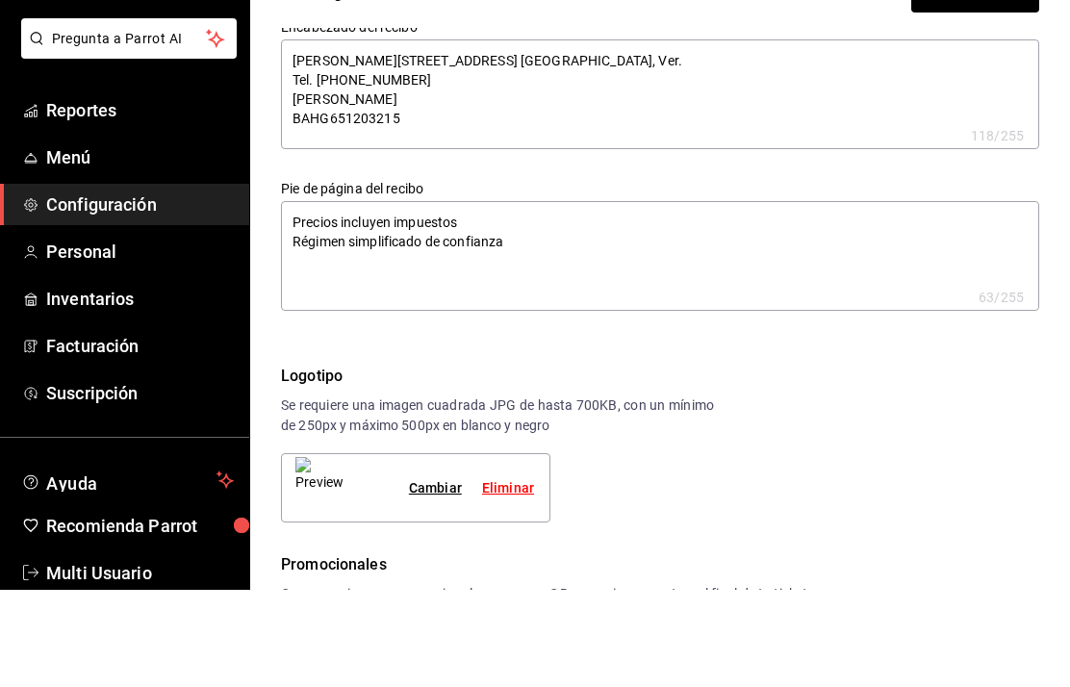
scroll to position [77, 0]
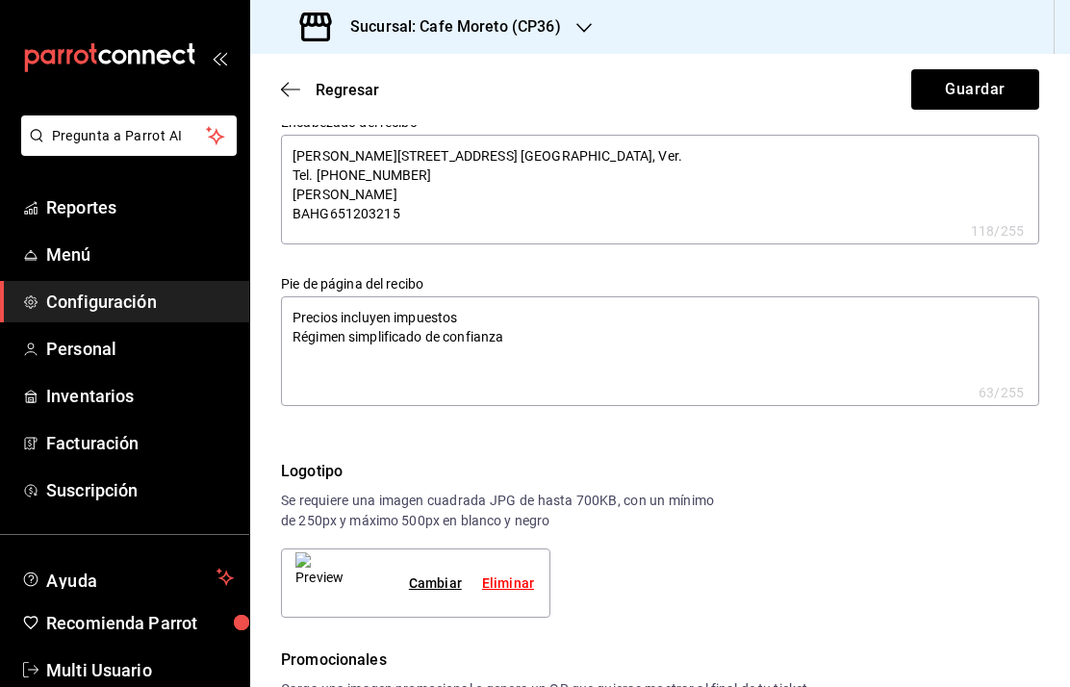
click at [501, 296] on textarea "Precios incluyen impuestos Régimen simplificado de confianza" at bounding box center [660, 351] width 759 height 110
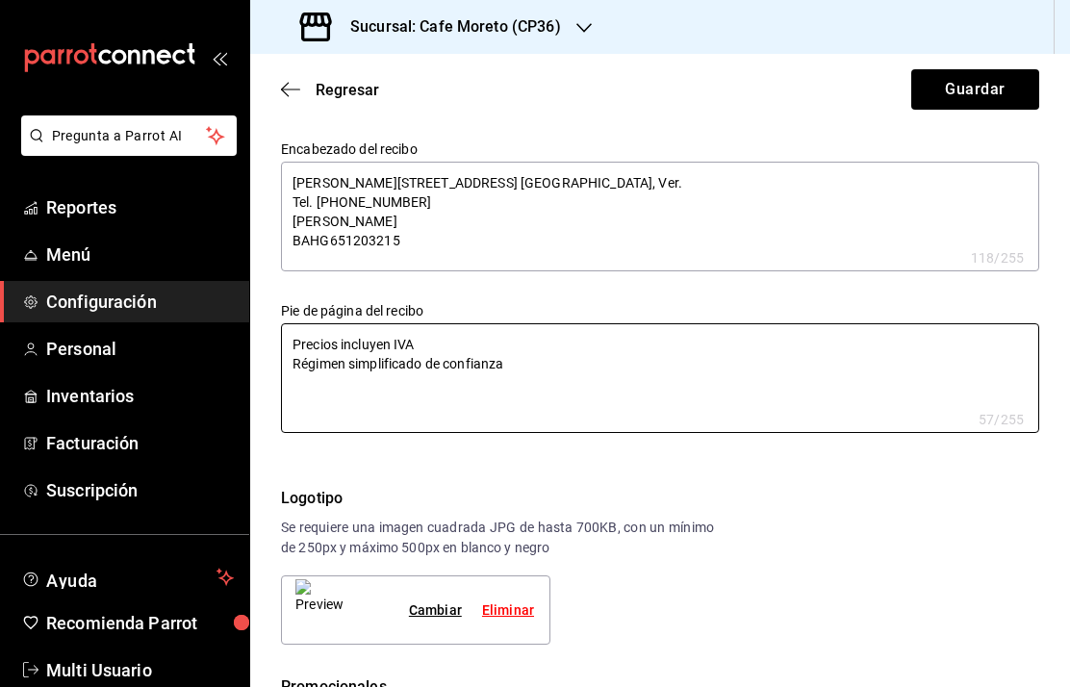
scroll to position [0, 0]
click at [980, 92] on button "Guardar" at bounding box center [976, 89] width 128 height 40
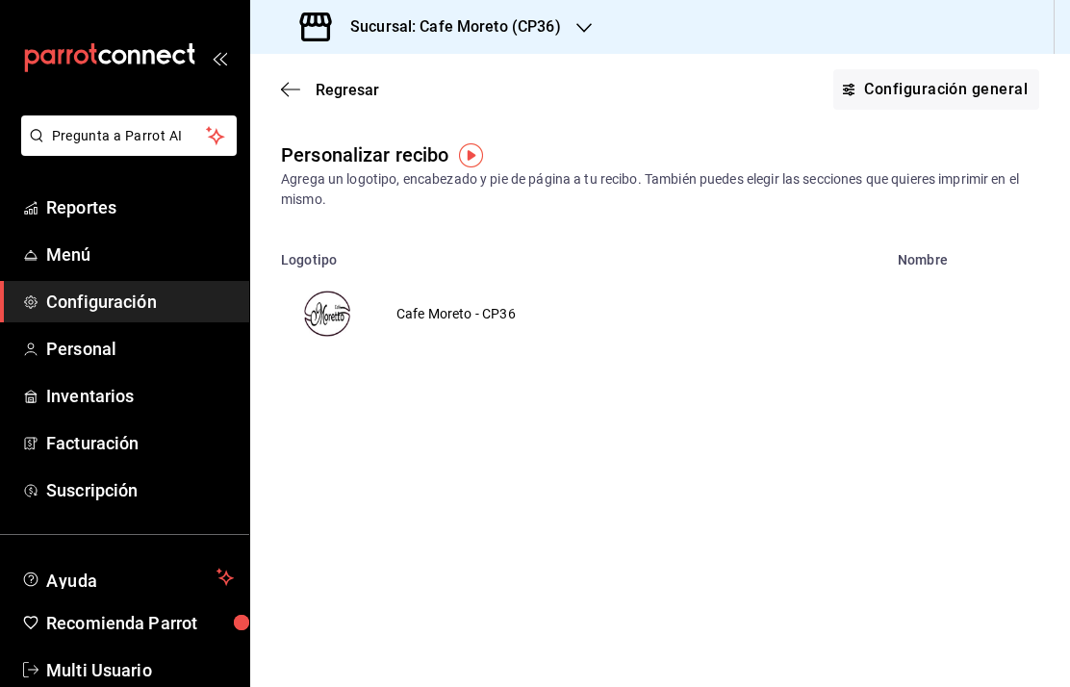
click at [491, 21] on h3 "Sucursal: Cafe Moreto (CP36)" at bounding box center [448, 26] width 226 height 23
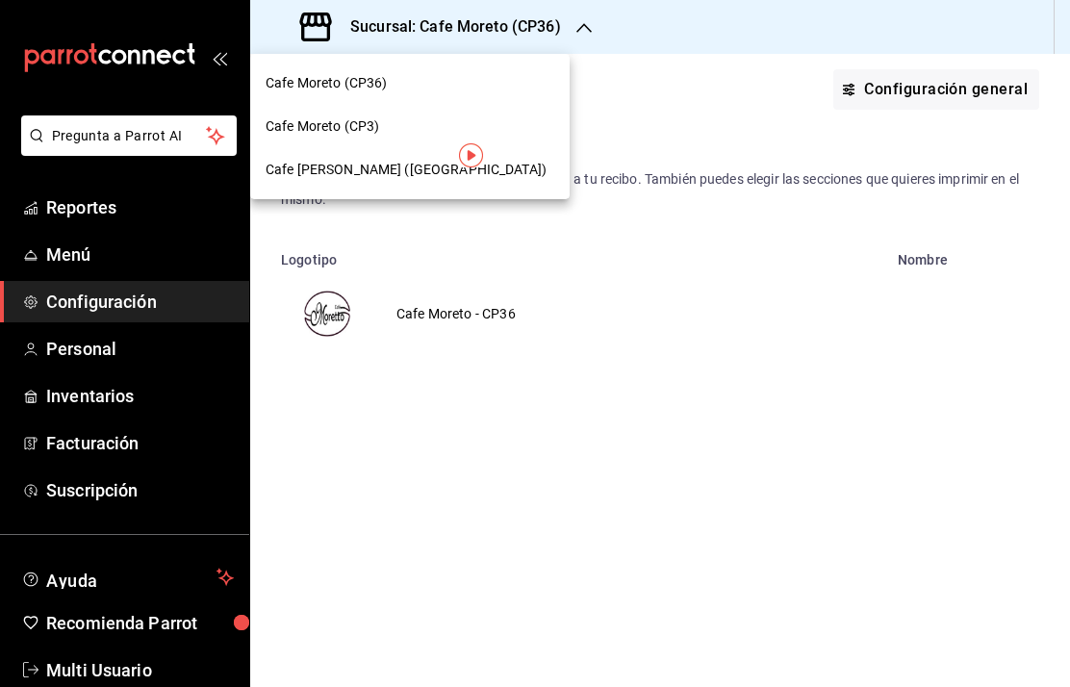
click at [406, 169] on span "Cafe [PERSON_NAME] ([GEOGRAPHIC_DATA])" at bounding box center [406, 170] width 281 height 20
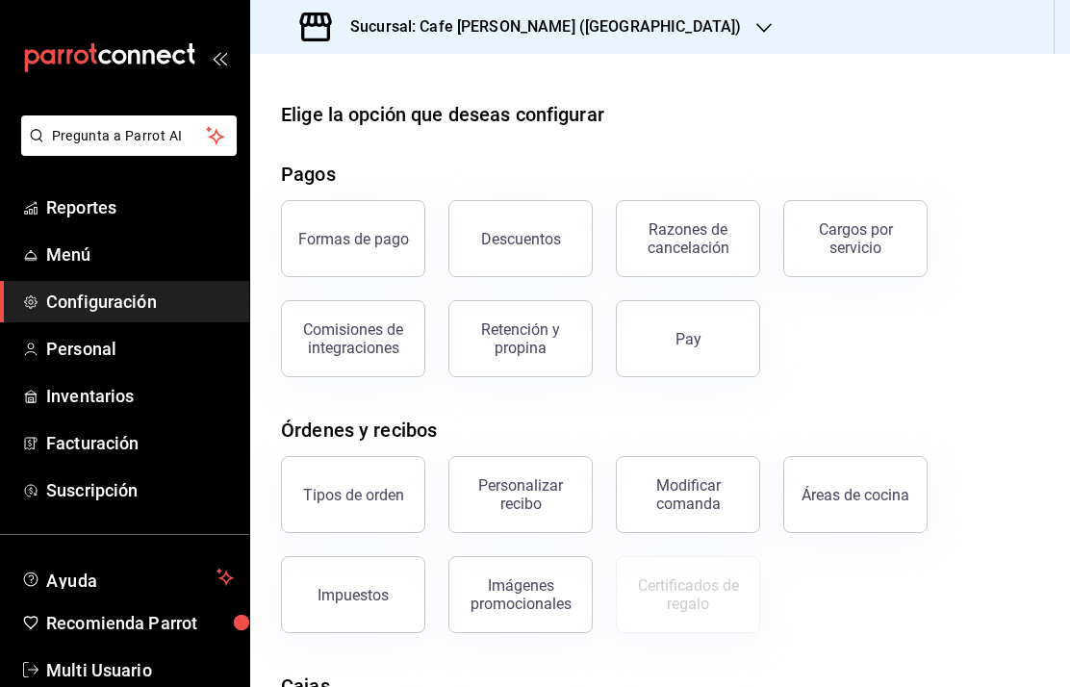
click at [537, 507] on div "Personalizar recibo" at bounding box center [520, 495] width 119 height 37
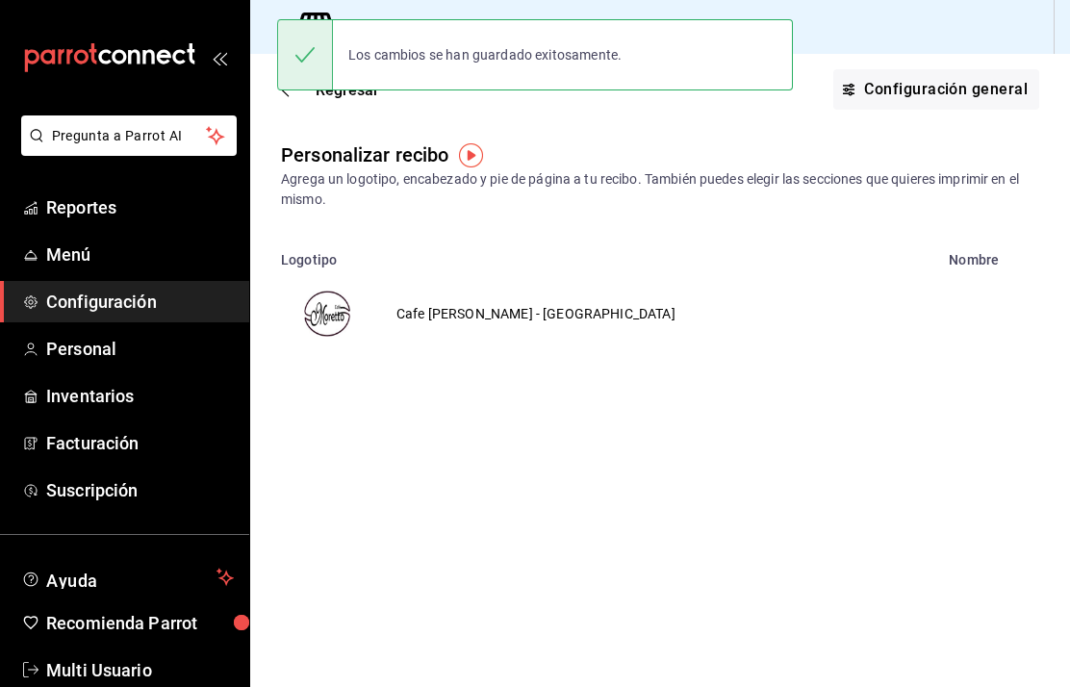
click at [337, 311] on img "voidReasonsTable" at bounding box center [327, 314] width 46 height 46
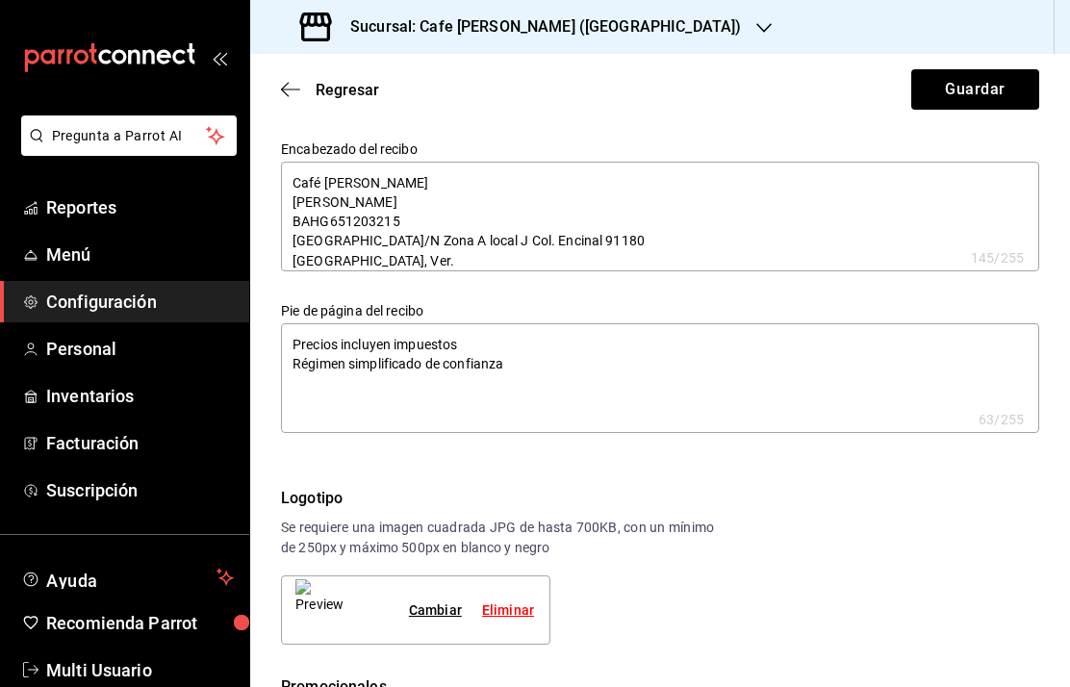
click at [295, 201] on textarea "Café [PERSON_NAME] [PERSON_NAME] BAHG651203215 [GEOGRAPHIC_DATA]/N Zona A local…" at bounding box center [660, 217] width 759 height 110
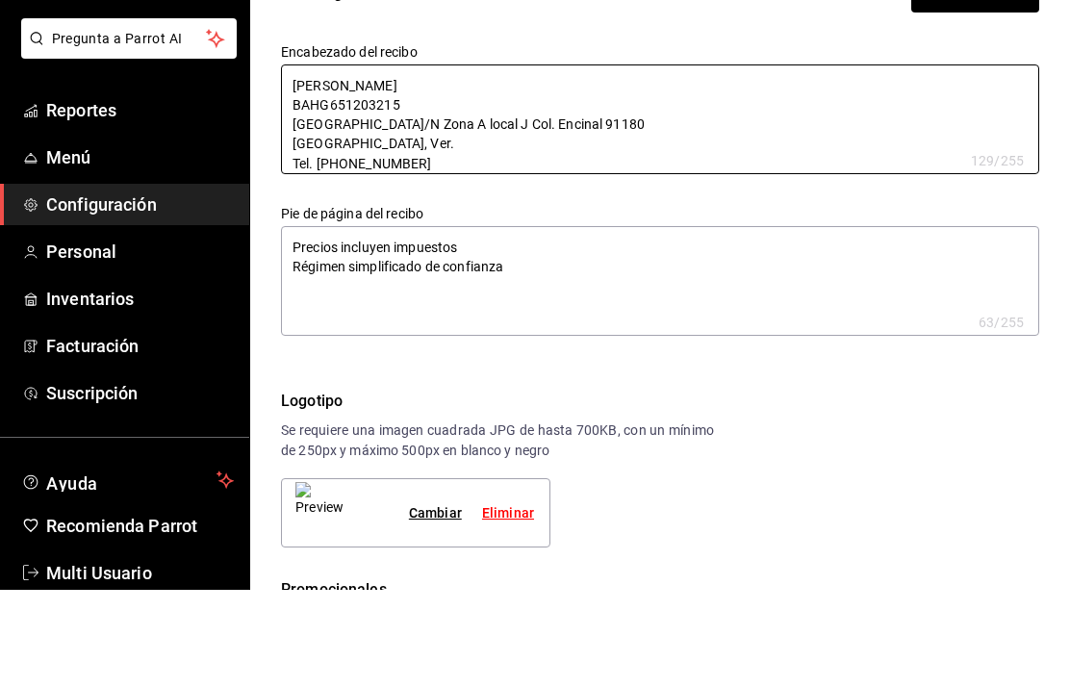
click at [361, 164] on textarea "[PERSON_NAME] BAHG651203215 [GEOGRAPHIC_DATA]/N Zona A local J Col. Encinal 911…" at bounding box center [660, 217] width 759 height 110
click at [370, 162] on textarea "[PERSON_NAME] BAHG651203215 [GEOGRAPHIC_DATA]/N Zona A local J Col. Encinal 911…" at bounding box center [660, 217] width 759 height 110
paste textarea "[PERSON_NAME][STREET_ADDRESS] [GEOGRAPHIC_DATA], Ver. Tel. [PHONE_NUMBER]"
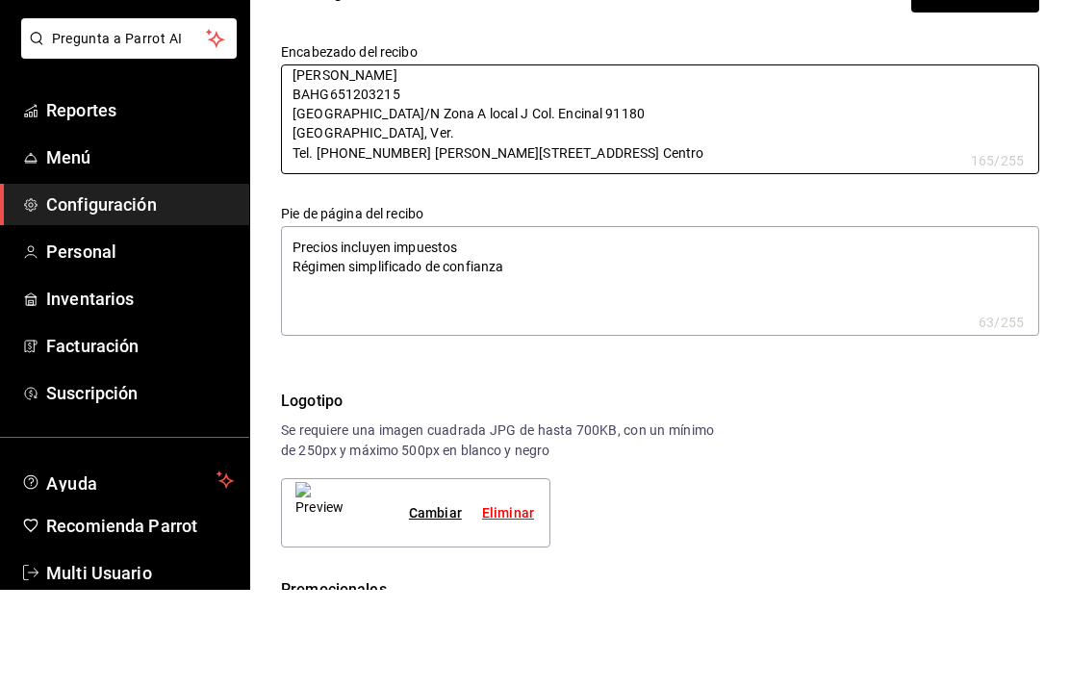
scroll to position [10, 0]
click at [401, 162] on textarea "[PERSON_NAME] BAHG651203215 [GEOGRAPHIC_DATA]/N Zona A local J Col. Encinal 911…" at bounding box center [660, 217] width 759 height 110
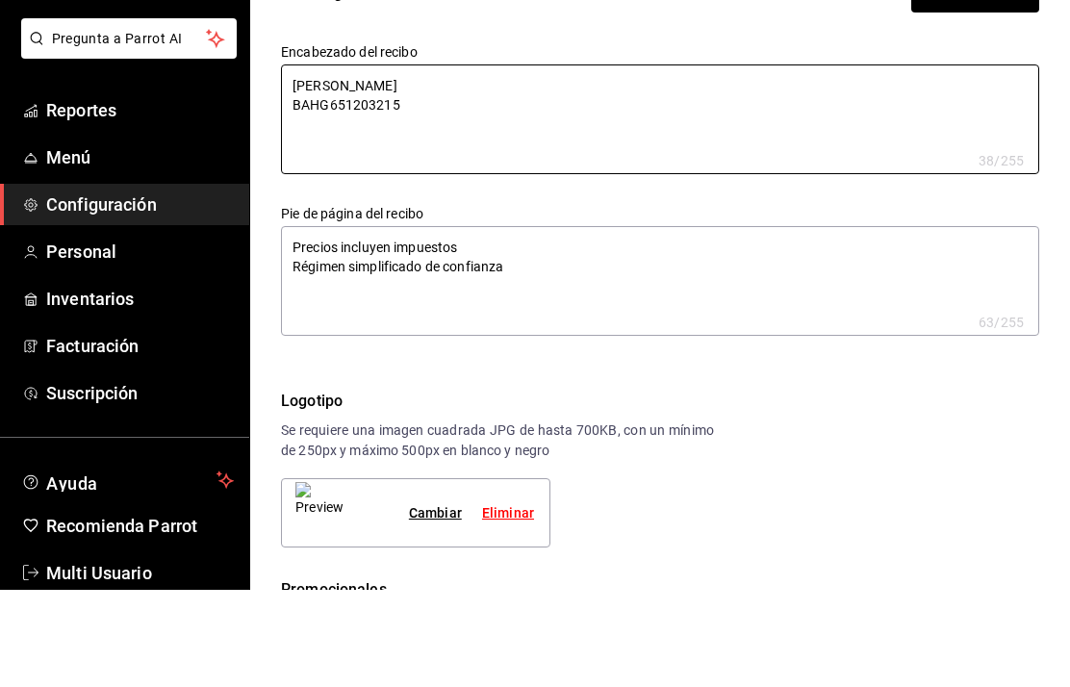
scroll to position [0, 0]
click at [294, 162] on textarea "[PERSON_NAME] BAHG651203215" at bounding box center [660, 217] width 759 height 110
click at [293, 162] on textarea "[PERSON_NAME] BAHG651203215" at bounding box center [660, 217] width 759 height 110
paste textarea "Plaza Crystal S/N Zona A local J Col. Encinal 91180 [GEOGRAPHIC_DATA], Ver. Tel…"
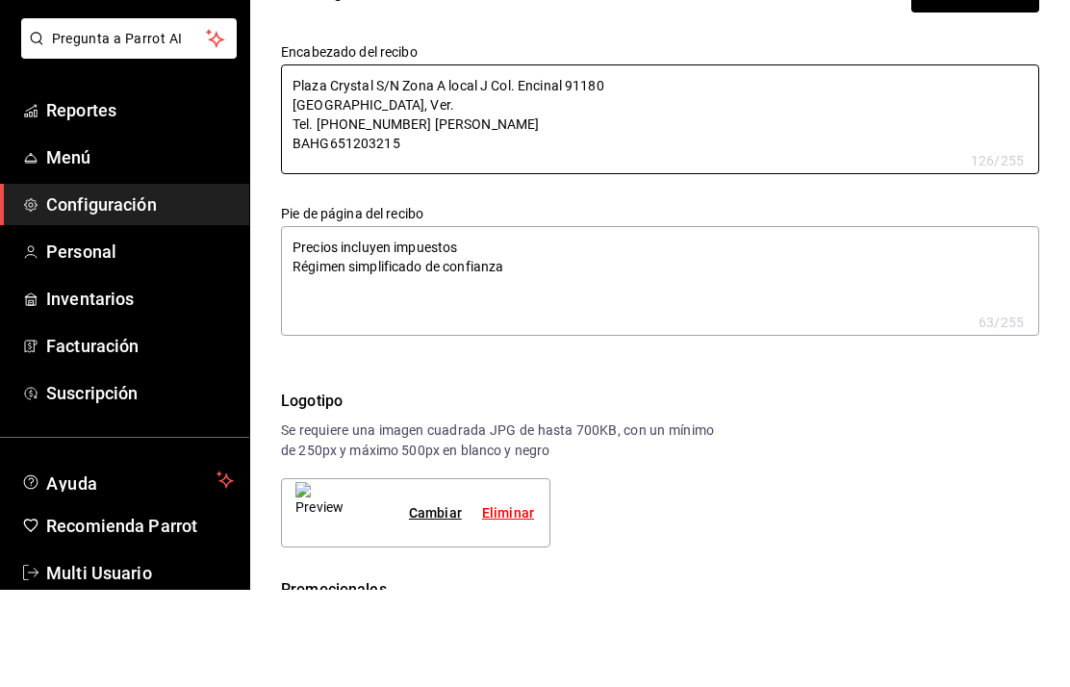
click at [489, 162] on textarea "Plaza Crystal S/N Zona A local J Col. Encinal 91180 [GEOGRAPHIC_DATA], Ver. Tel…" at bounding box center [660, 217] width 759 height 110
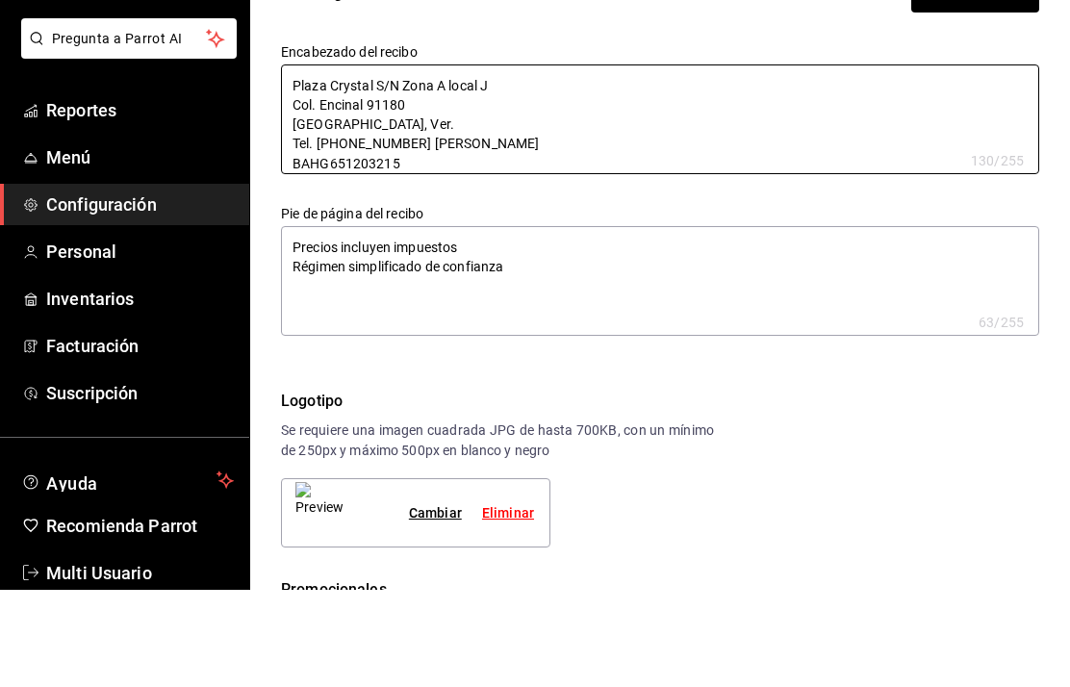
click at [444, 162] on textarea "Plaza Crystal S/N Zona A local J Col. Encinal 91180 [GEOGRAPHIC_DATA], Ver. Tel…" at bounding box center [660, 217] width 759 height 110
click at [292, 162] on textarea "Plaza Crystal S/N Zona A local J Col. Encinal 91180 [GEOGRAPHIC_DATA], Ver. Tel…" at bounding box center [660, 217] width 759 height 110
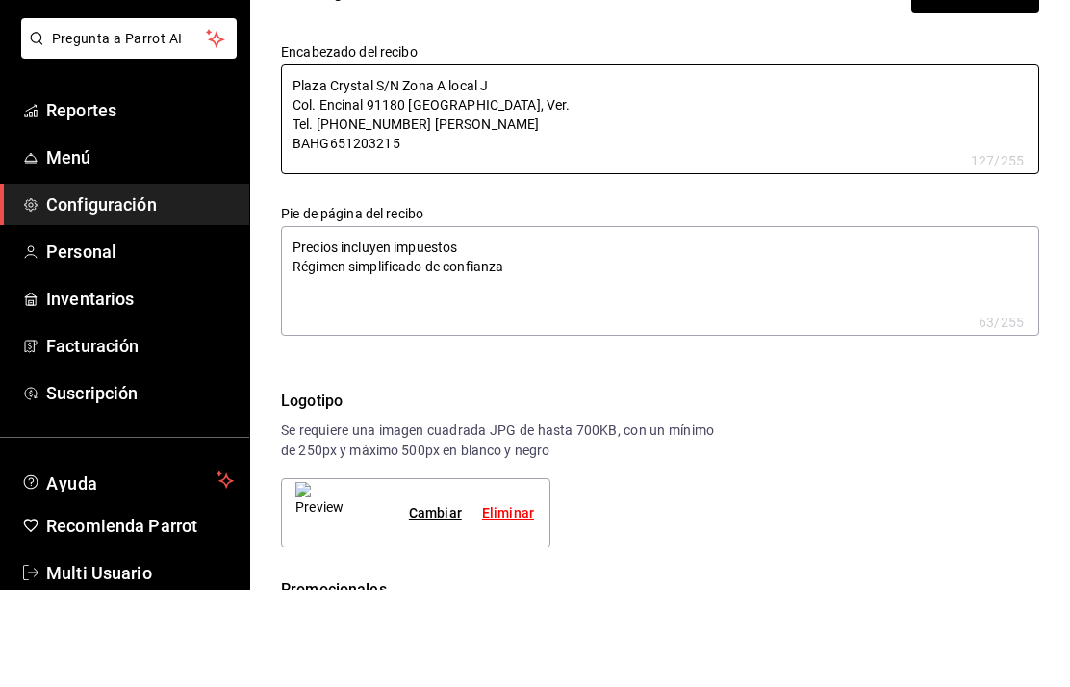
click at [402, 162] on textarea "Plaza Crystal S/N Zona A local J Col. Encinal 91180 [GEOGRAPHIC_DATA], Ver. Tel…" at bounding box center [660, 217] width 759 height 110
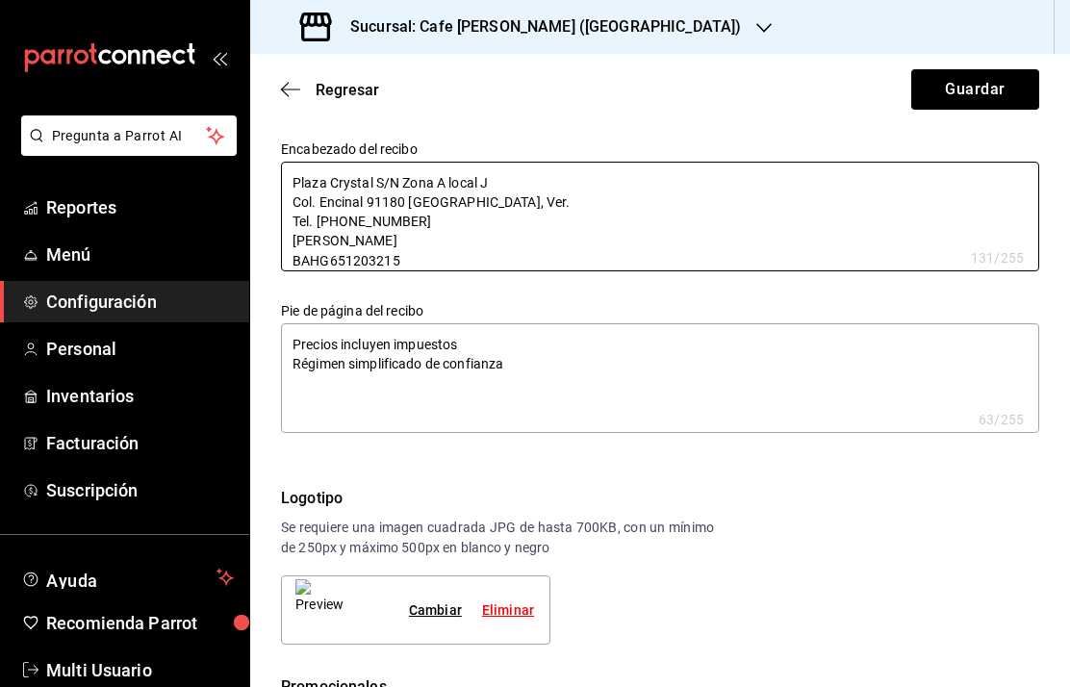
click at [486, 323] on textarea "Precios incluyen impuestos Régimen simplificado de confianza" at bounding box center [660, 378] width 759 height 110
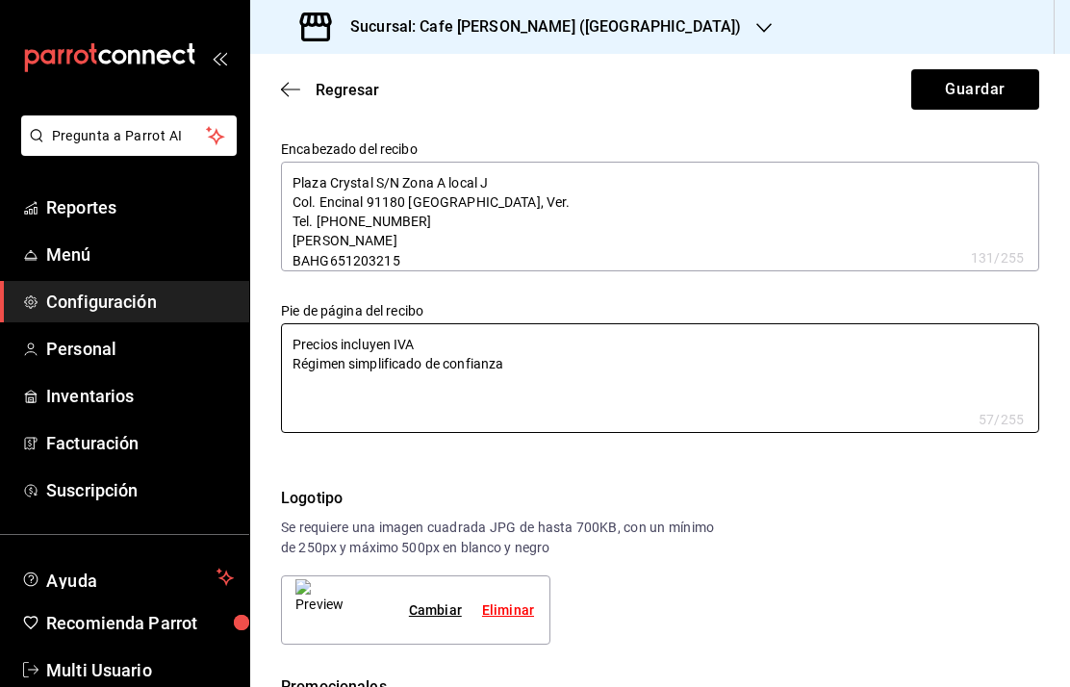
scroll to position [0, 0]
click at [978, 85] on button "Guardar" at bounding box center [976, 89] width 128 height 40
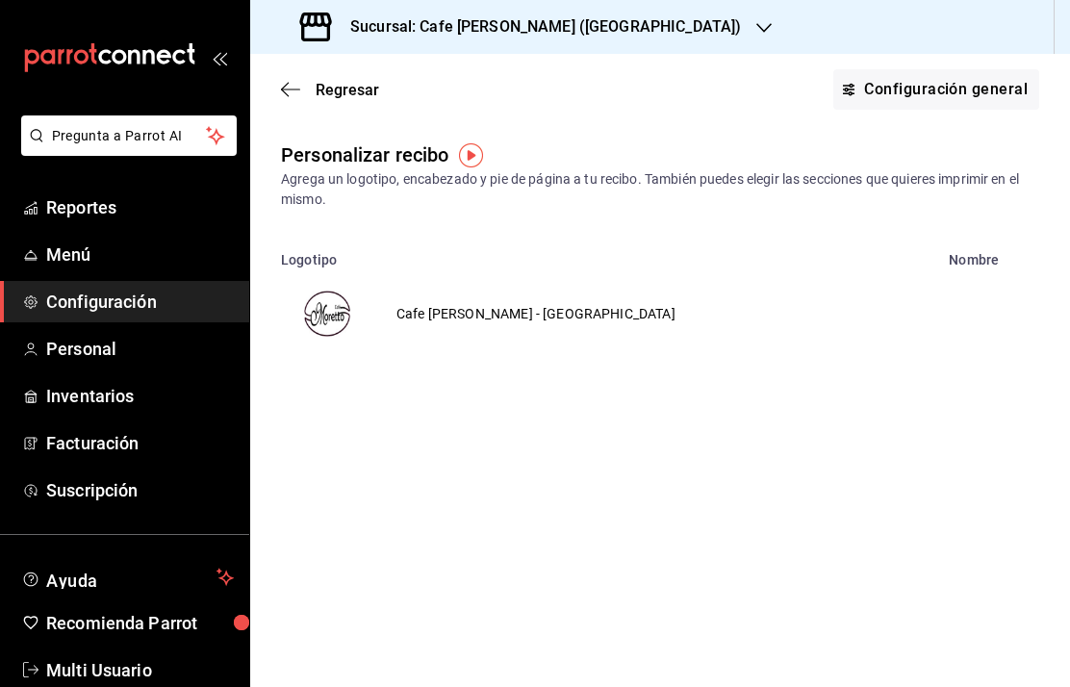
click at [348, 307] on img "voidReasonsTable" at bounding box center [327, 314] width 46 height 46
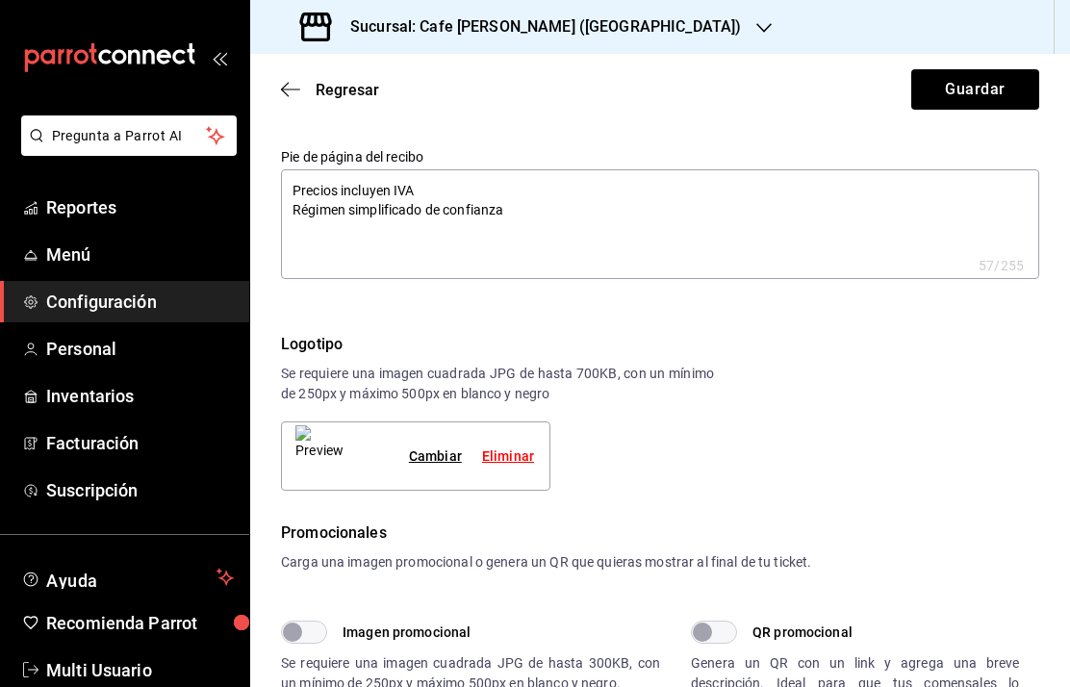
scroll to position [155, 0]
click at [439, 448] on div "Cambiar" at bounding box center [435, 456] width 53 height 20
click at [987, 83] on button "Guardar" at bounding box center [976, 89] width 128 height 40
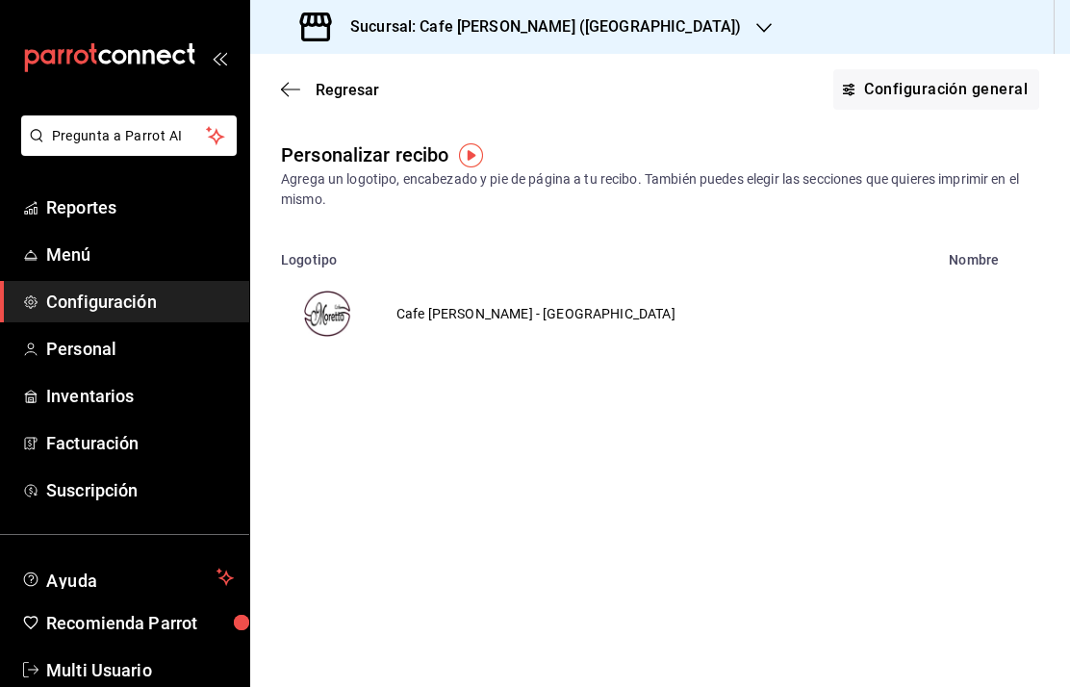
click at [539, 27] on h3 "Sucursal: Cafe [PERSON_NAME] ([GEOGRAPHIC_DATA])" at bounding box center [538, 26] width 406 height 23
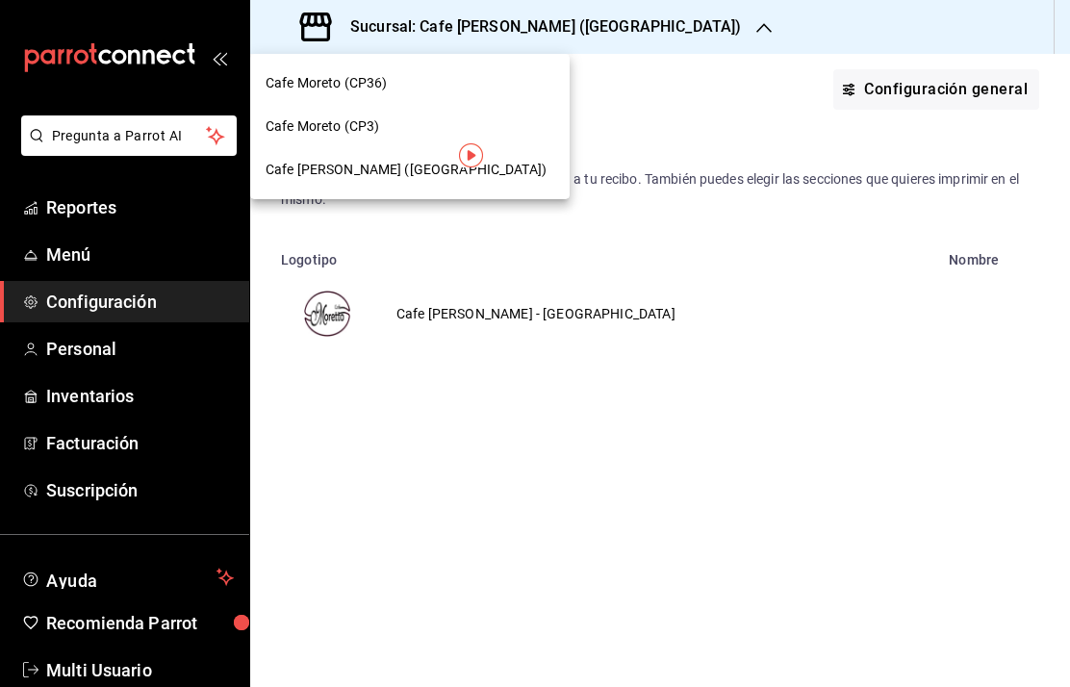
click at [365, 124] on span "Cafe Moreto (CP3)" at bounding box center [323, 126] width 114 height 20
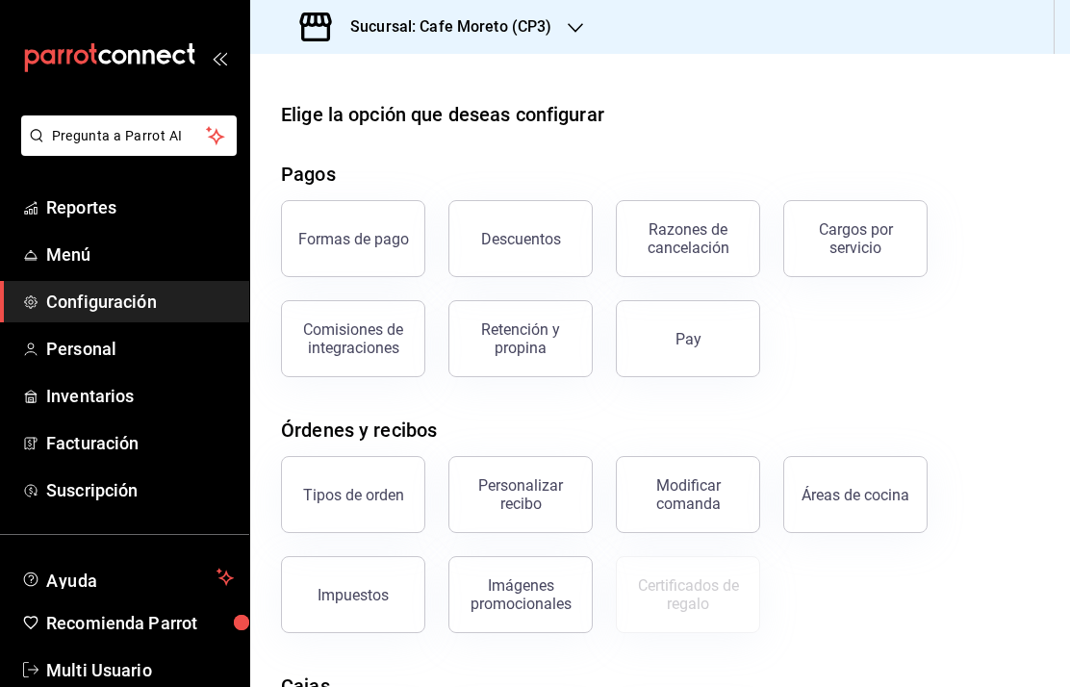
click at [536, 494] on div "Personalizar recibo" at bounding box center [520, 495] width 119 height 37
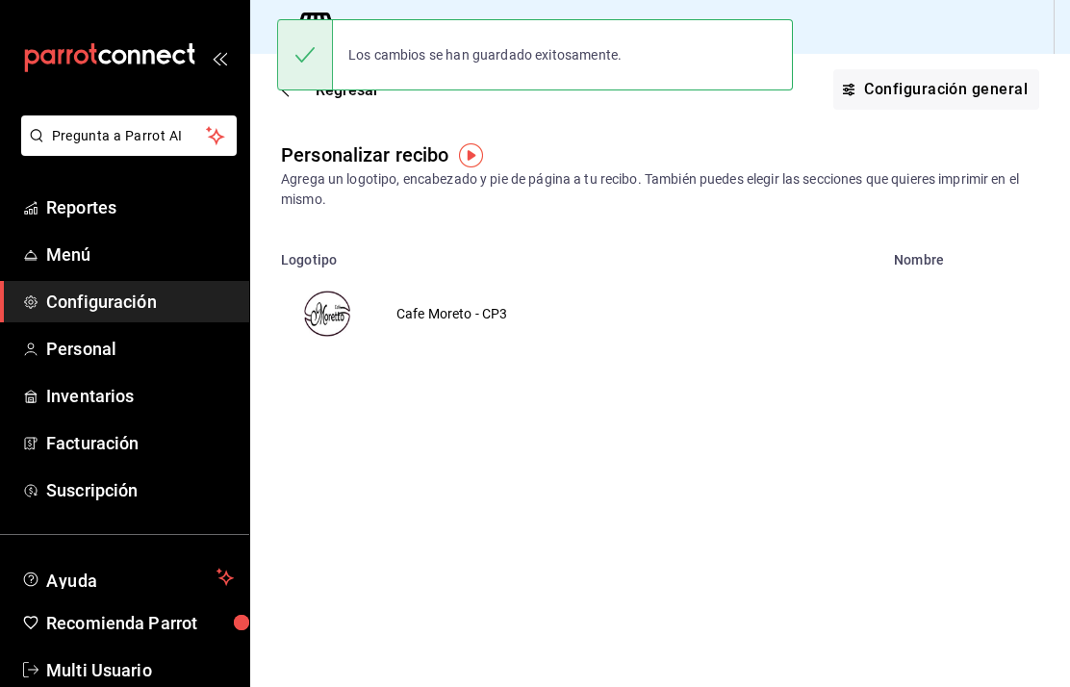
click at [337, 310] on img "voidReasonsTable" at bounding box center [327, 314] width 46 height 46
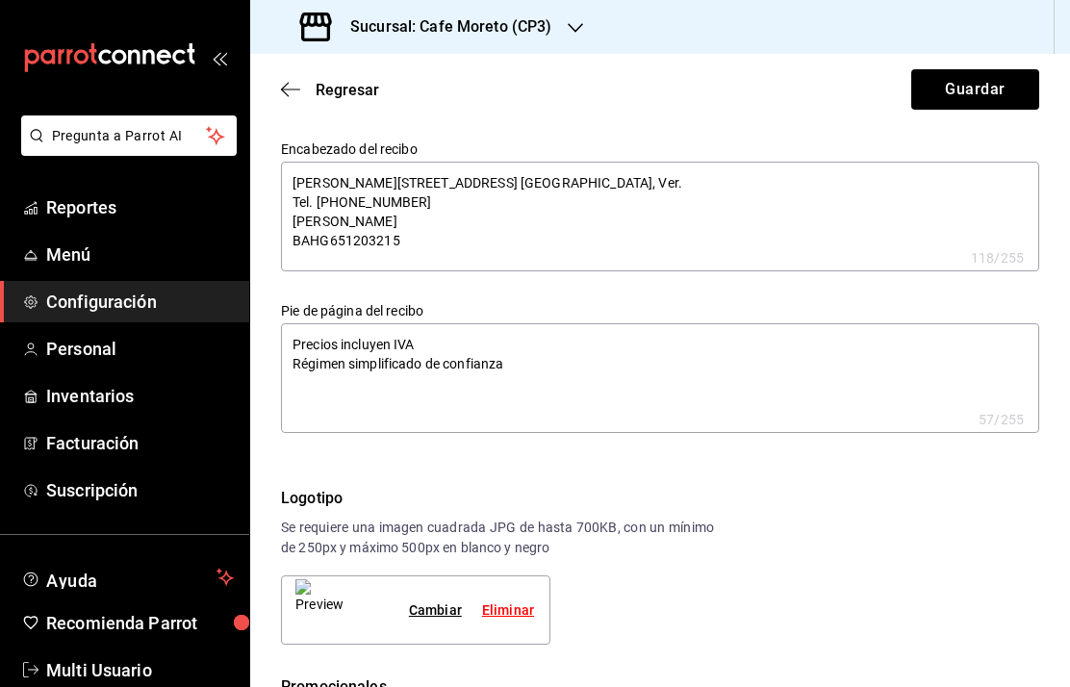
click at [314, 83] on span "Regresar" at bounding box center [330, 90] width 98 height 18
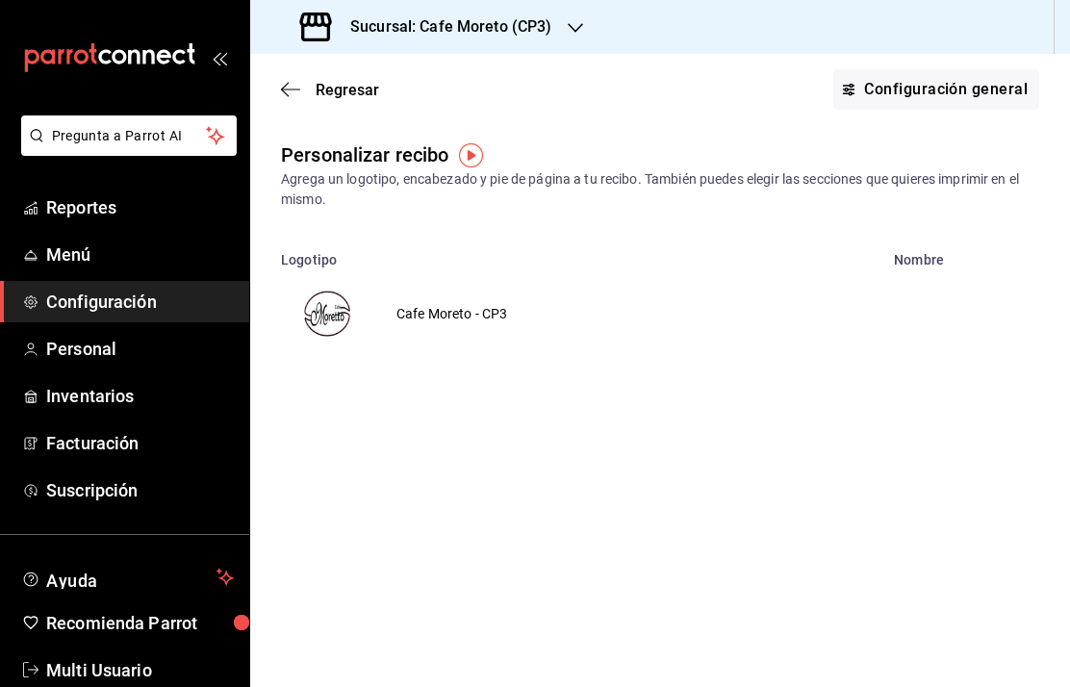
click at [338, 316] on img "voidReasonsTable" at bounding box center [327, 314] width 46 height 46
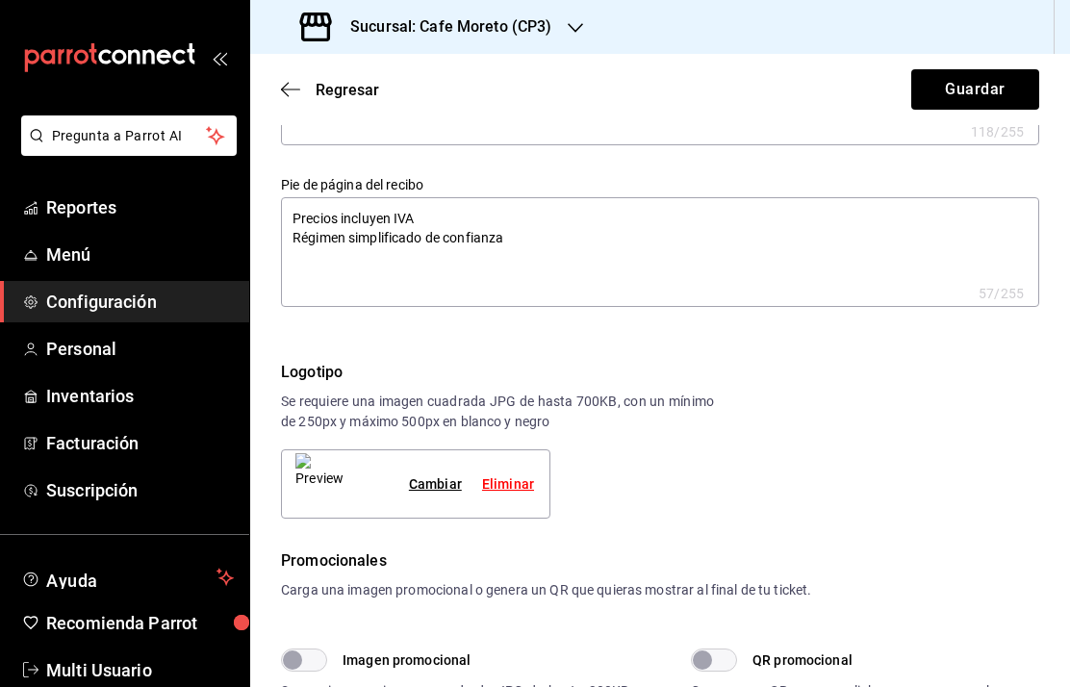
scroll to position [160, 0]
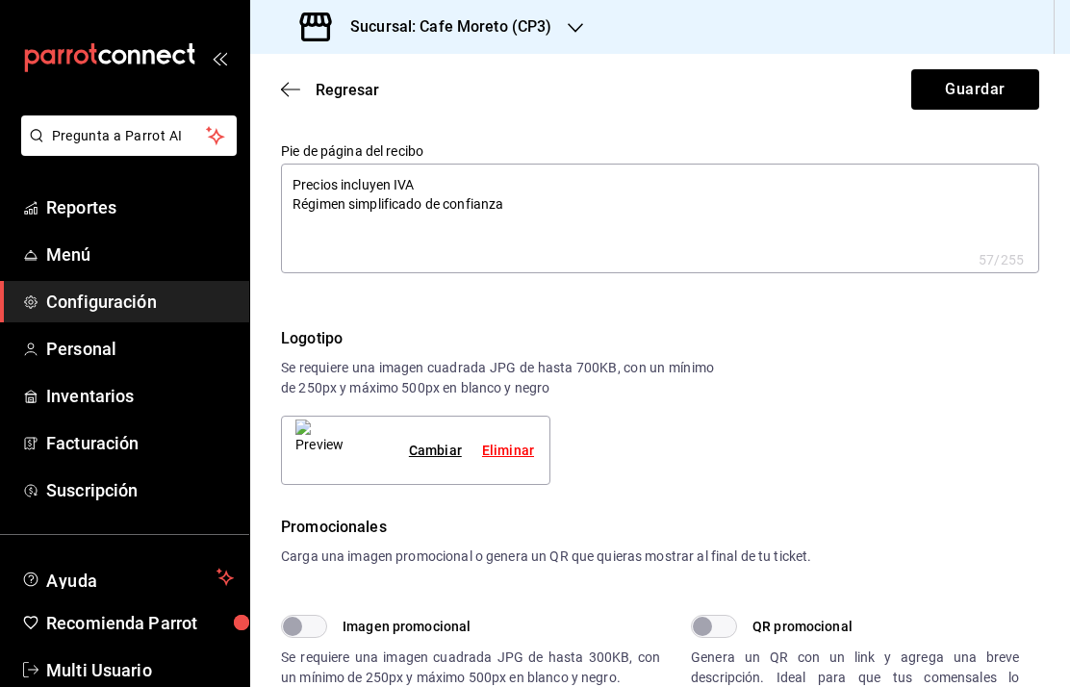
click at [442, 452] on div "Cambiar" at bounding box center [435, 451] width 53 height 20
click at [988, 94] on button "Guardar" at bounding box center [976, 89] width 128 height 40
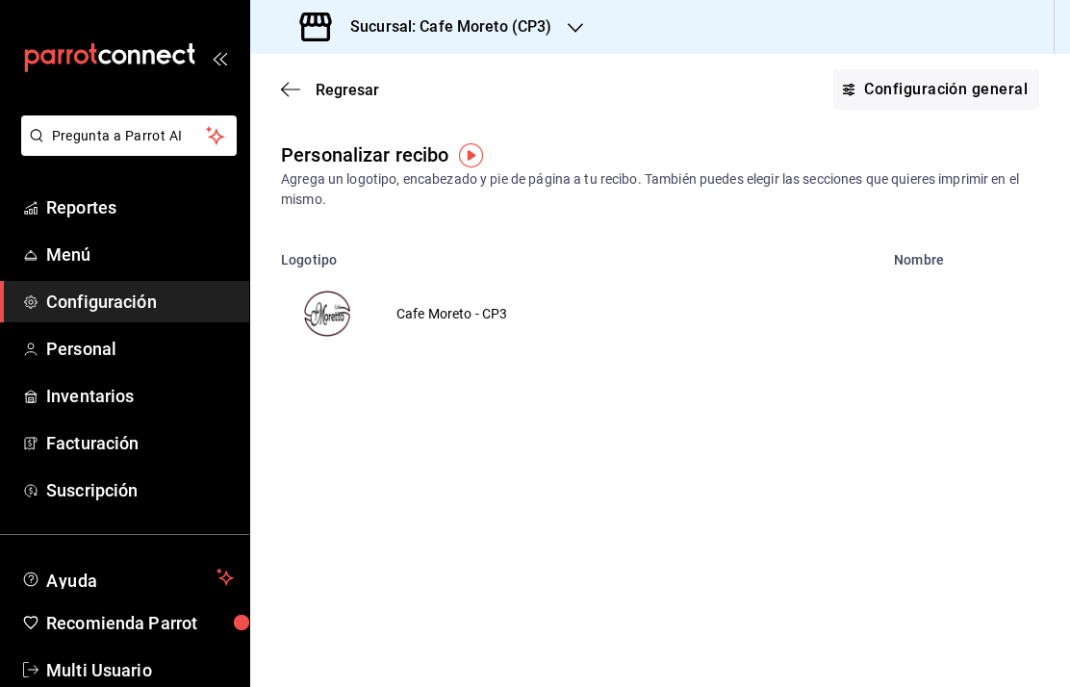
click at [486, 20] on h3 "Sucursal: Cafe Moreto (CP3)" at bounding box center [444, 26] width 218 height 23
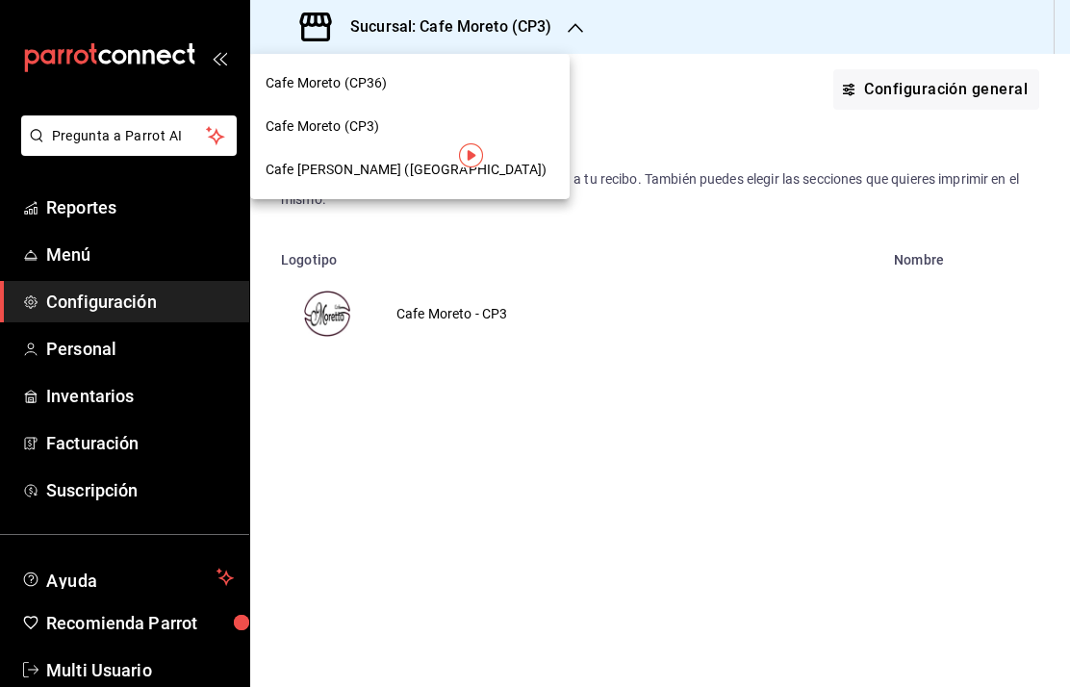
click at [342, 87] on span "Cafe Moreto (CP36)" at bounding box center [326, 83] width 121 height 20
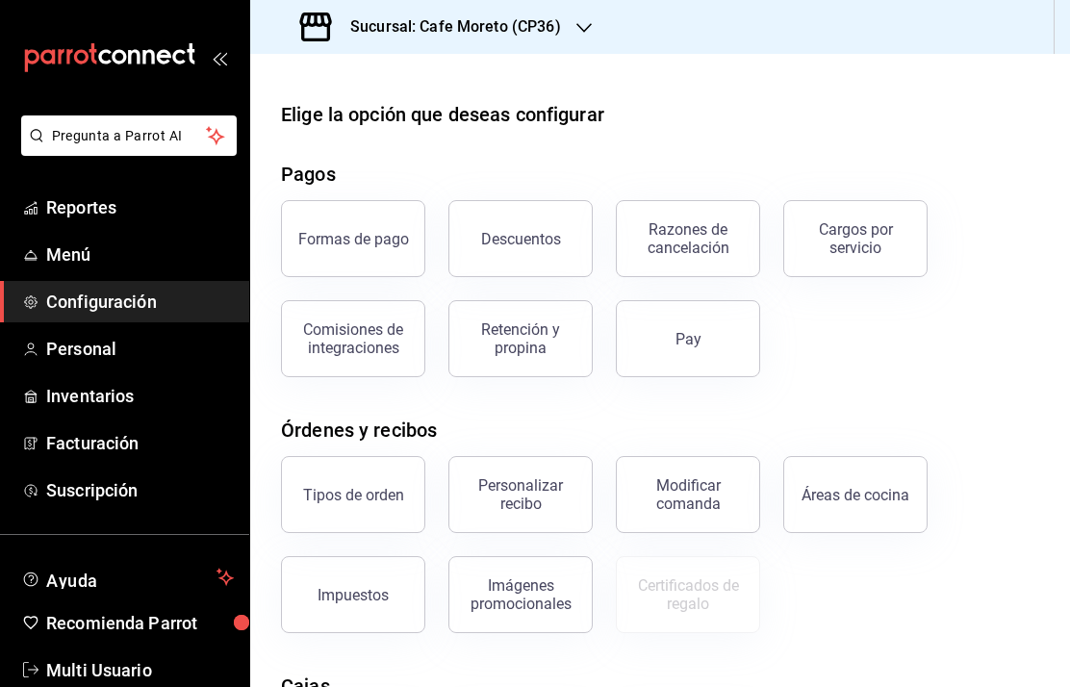
click at [538, 491] on div "Personalizar recibo" at bounding box center [520, 495] width 119 height 37
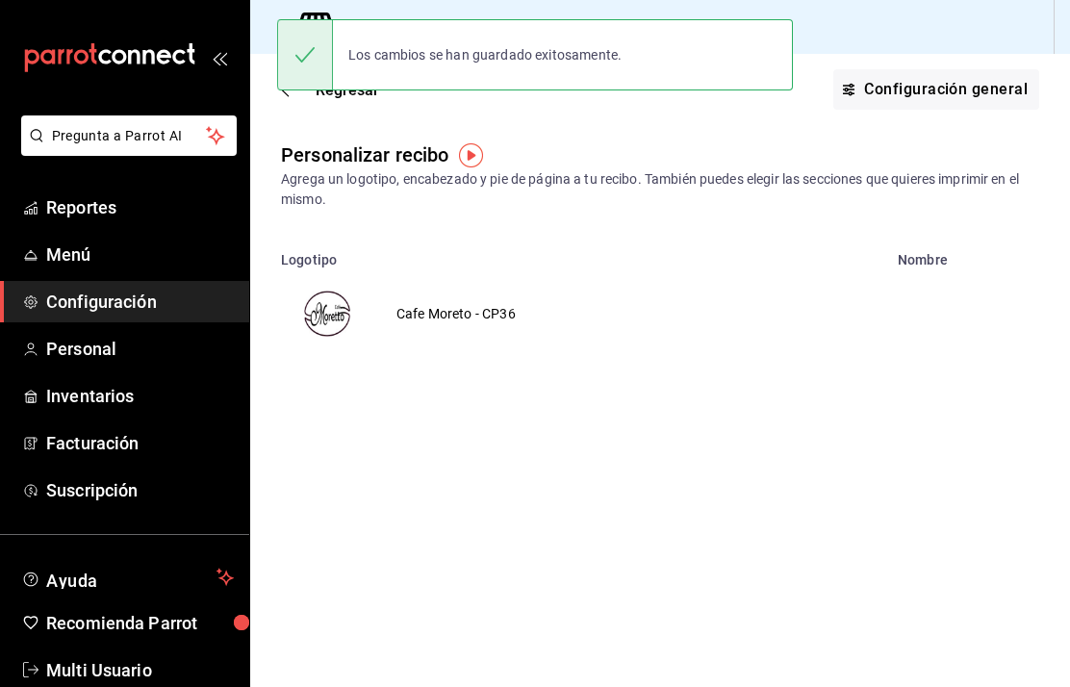
click at [371, 311] on td "voidReasonsTable" at bounding box center [327, 314] width 92 height 92
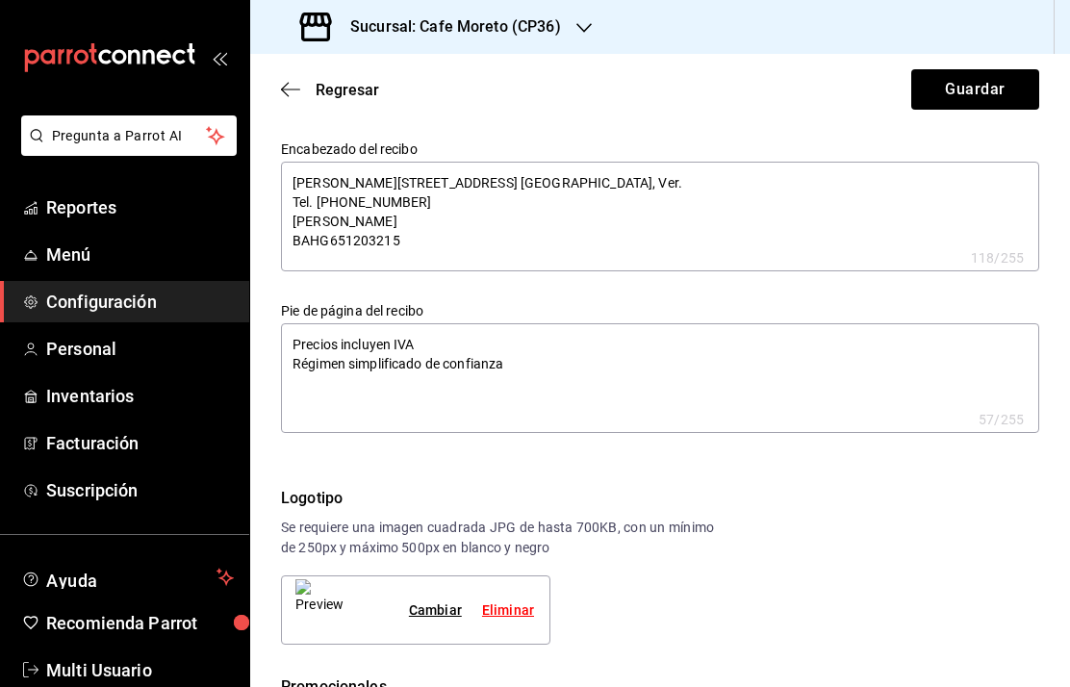
click at [439, 606] on div "Cambiar" at bounding box center [435, 611] width 53 height 20
click at [970, 83] on button "Guardar" at bounding box center [976, 89] width 128 height 40
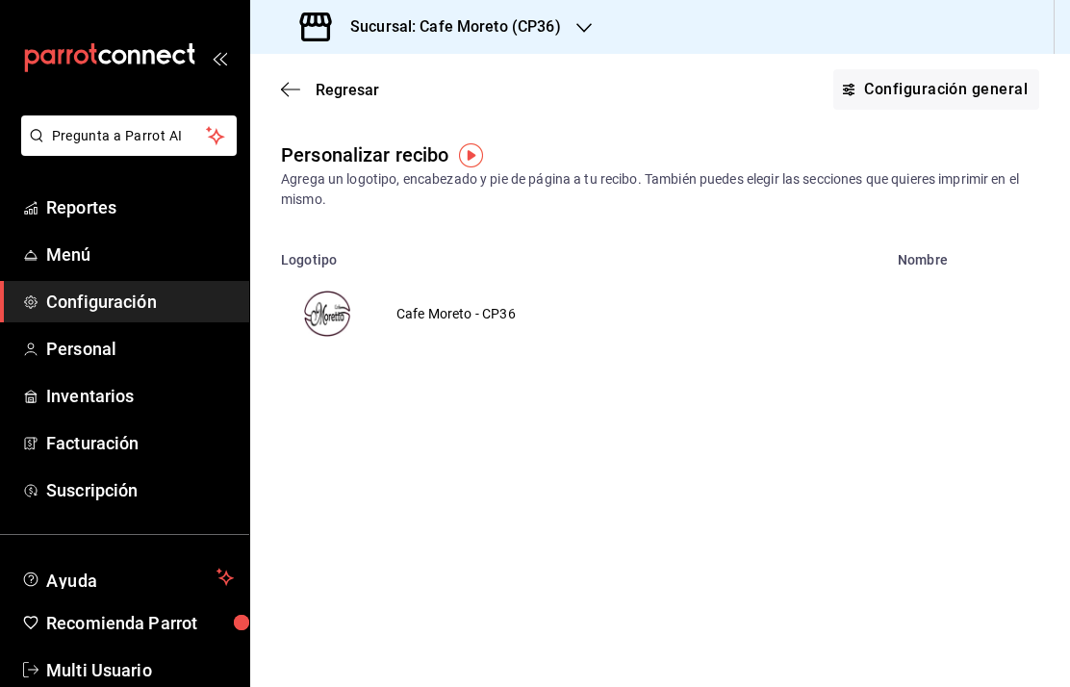
click at [921, 91] on button "Configuración general" at bounding box center [937, 89] width 206 height 40
